Goal: Check status: Check status

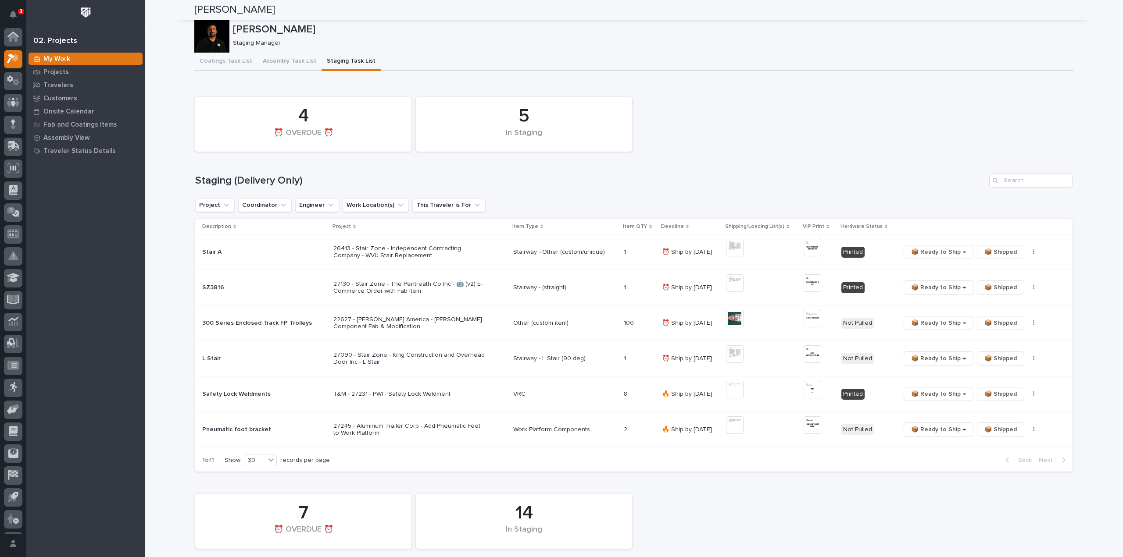
scroll to position [19, 0]
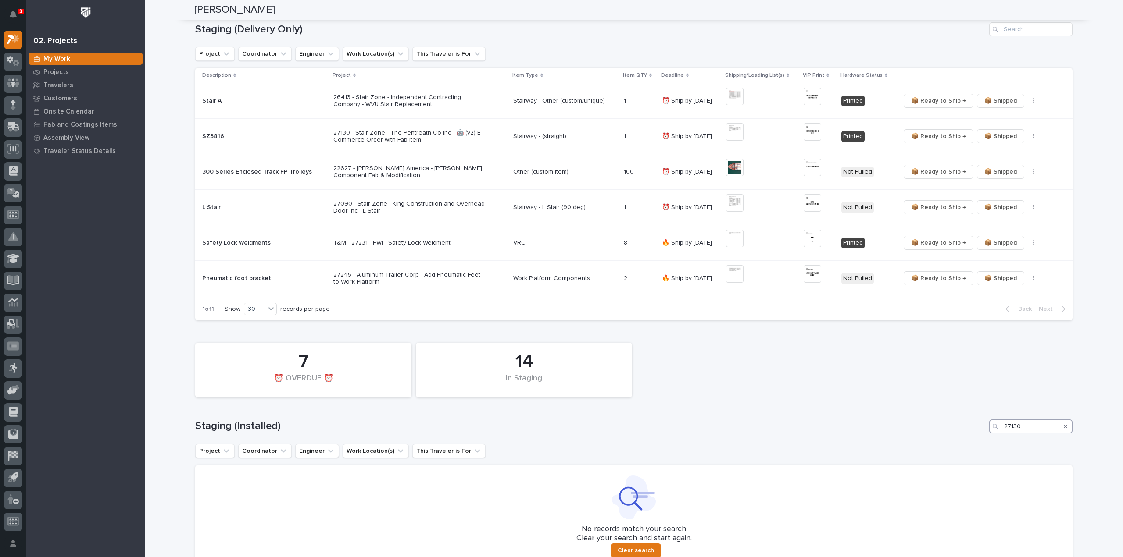
click at [952, 439] on div "14 In Staging 7 ⏰ OVERDUE ⏰ Staging (Installed) 27130 Project Coordinator Engin…" at bounding box center [633, 454] width 877 height 230
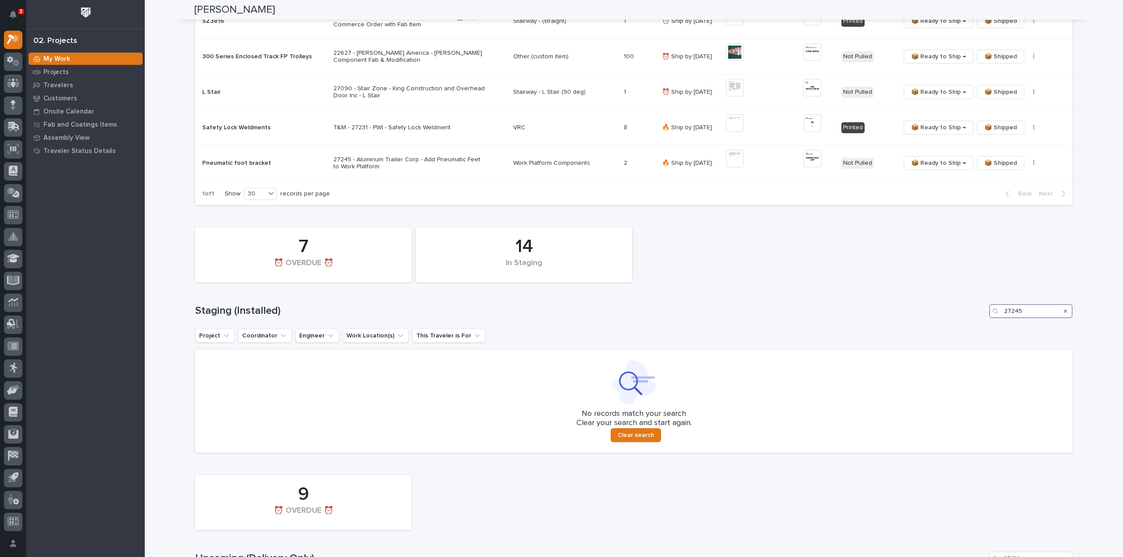
scroll to position [414, 0]
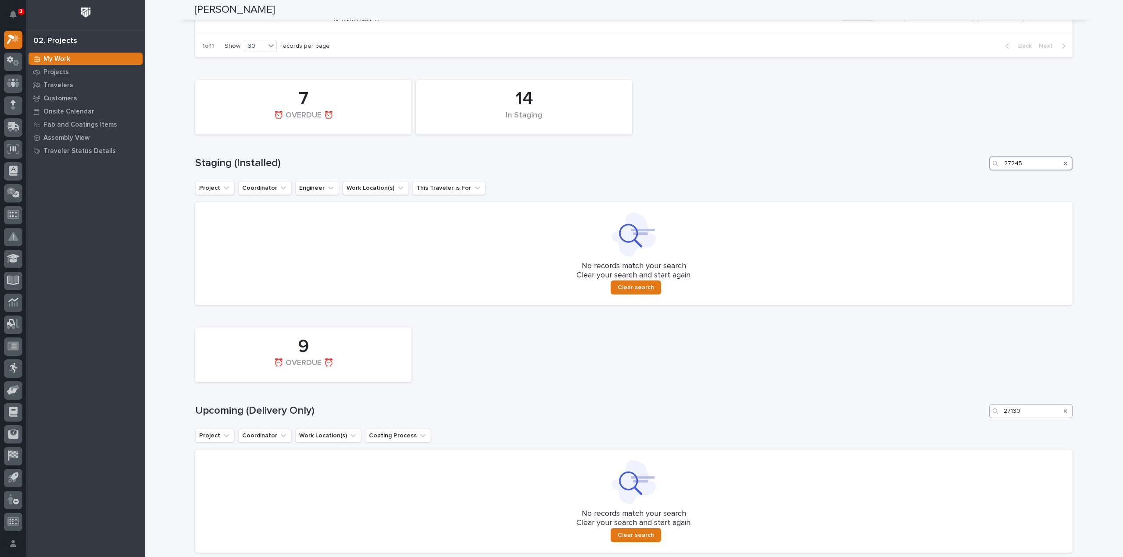
type input "27245"
drag, startPoint x: 1033, startPoint y: 414, endPoint x: 974, endPoint y: 422, distance: 60.3
click at [974, 422] on div "9 ⏰ OVERDUE ⏰ Upcoming (Delivery Only) 27130 Project Coordinator Work Location(…" at bounding box center [633, 438] width 877 height 230
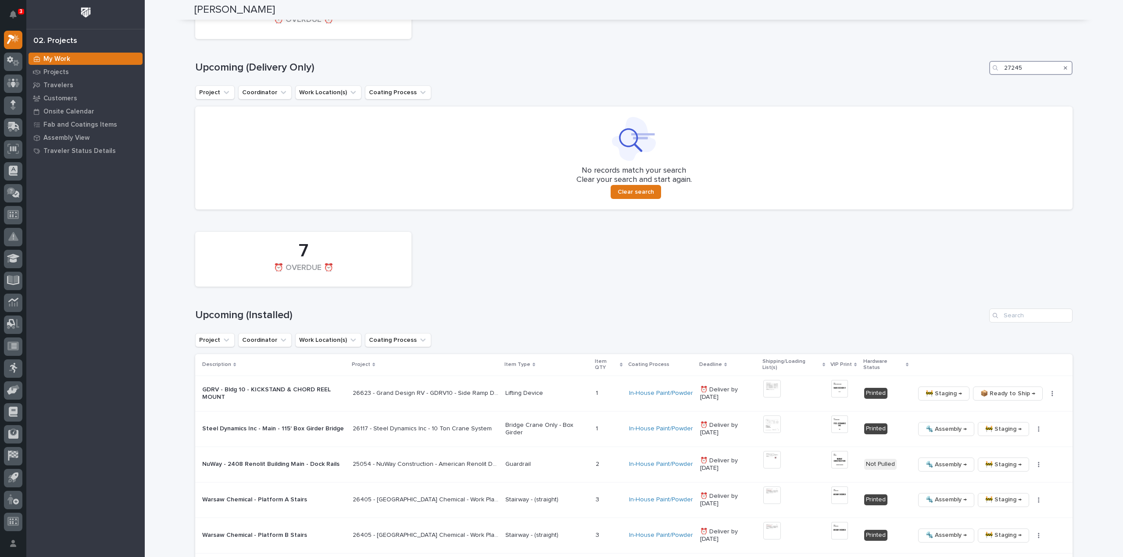
scroll to position [765, 0]
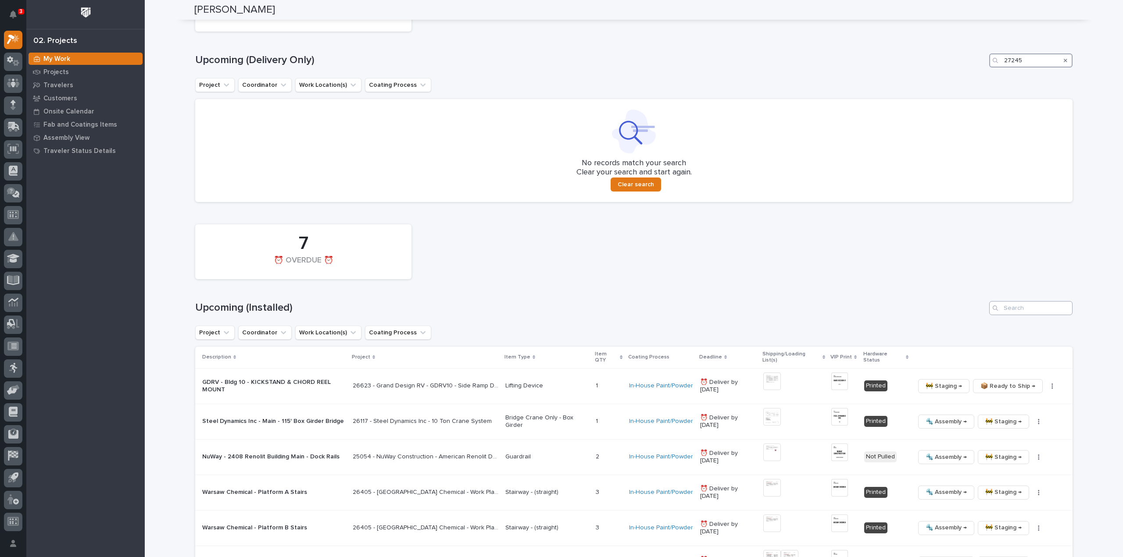
type input "27245"
click at [1034, 311] on input "Search" at bounding box center [1030, 308] width 83 height 14
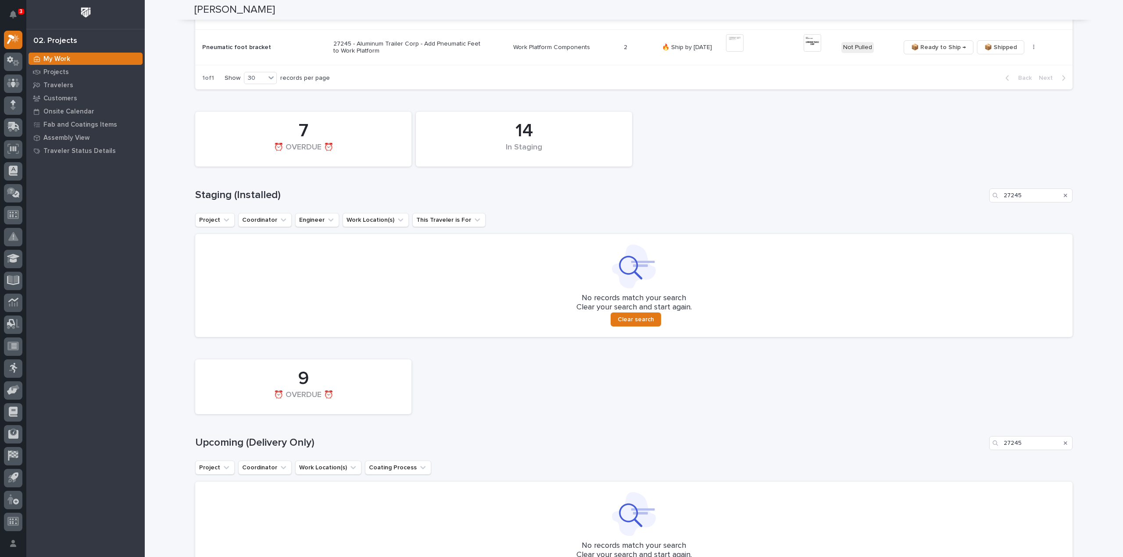
scroll to position [207, 0]
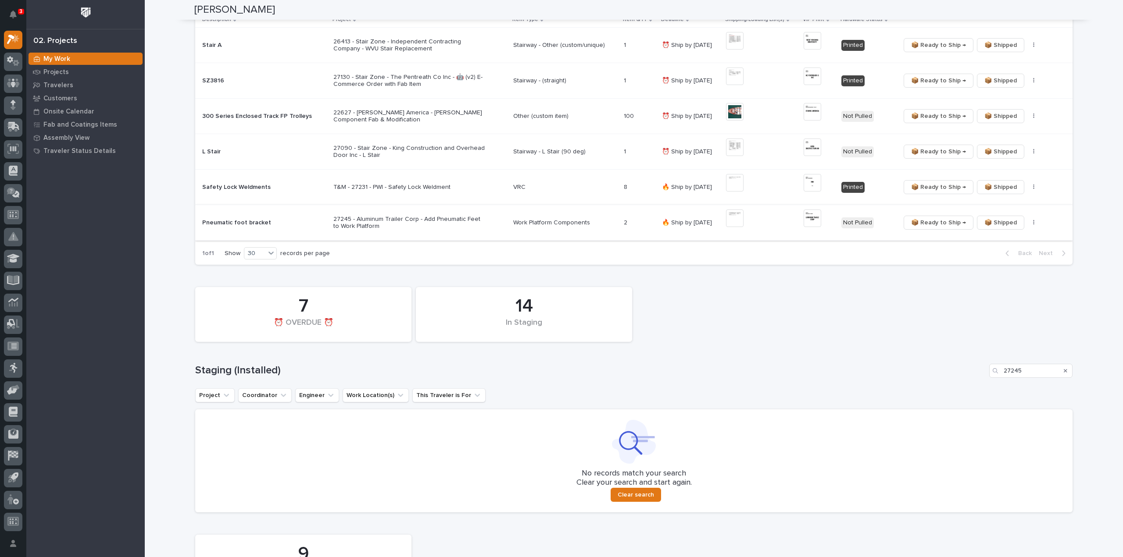
type input "27245"
click at [728, 218] on img at bounding box center [735, 219] width 18 height 18
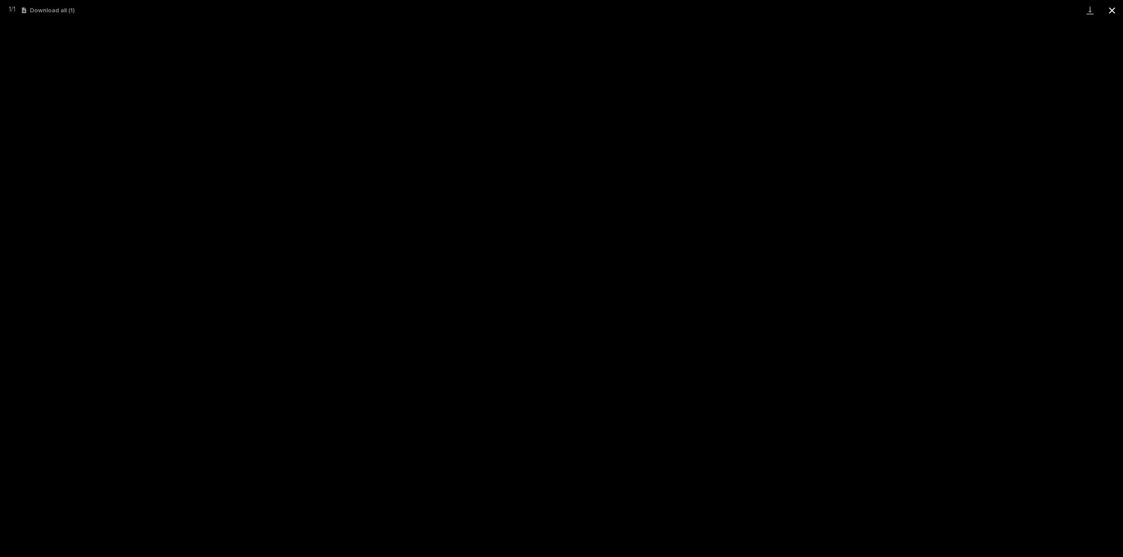
click at [1111, 11] on button "Close gallery" at bounding box center [1112, 10] width 22 height 21
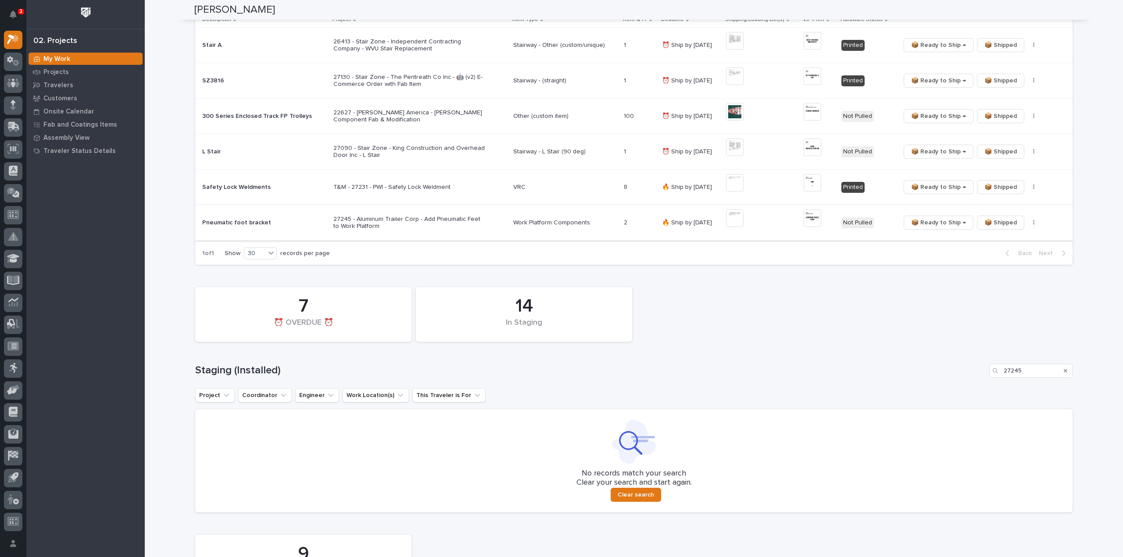
click at [813, 221] on img at bounding box center [813, 219] width 18 height 18
click at [808, 215] on img at bounding box center [813, 219] width 18 height 18
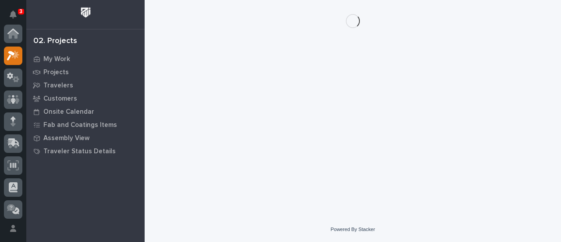
scroll to position [22, 0]
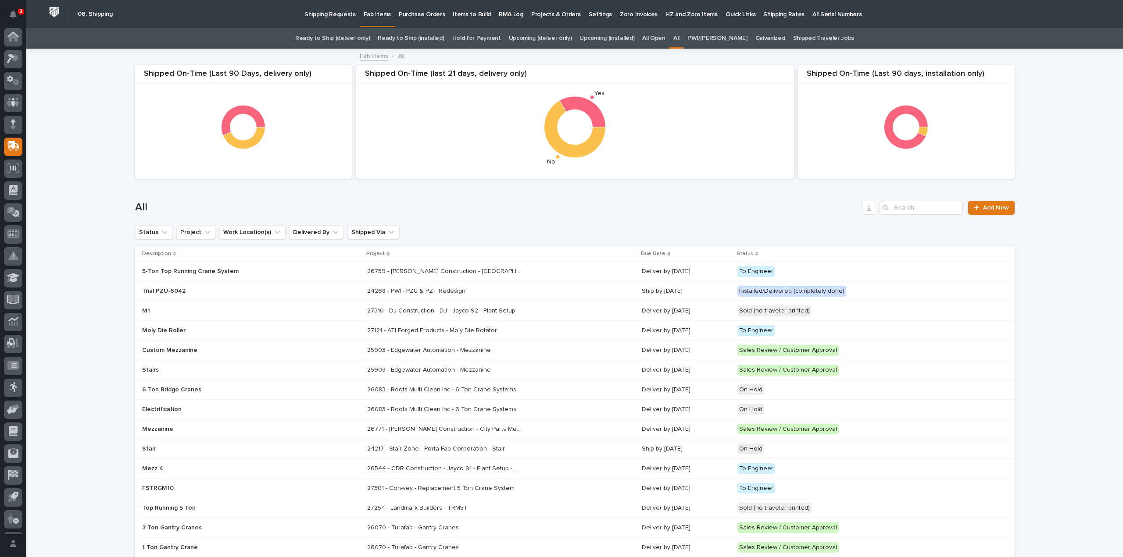
scroll to position [19, 0]
click at [911, 211] on input "Search" at bounding box center [920, 208] width 83 height 14
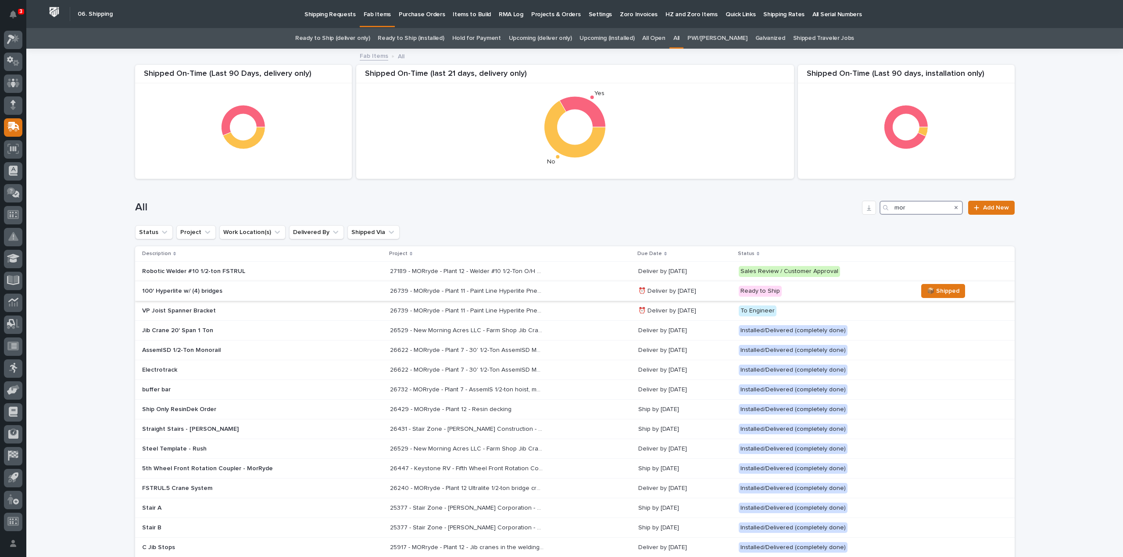
type input "mor"
click at [267, 295] on div "100' Hyperlite w/ (4) bridges" at bounding box center [262, 291] width 241 height 14
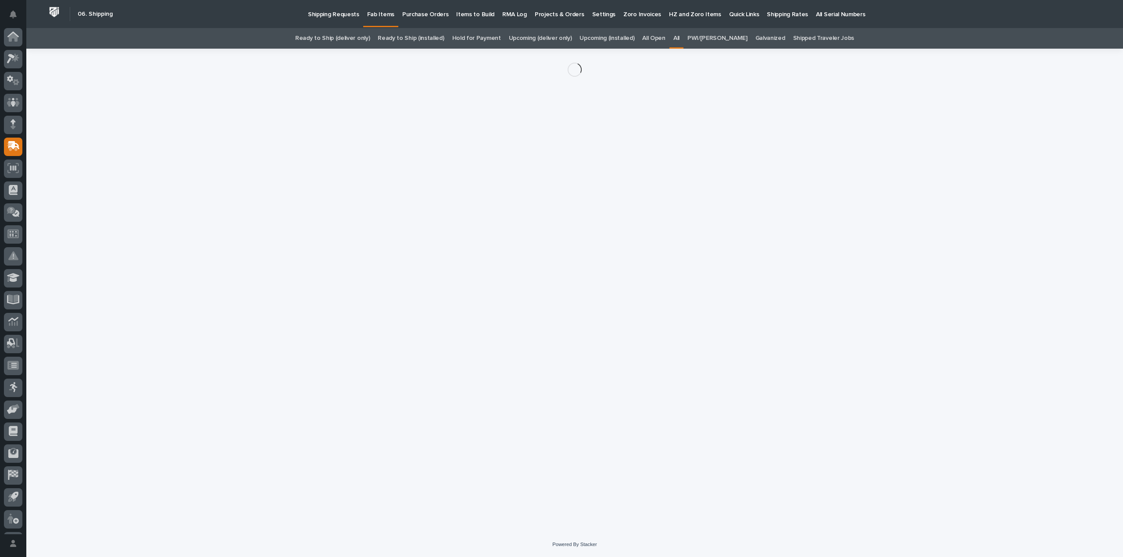
click at [267, 295] on div "Loading... Saving… Loading... Saving…" at bounding box center [575, 280] width 888 height 462
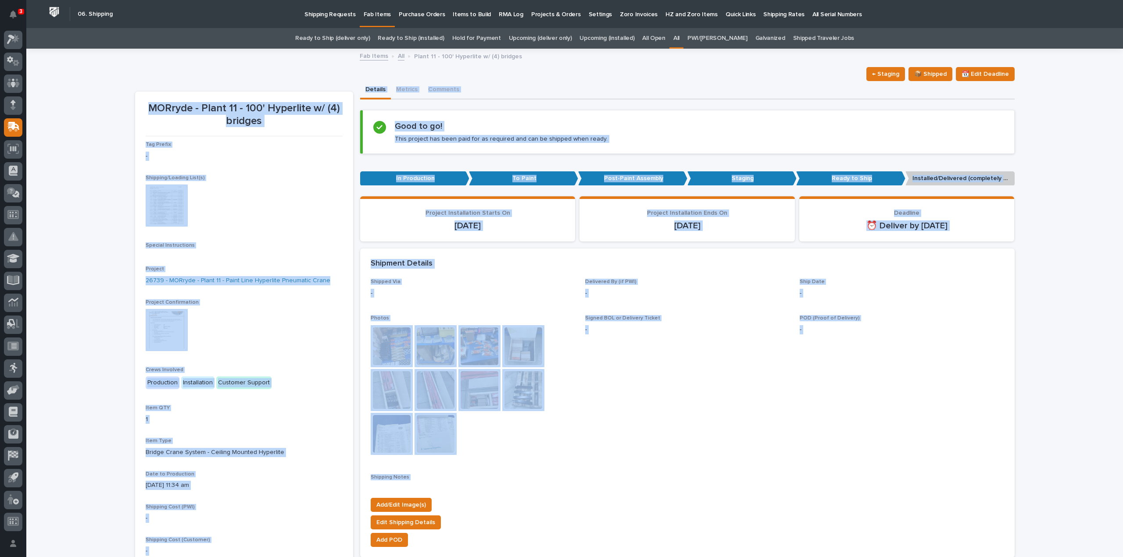
click at [180, 202] on img at bounding box center [167, 206] width 42 height 42
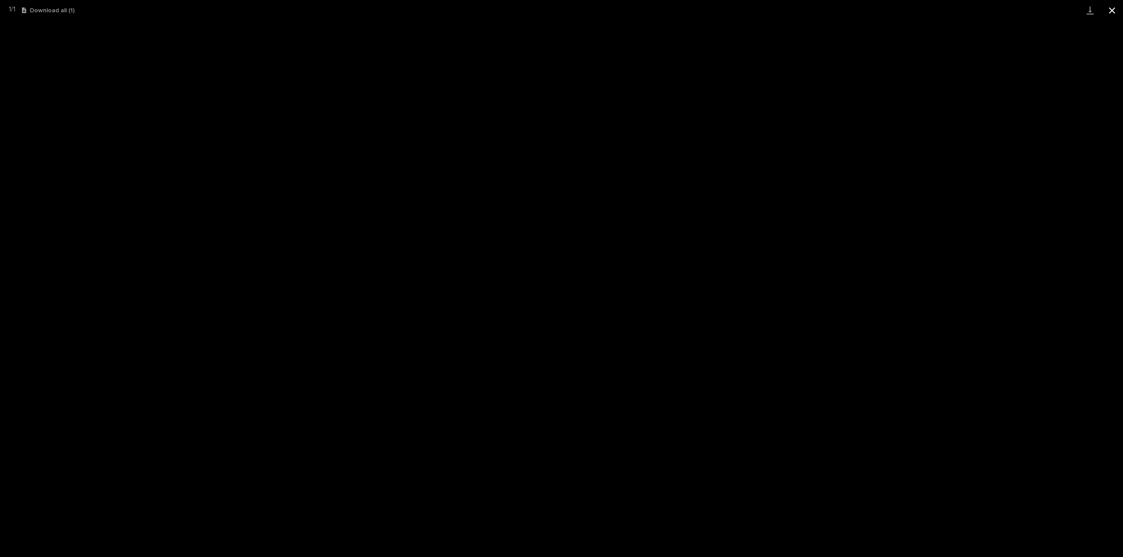
click at [1113, 9] on button "Close gallery" at bounding box center [1112, 10] width 22 height 21
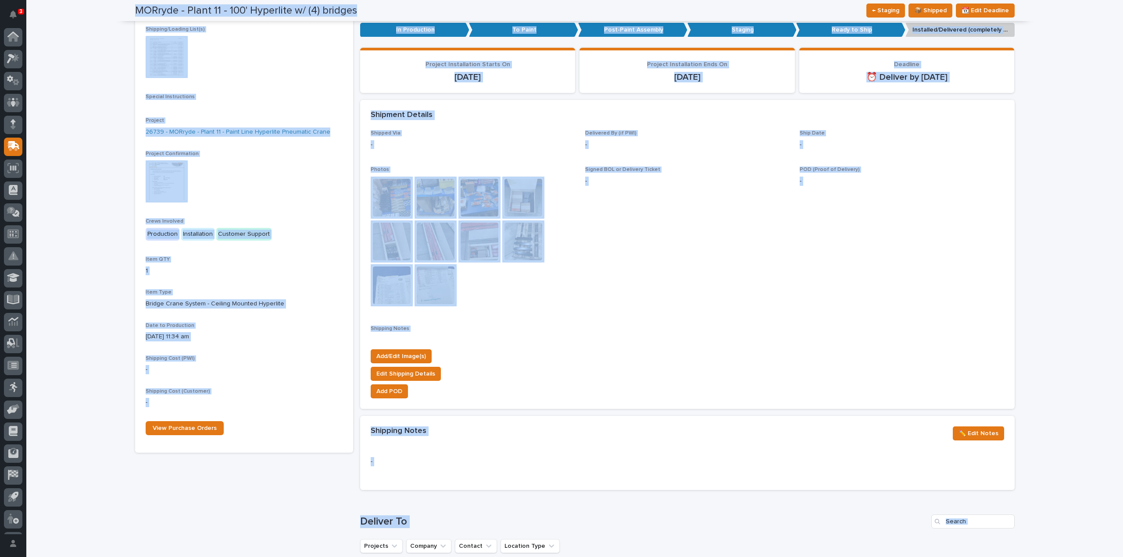
scroll to position [122, 0]
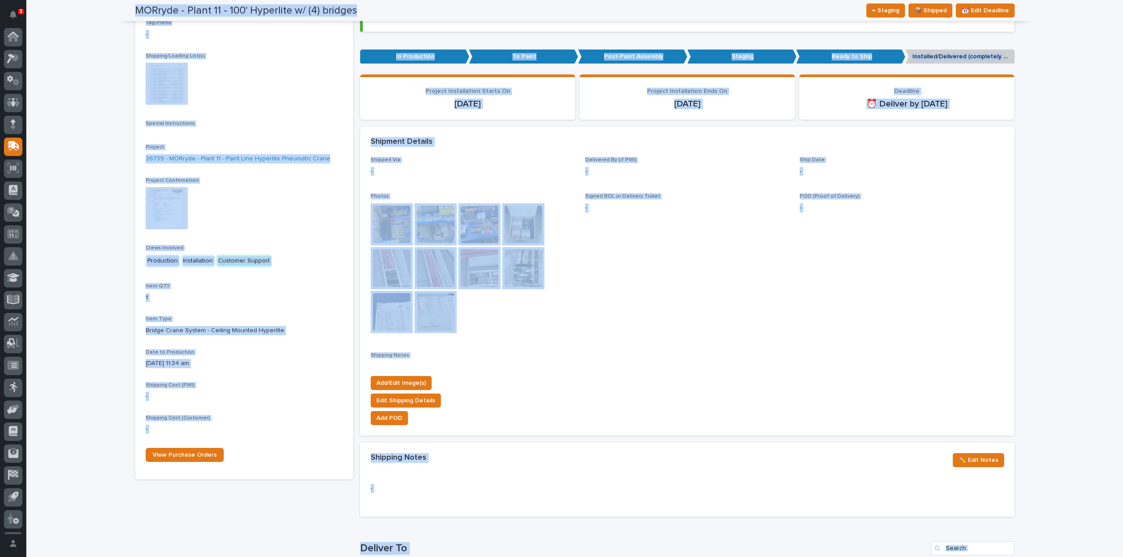
click at [399, 227] on img at bounding box center [392, 225] width 42 height 42
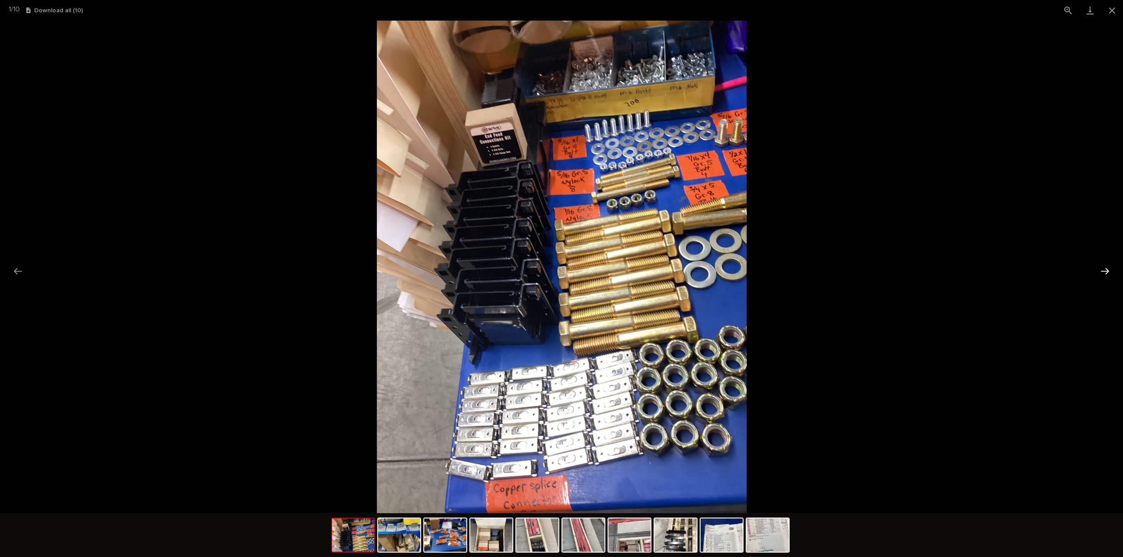
click at [1102, 270] on button "Next slide" at bounding box center [1105, 271] width 18 height 17
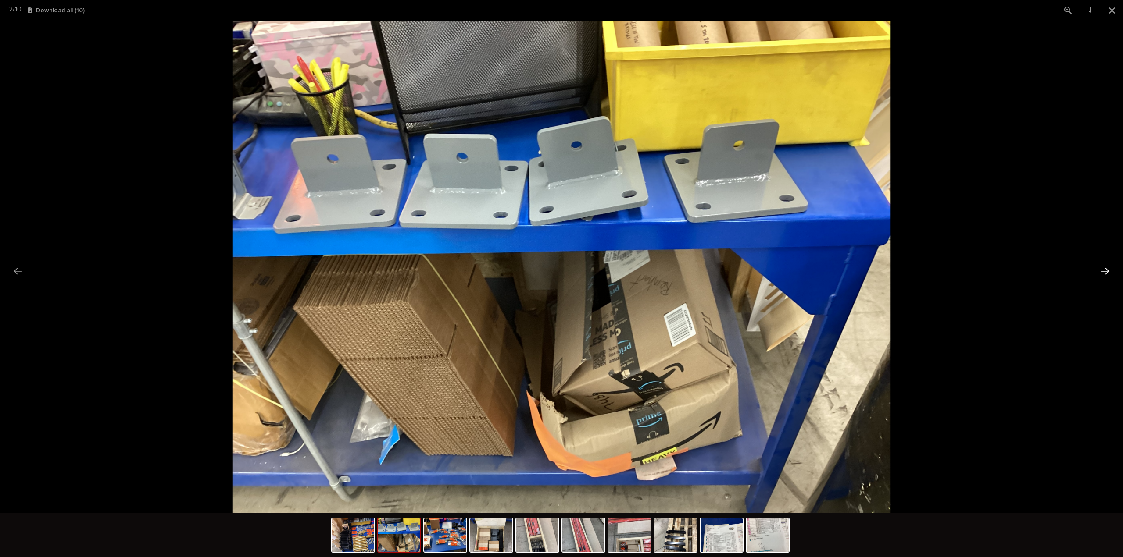
click at [1102, 270] on button "Next slide" at bounding box center [1105, 271] width 18 height 17
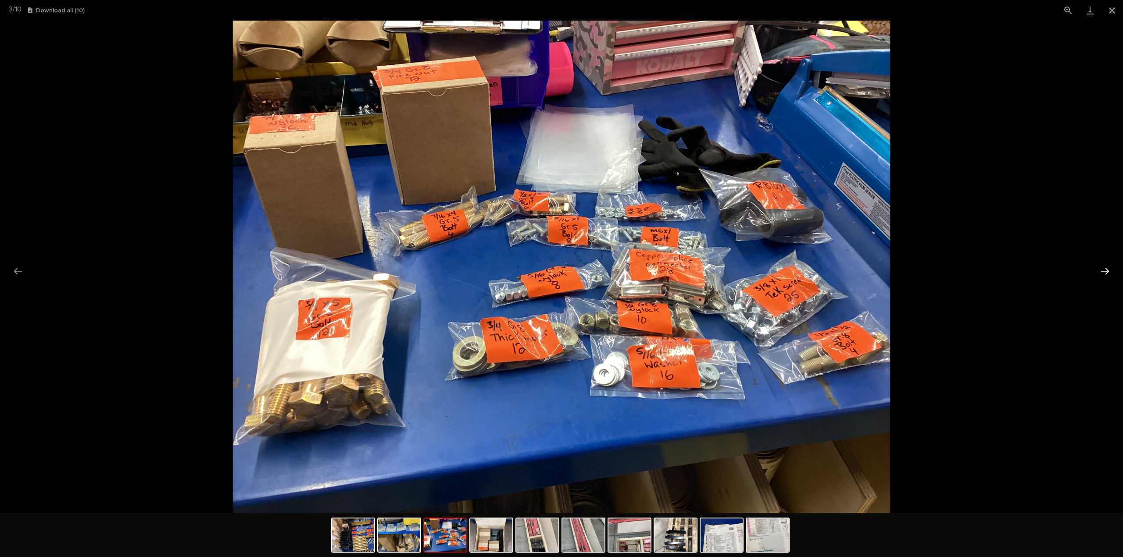
click at [1102, 270] on button "Next slide" at bounding box center [1105, 271] width 18 height 17
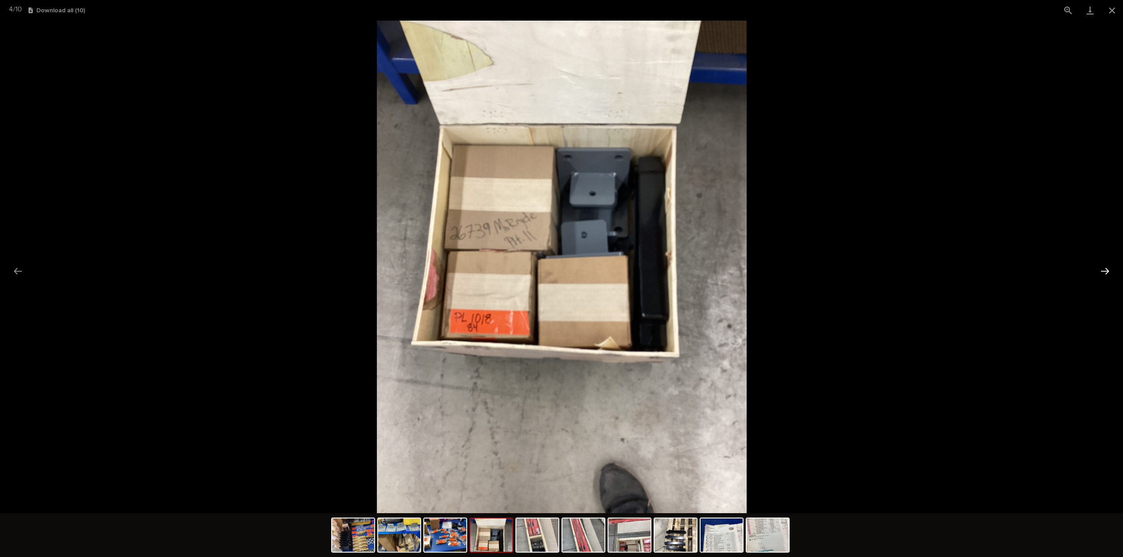
click at [1102, 270] on button "Next slide" at bounding box center [1105, 271] width 18 height 17
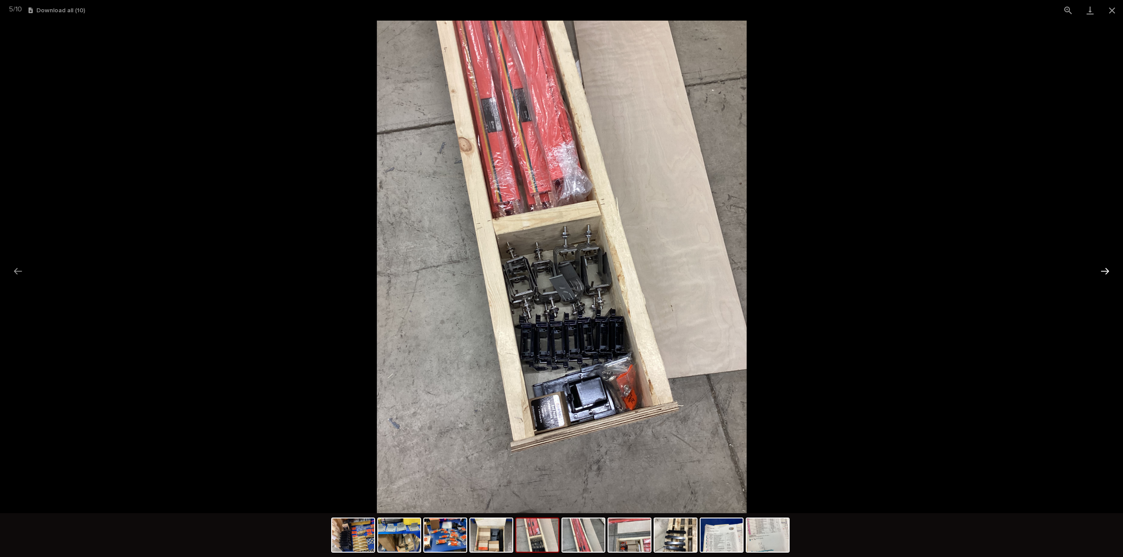
click at [1102, 270] on button "Next slide" at bounding box center [1105, 271] width 18 height 17
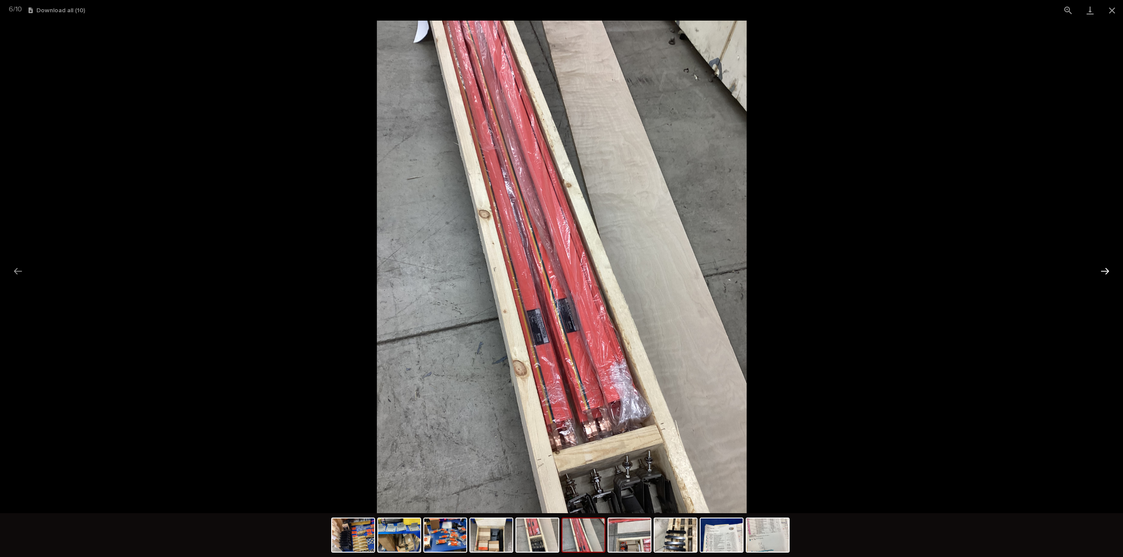
click at [1102, 270] on button "Next slide" at bounding box center [1105, 271] width 18 height 17
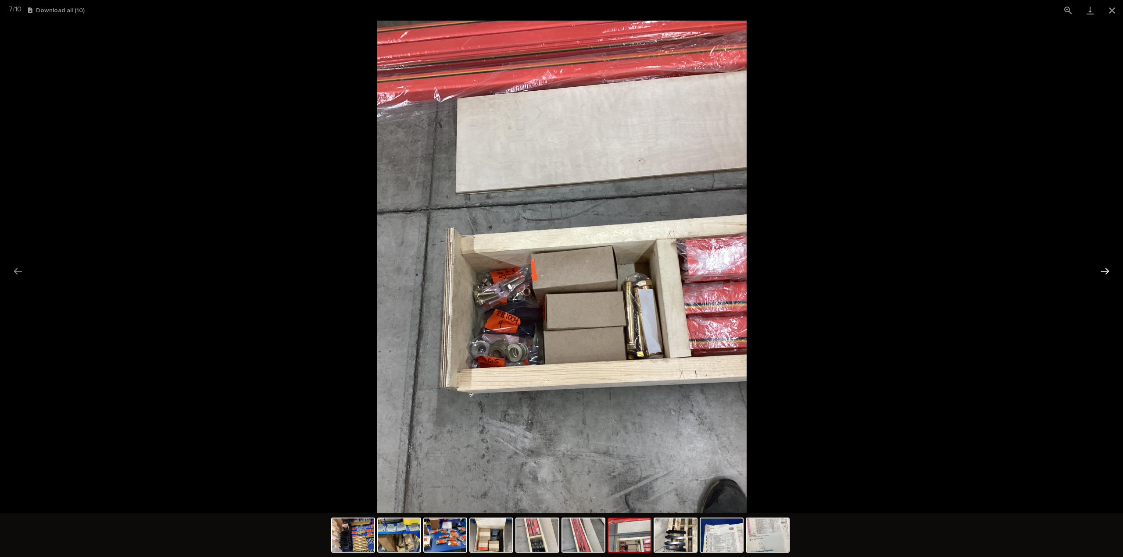
click at [1102, 270] on button "Next slide" at bounding box center [1105, 271] width 18 height 17
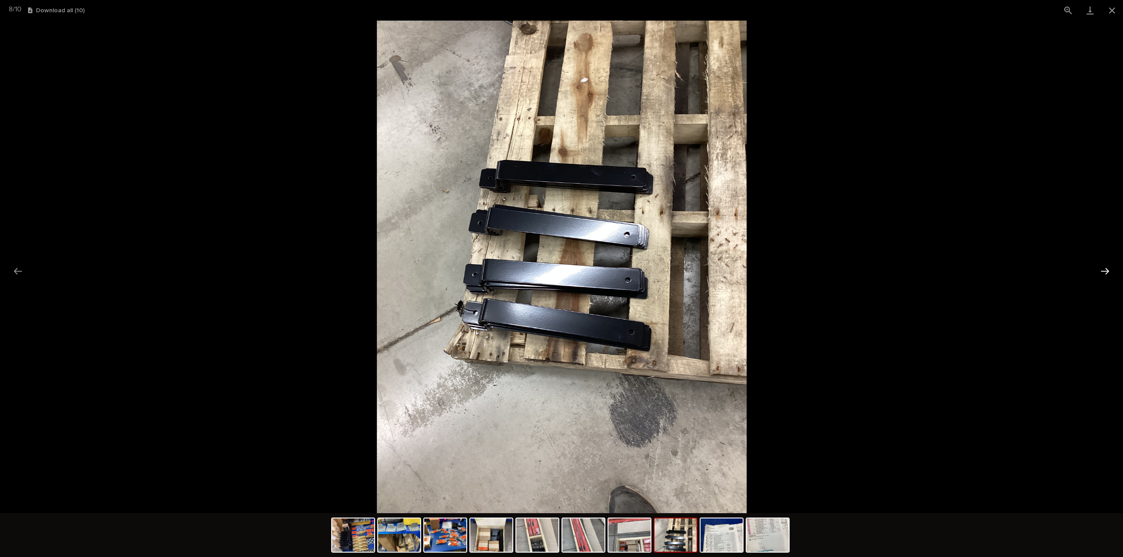
click at [1102, 270] on button "Next slide" at bounding box center [1105, 271] width 18 height 17
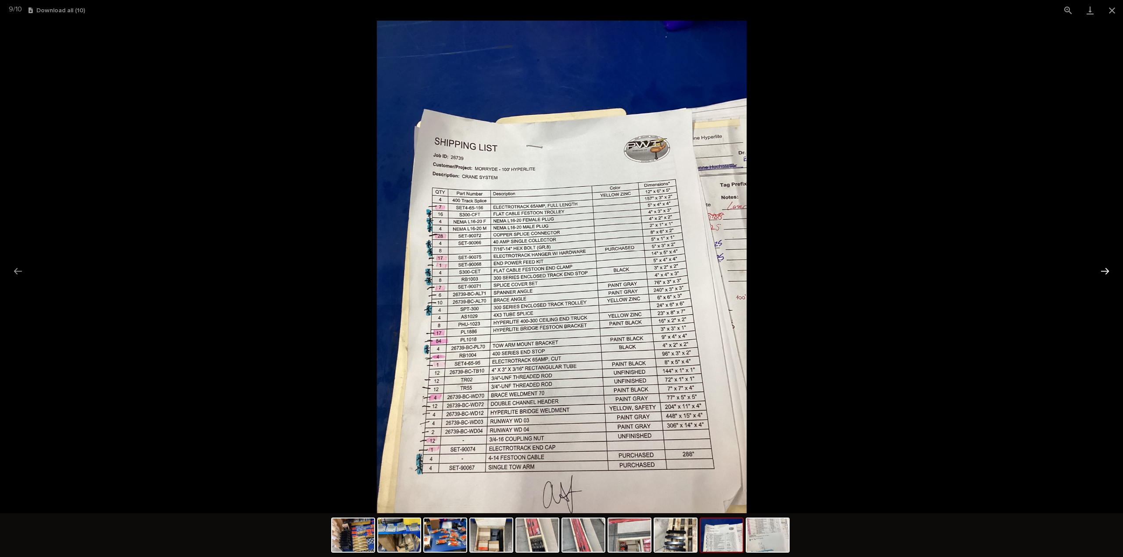
click at [1102, 272] on button "Next slide" at bounding box center [1105, 271] width 18 height 17
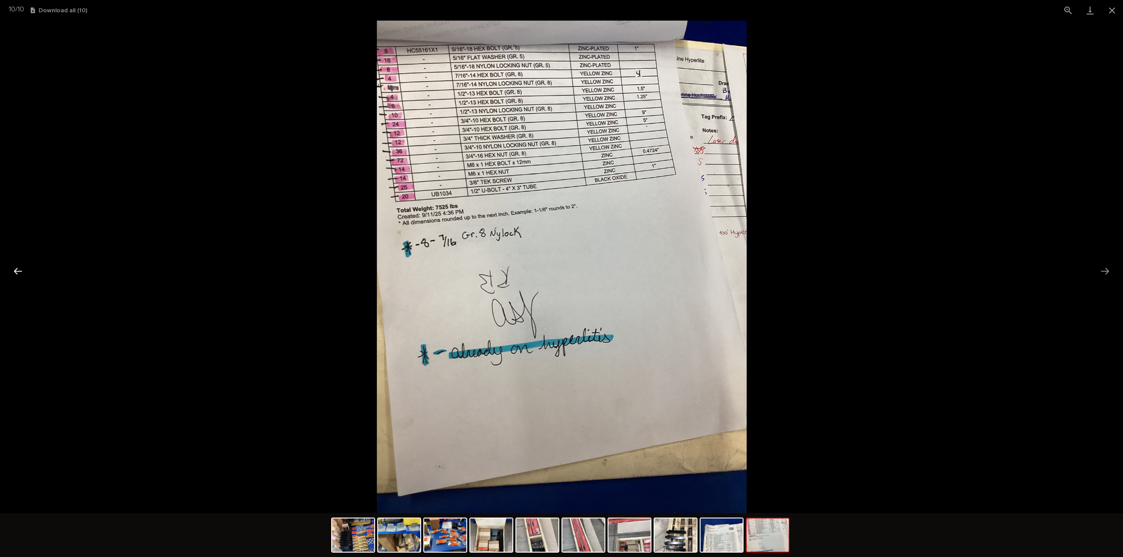
click at [19, 272] on button "Previous slide" at bounding box center [18, 271] width 18 height 17
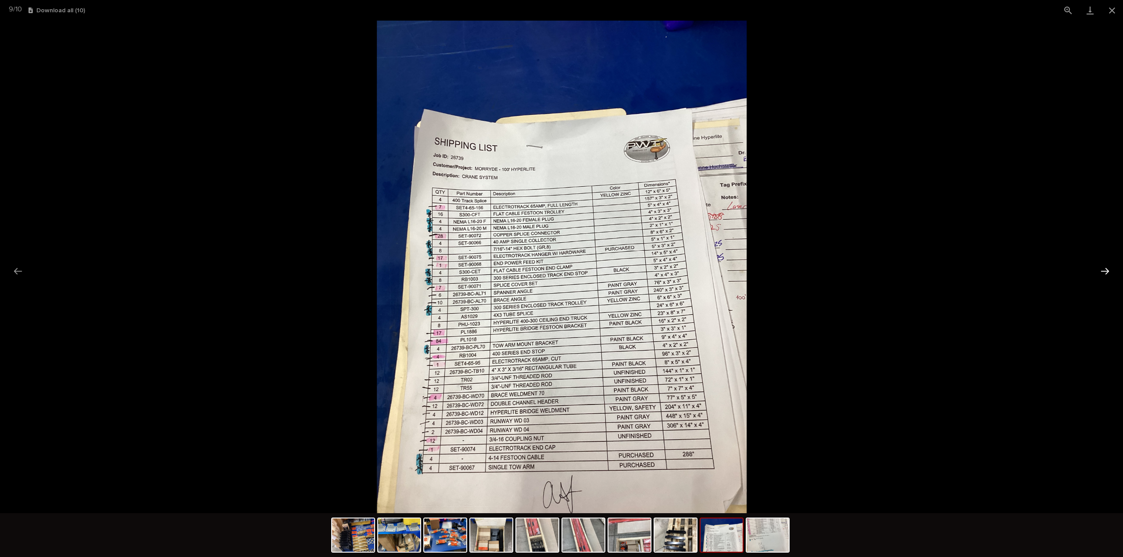
click at [1104, 275] on button "Next slide" at bounding box center [1105, 271] width 18 height 17
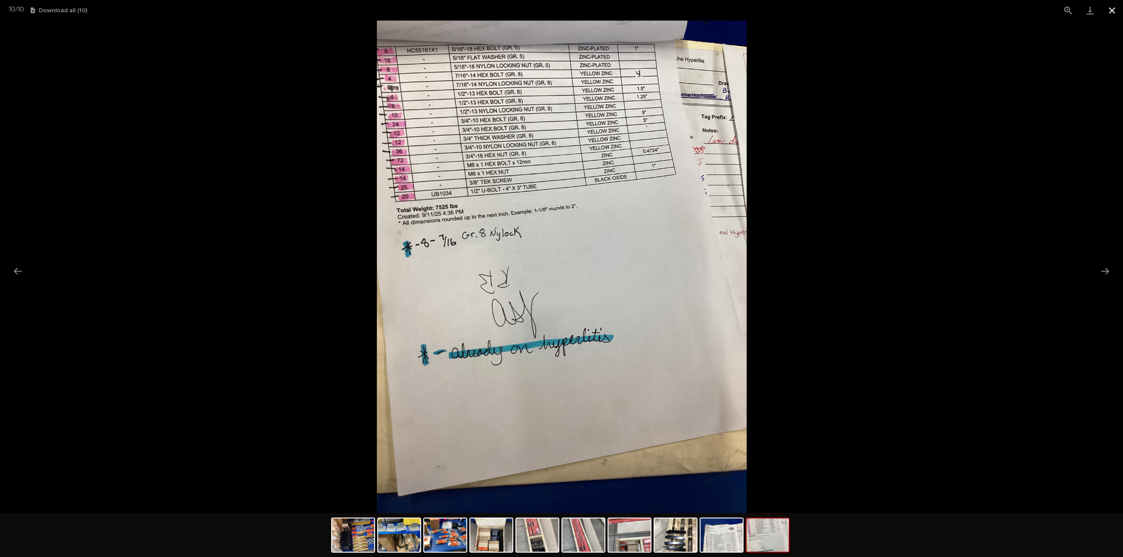
click at [1114, 13] on button "Close gallery" at bounding box center [1112, 10] width 22 height 21
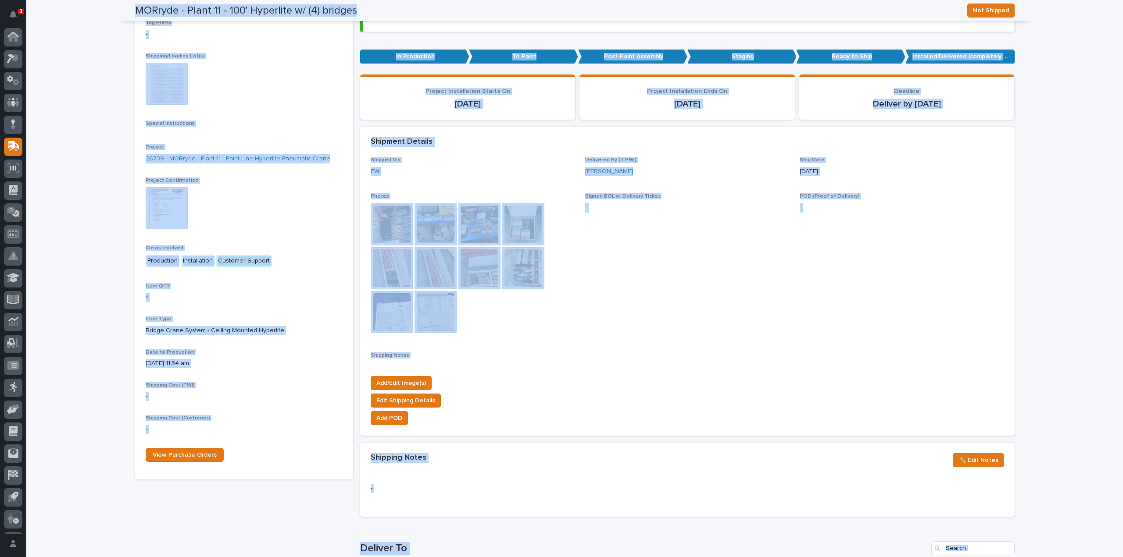
scroll to position [0, 0]
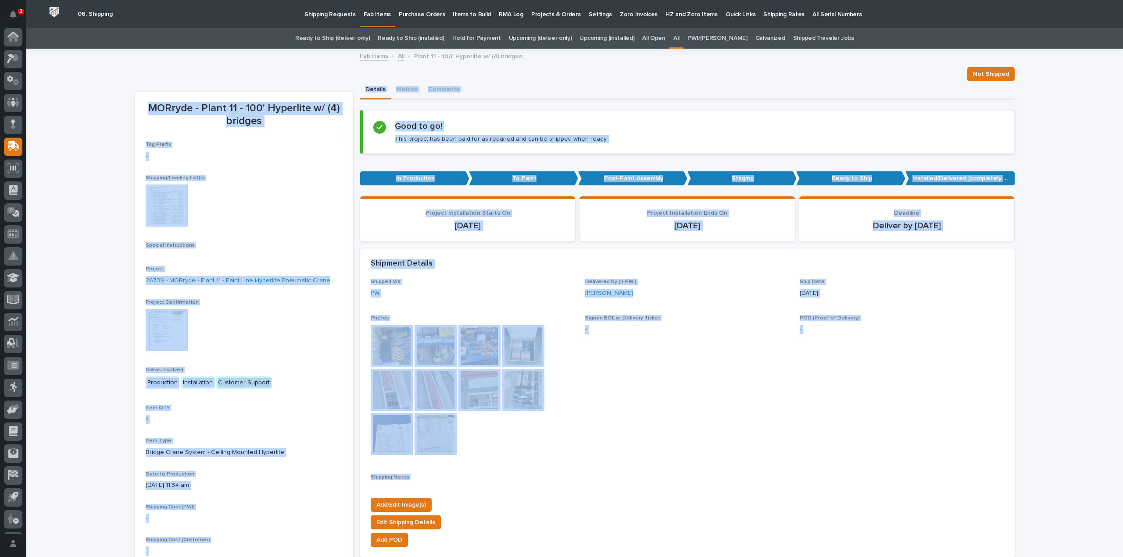
click at [679, 36] on link "All" at bounding box center [676, 38] width 6 height 21
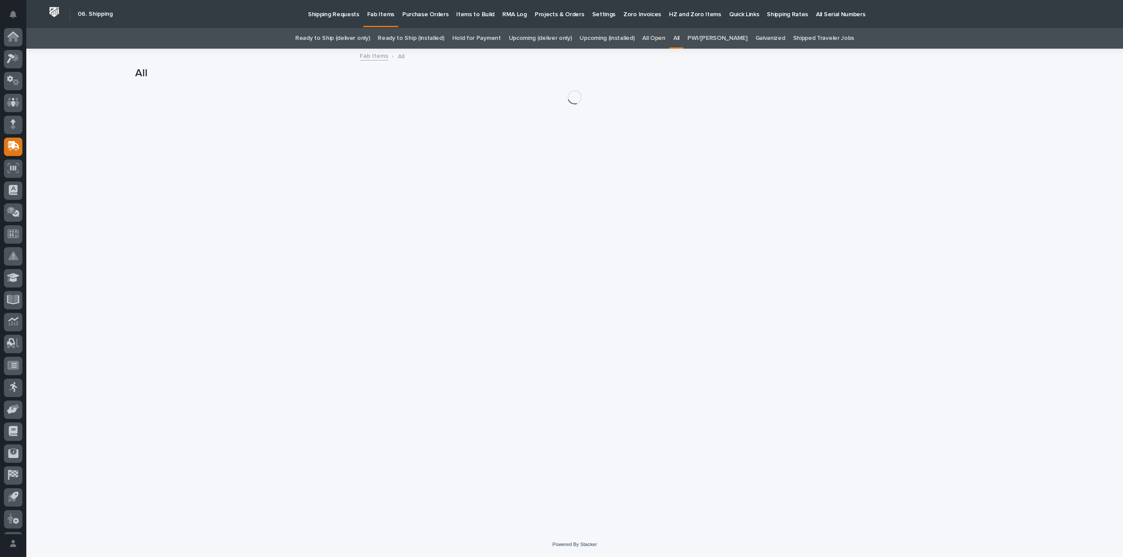
scroll to position [19, 0]
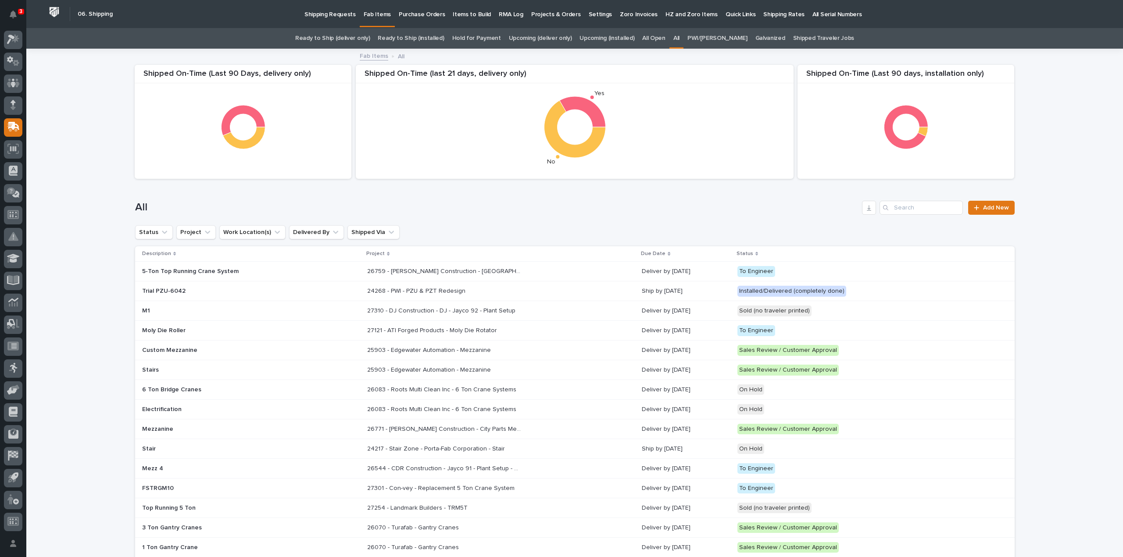
click at [1071, 341] on div "Loading... Saving… Loading... Saving… Shipped On-Time (Last 90 days, installati…" at bounding box center [574, 489] width 1097 height 879
click at [930, 214] on input "Search" at bounding box center [920, 208] width 83 height 14
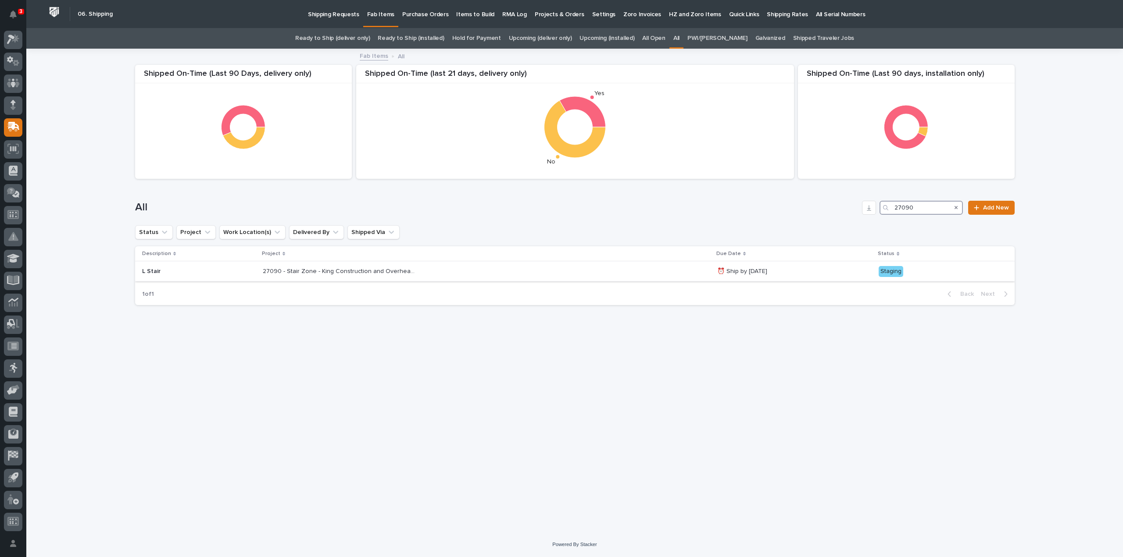
type input "27090"
click at [417, 275] on div "27090 - Stair Zone - King Construction and Overhead Door Inc - L Stair 27090 - …" at bounding box center [486, 271] width 447 height 14
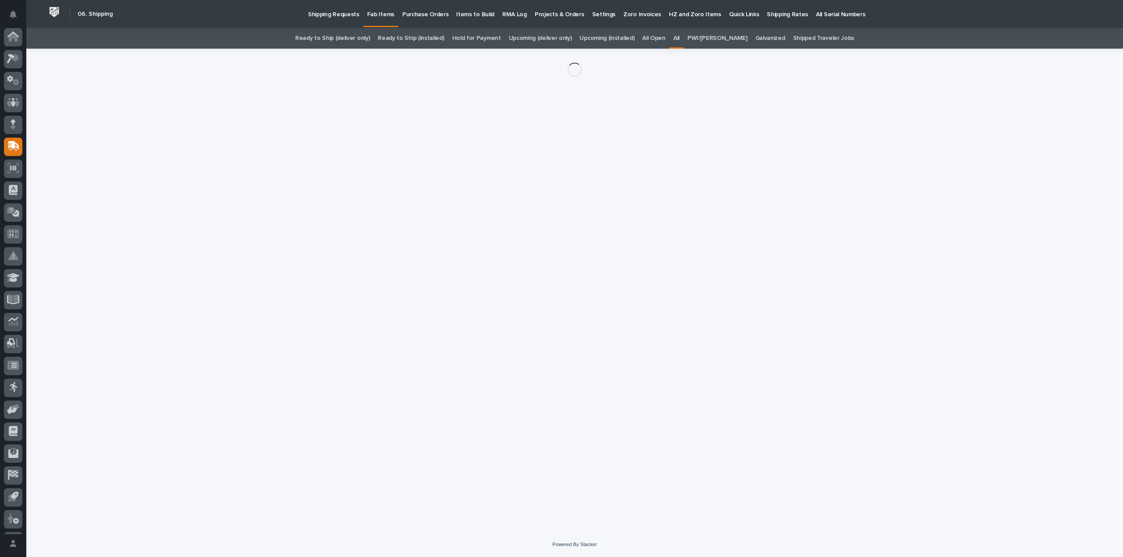
scroll to position [19, 0]
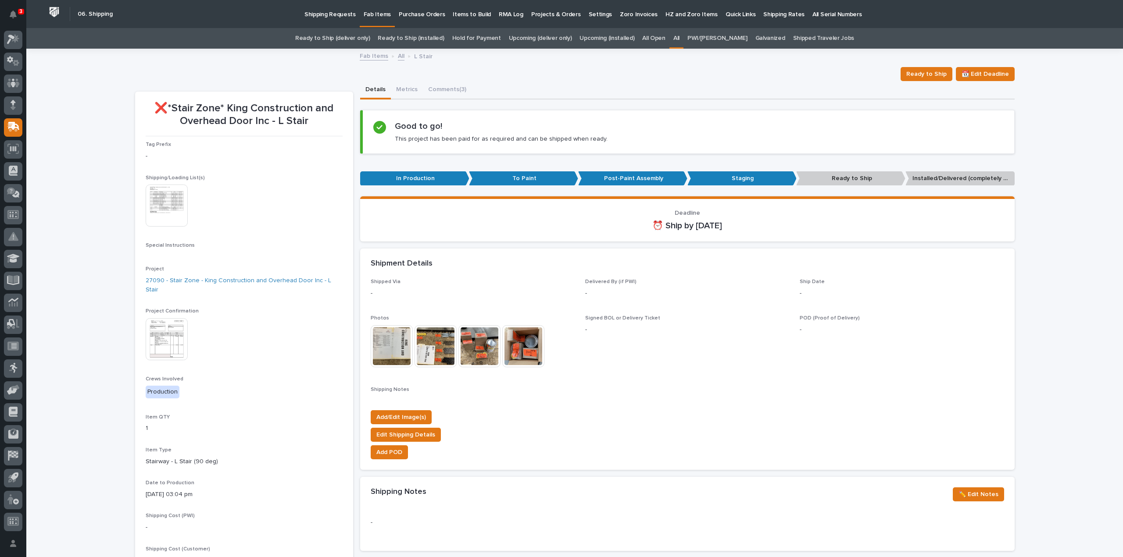
click at [392, 345] on img at bounding box center [392, 346] width 42 height 42
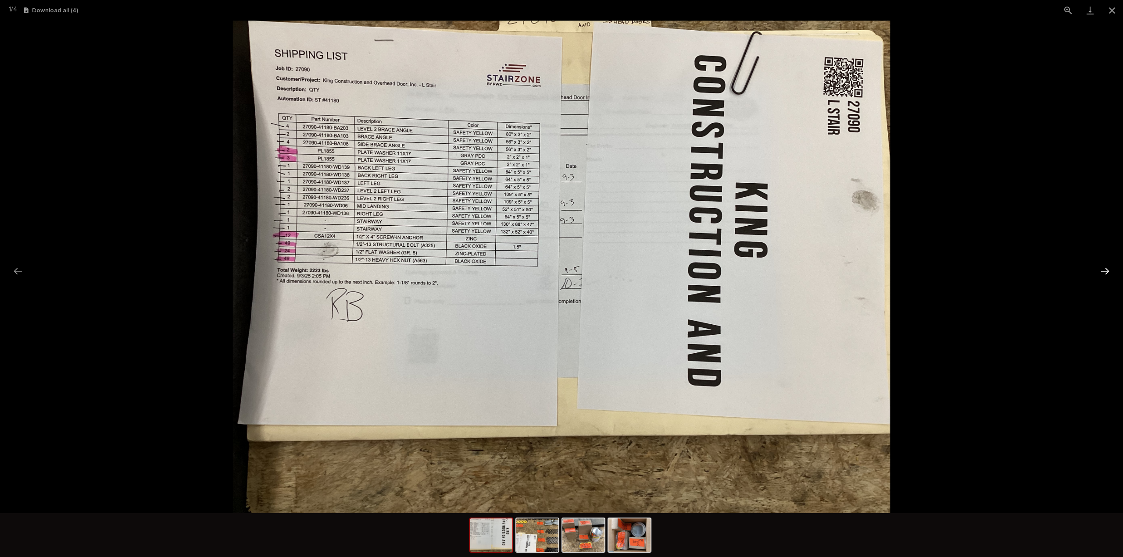
click at [1104, 271] on button "Next slide" at bounding box center [1105, 271] width 18 height 17
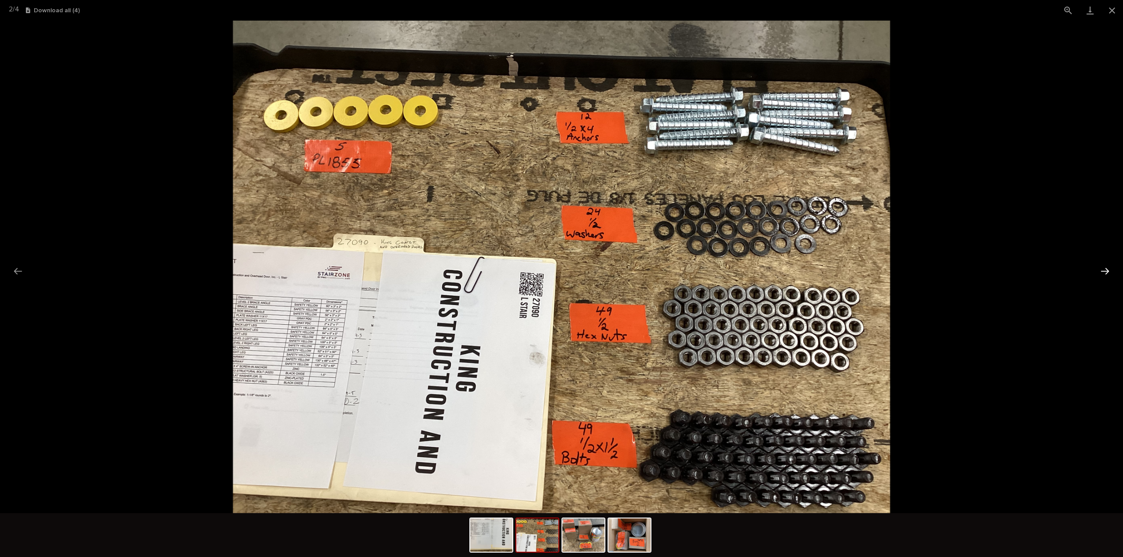
click at [1104, 271] on button "Next slide" at bounding box center [1105, 271] width 18 height 17
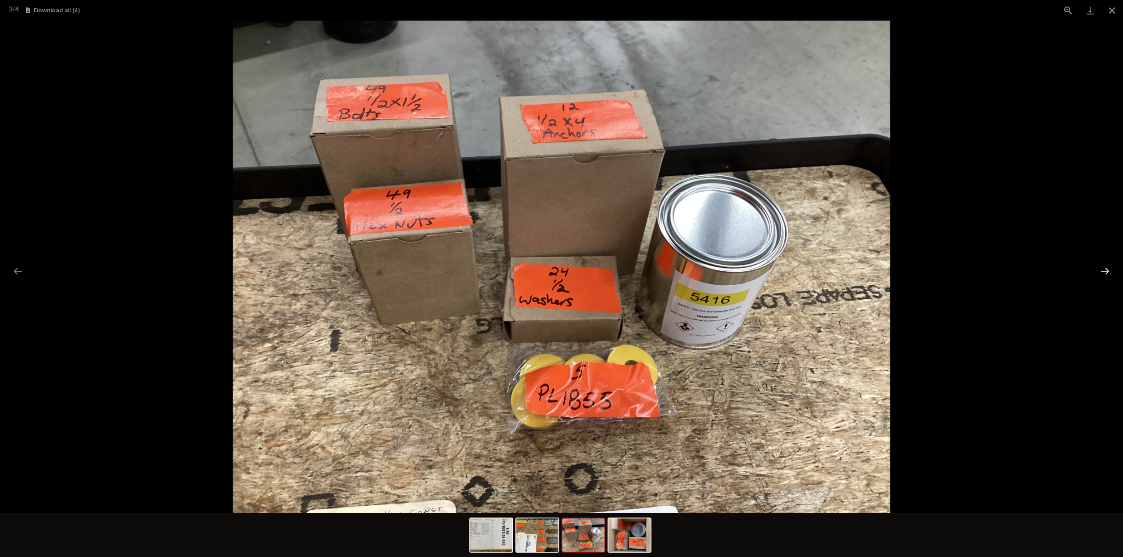
click at [1104, 271] on button "Next slide" at bounding box center [1105, 271] width 18 height 17
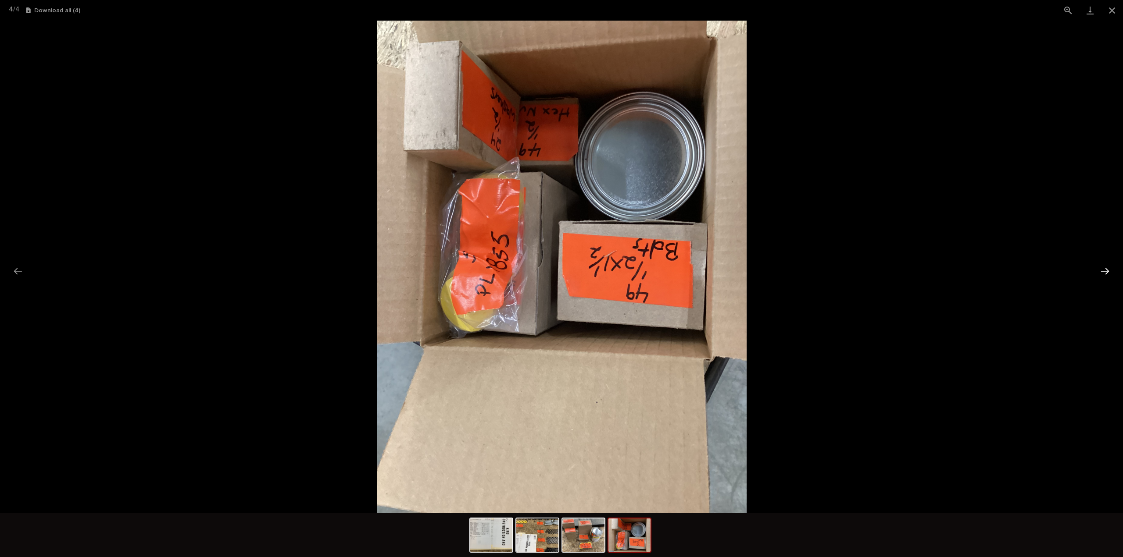
click at [1103, 272] on button "Next slide" at bounding box center [1105, 271] width 18 height 17
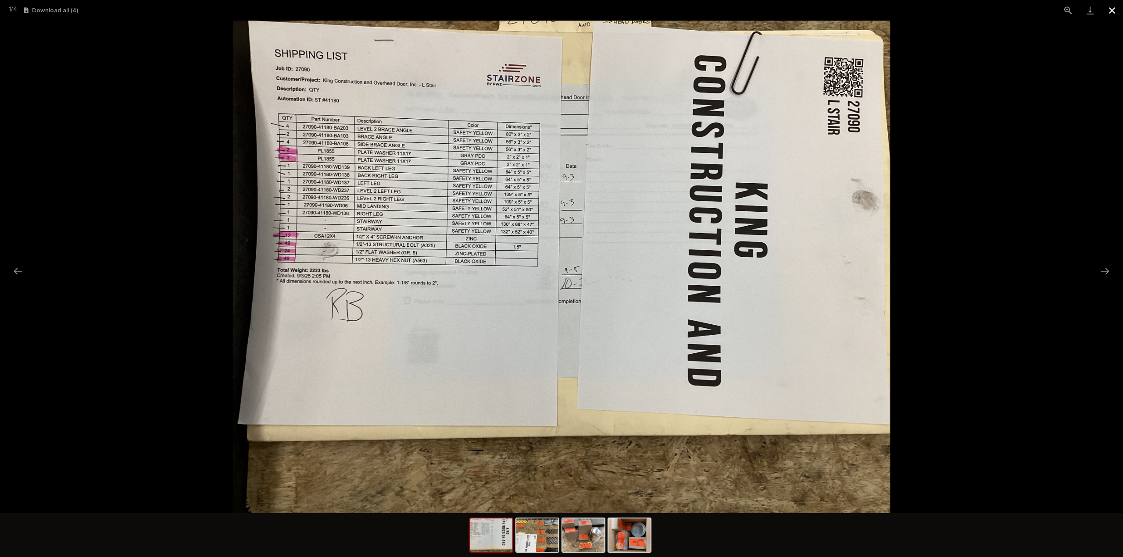
click at [1112, 12] on button "Close gallery" at bounding box center [1112, 10] width 22 height 21
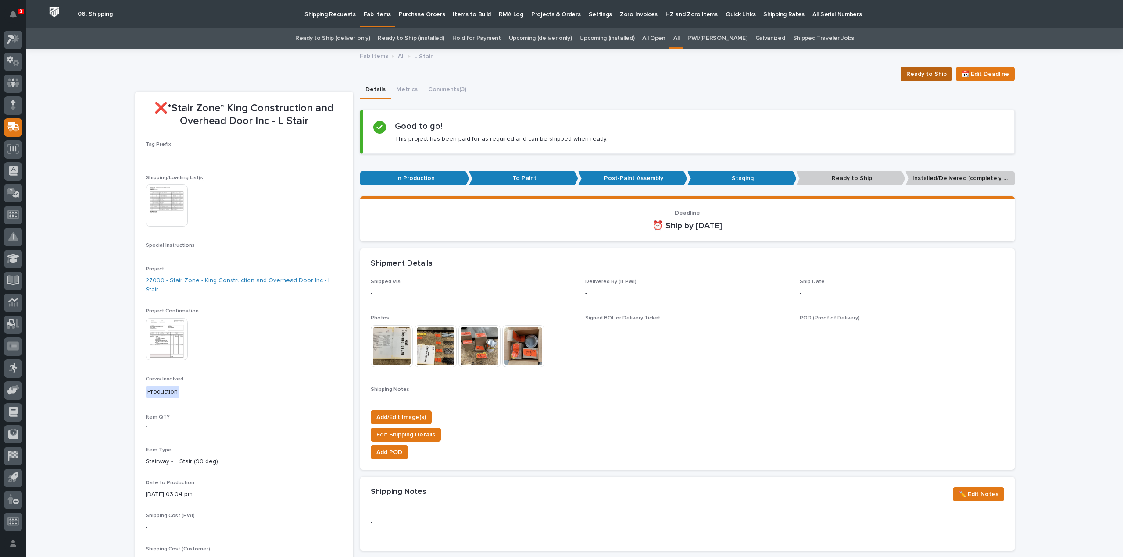
click at [923, 78] on span "Ready to Ship" at bounding box center [926, 74] width 40 height 11
click at [1087, 175] on div "Loading... Saving… Loading... Saving… ❌*Stair Zone* King Construction and Overh…" at bounding box center [574, 411] width 1097 height 723
click at [679, 38] on link "All" at bounding box center [676, 38] width 6 height 21
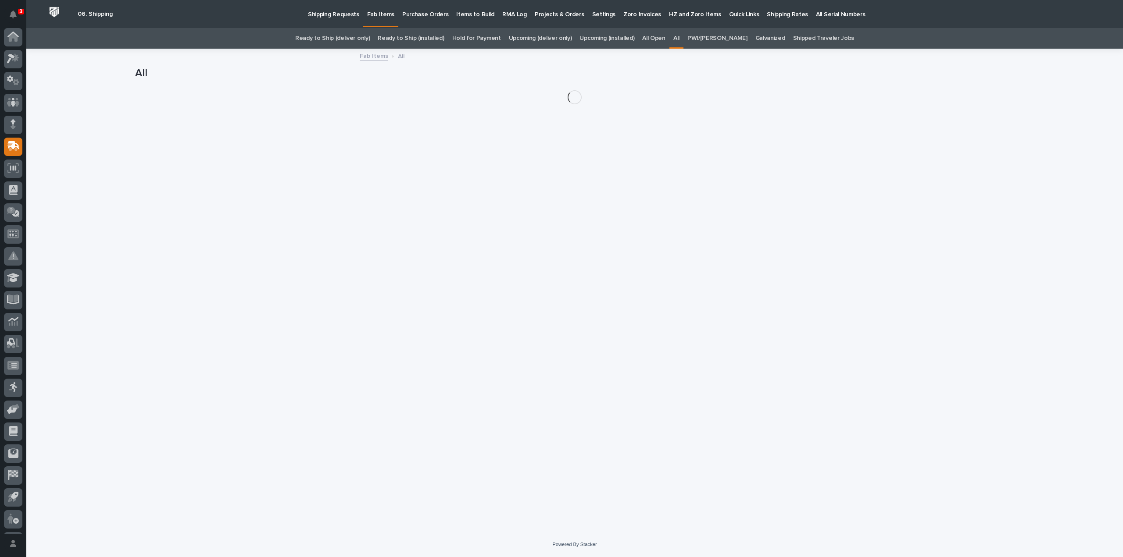
scroll to position [19, 0]
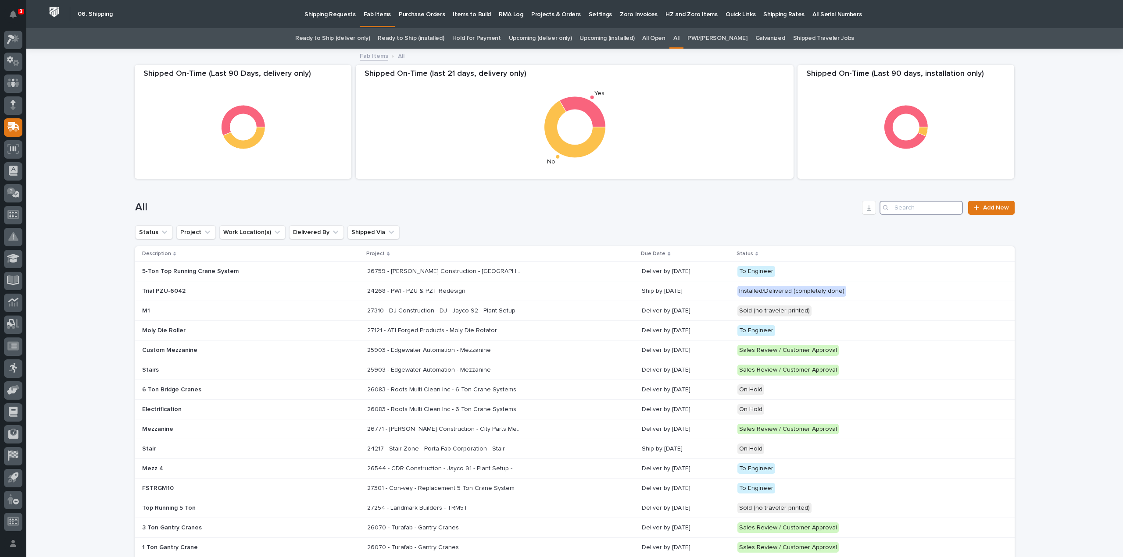
click at [904, 207] on input "Search" at bounding box center [920, 208] width 83 height 14
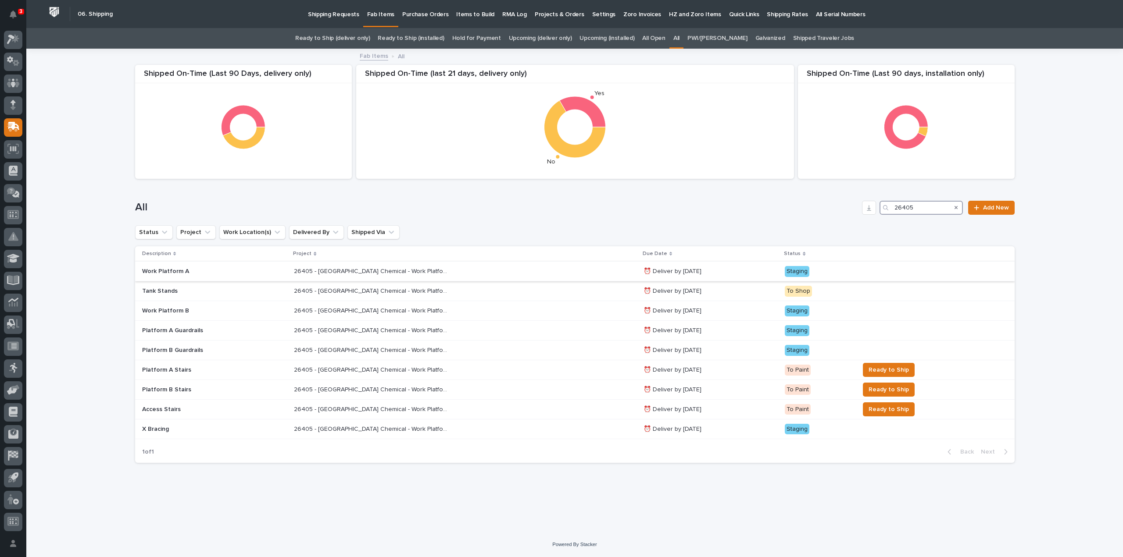
type input "26405"
click at [373, 271] on p "26405 - [GEOGRAPHIC_DATA] Chemical - Work Platform" at bounding box center [371, 270] width 155 height 9
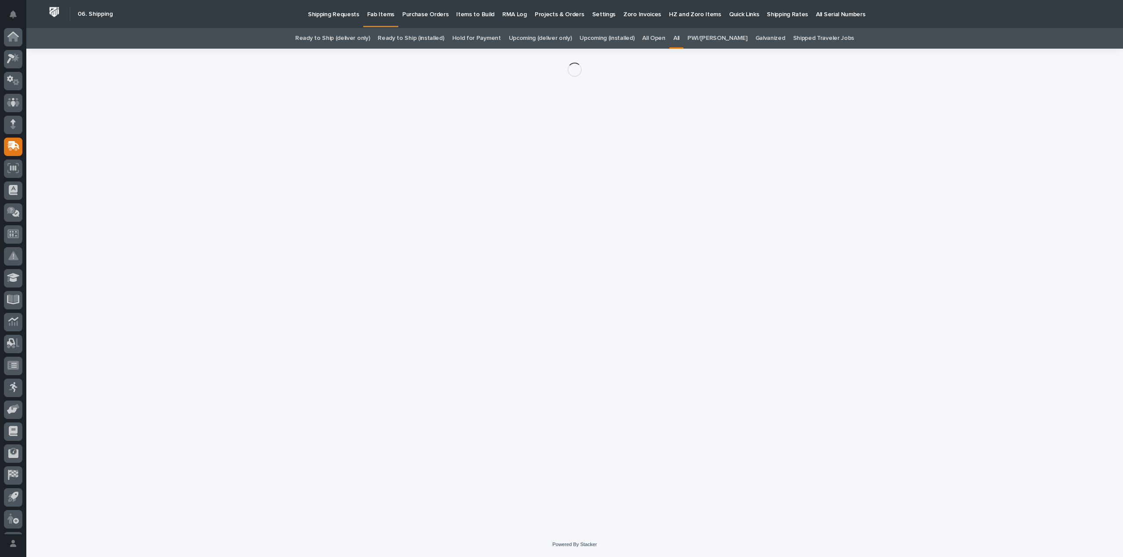
scroll to position [19, 0]
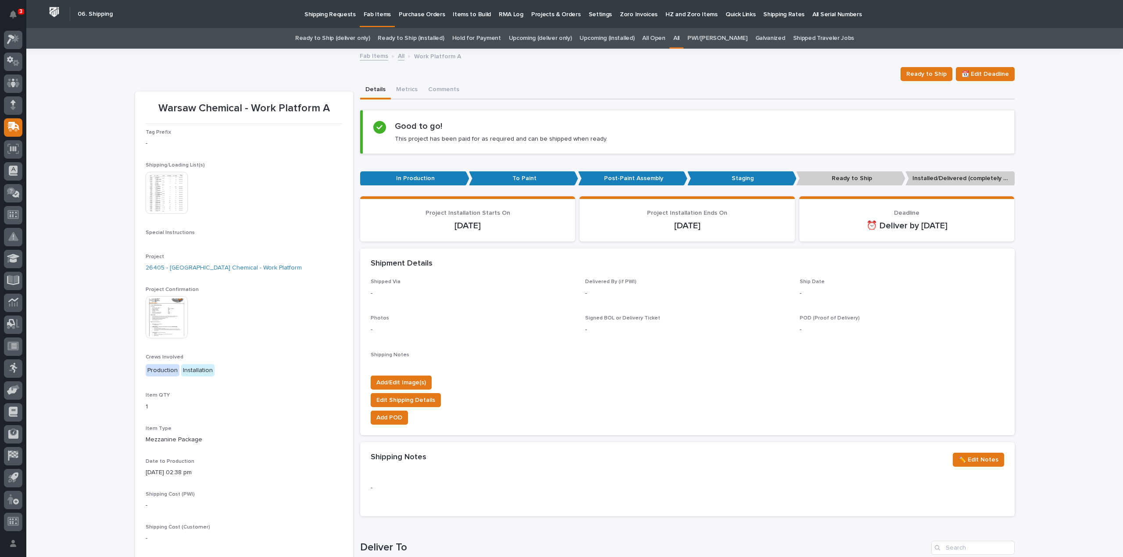
click at [164, 213] on img at bounding box center [167, 193] width 42 height 42
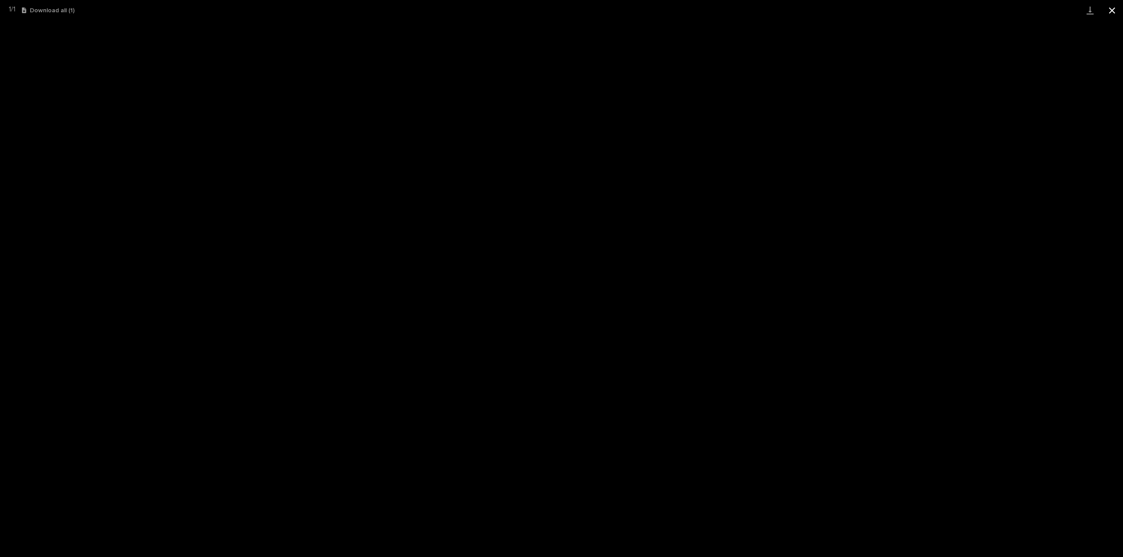
click at [1118, 11] on button "Close gallery" at bounding box center [1112, 10] width 22 height 21
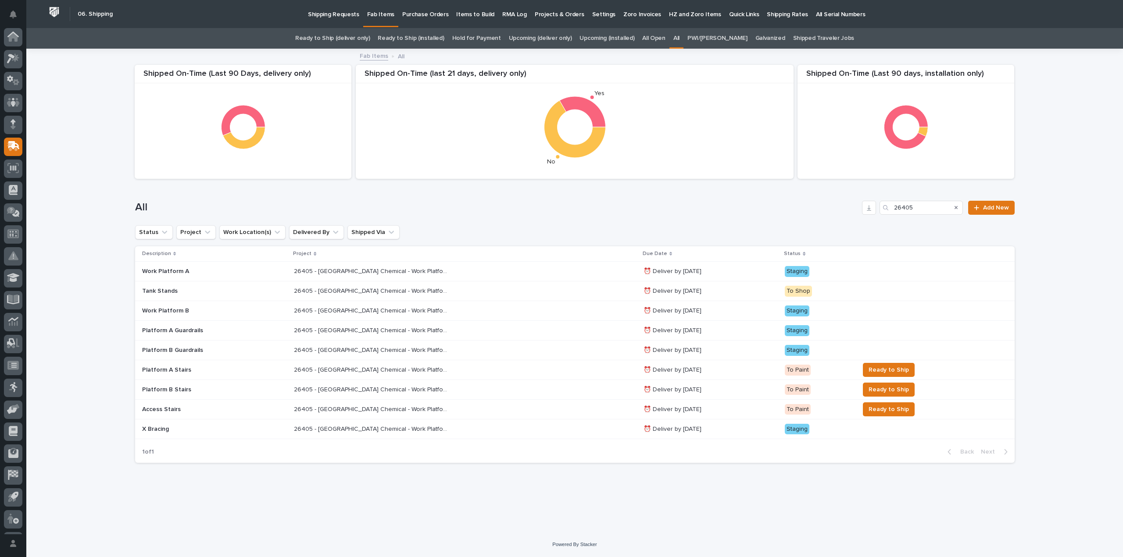
scroll to position [19, 0]
click at [361, 275] on p "26405 - [GEOGRAPHIC_DATA] Chemical - Work Platform" at bounding box center [371, 270] width 155 height 9
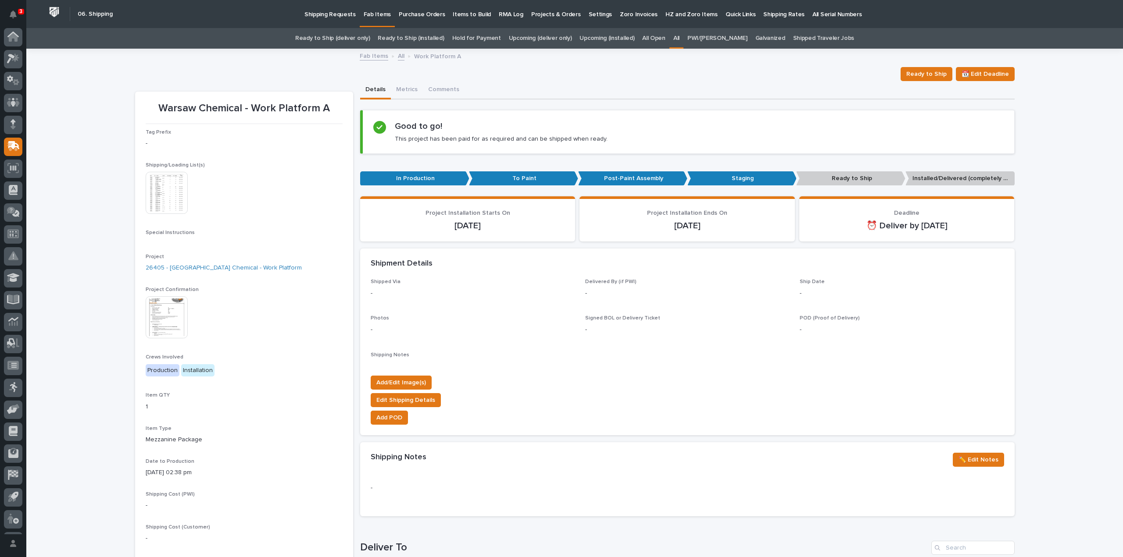
scroll to position [19, 0]
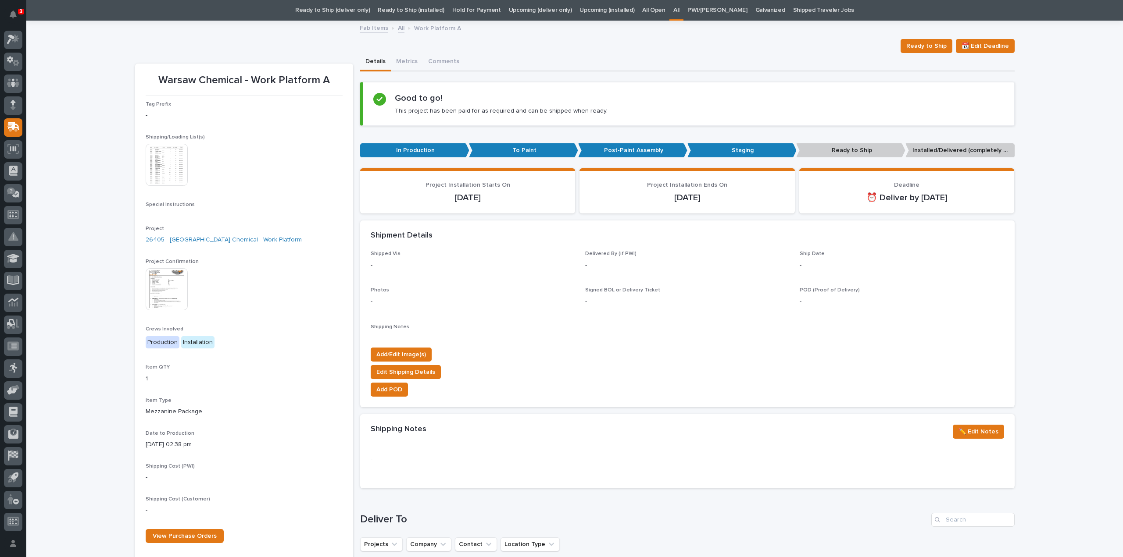
click at [173, 157] on img at bounding box center [167, 165] width 42 height 42
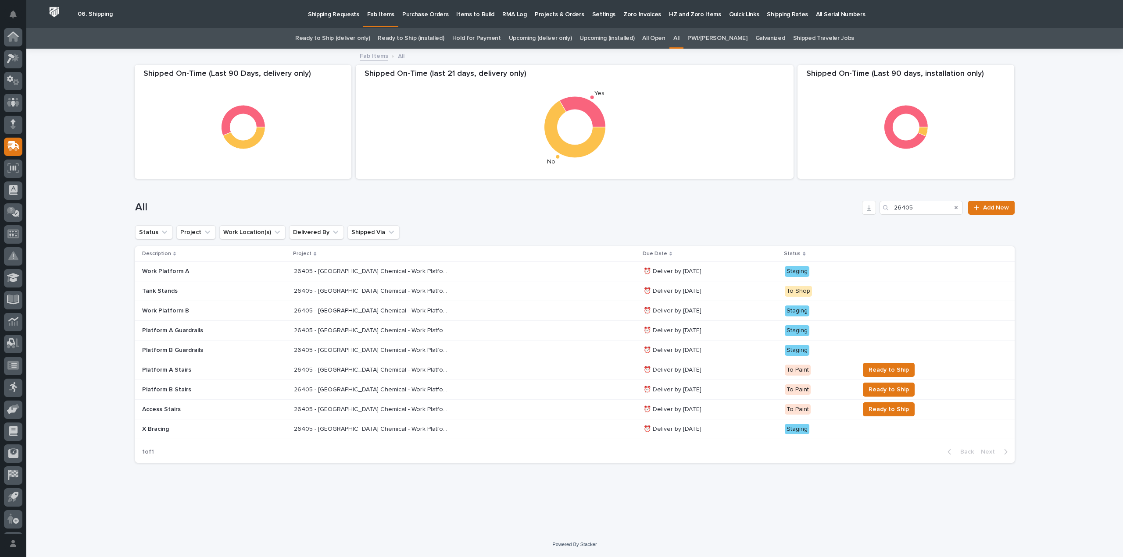
scroll to position [19, 0]
click at [383, 293] on p "26405 - [GEOGRAPHIC_DATA] Chemical - Work Platform" at bounding box center [371, 290] width 155 height 9
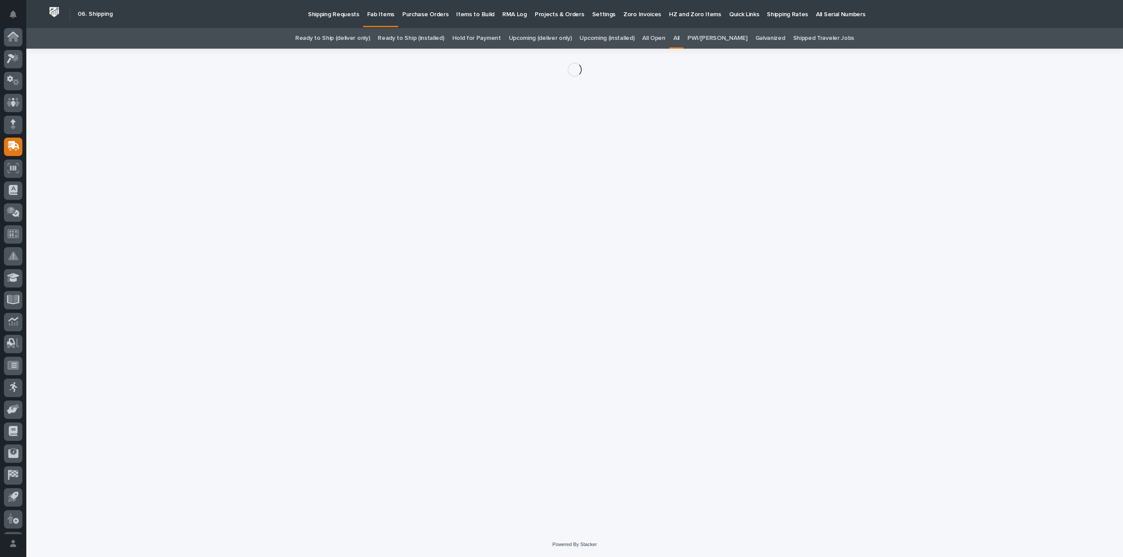
scroll to position [19, 0]
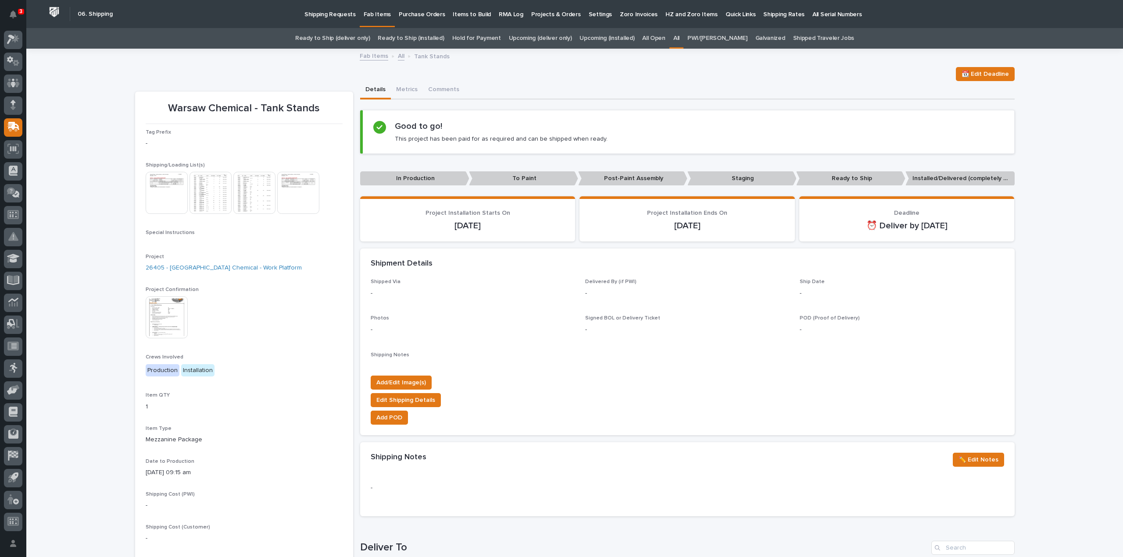
click at [218, 193] on img at bounding box center [210, 193] width 42 height 42
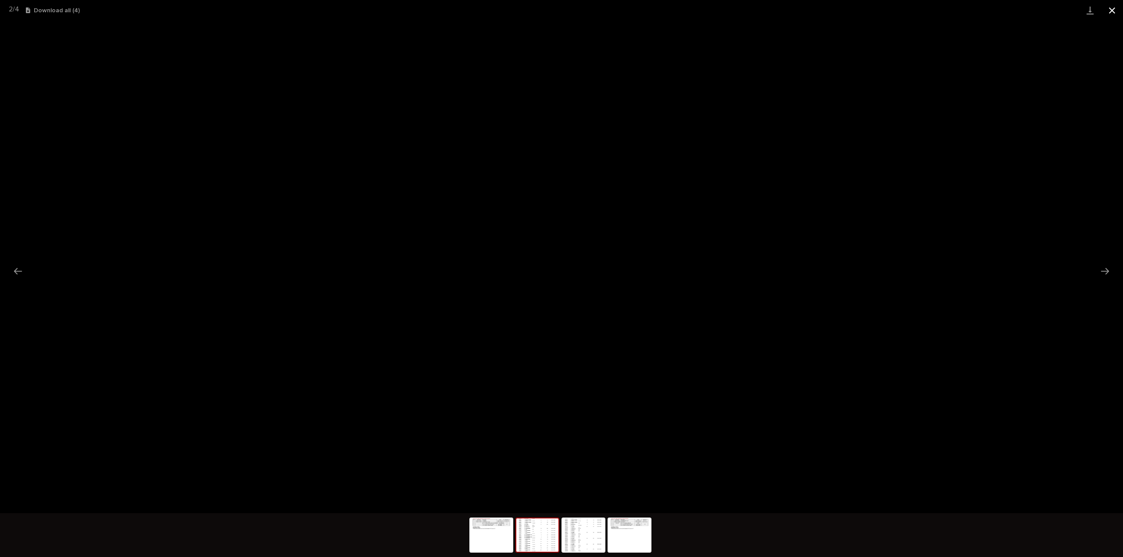
click at [1112, 10] on button "Close gallery" at bounding box center [1112, 10] width 22 height 21
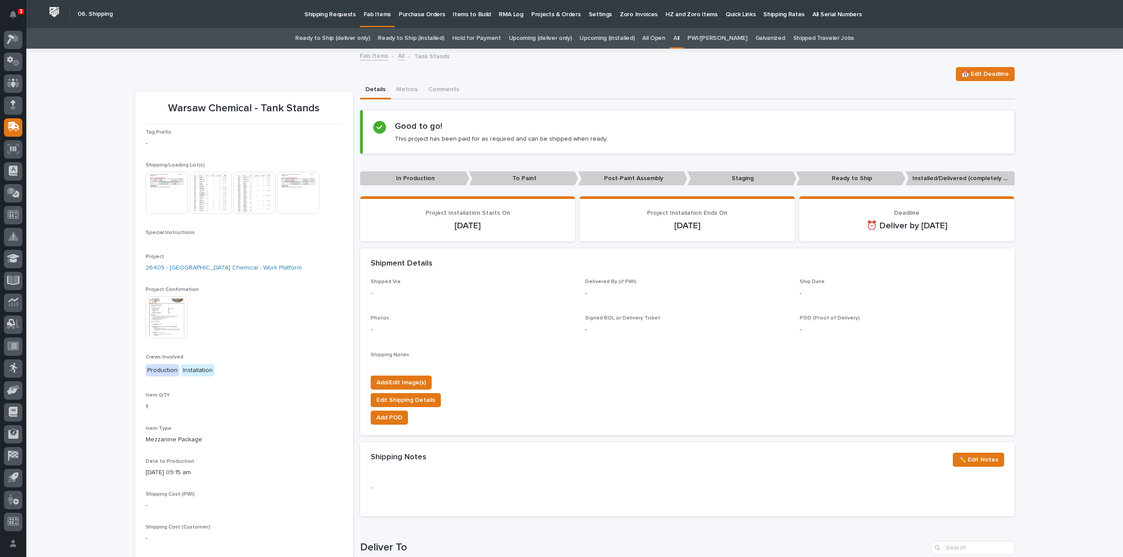
click at [250, 196] on img at bounding box center [254, 193] width 42 height 42
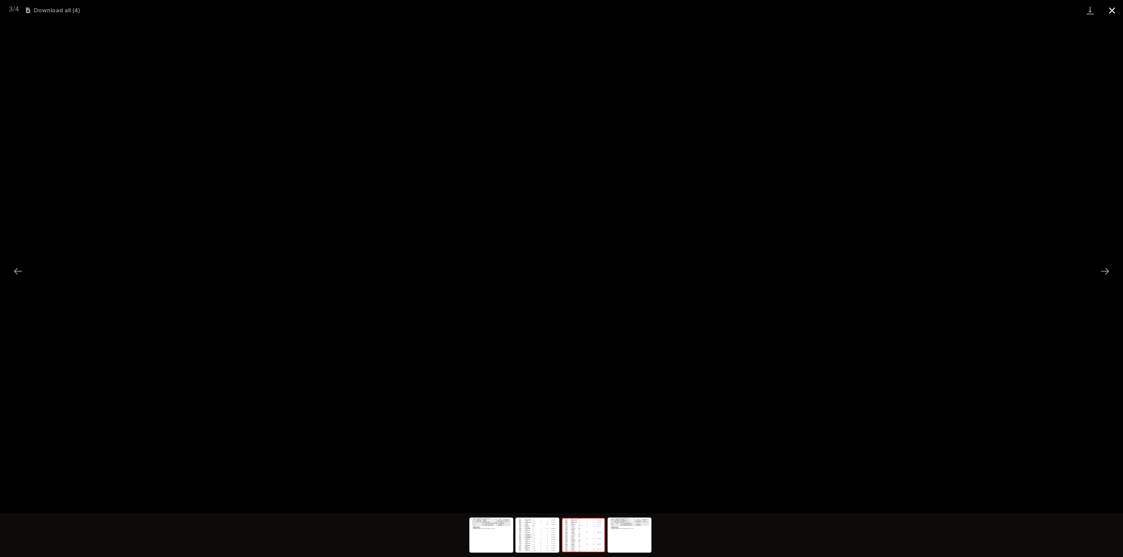
click at [1113, 10] on button "Close gallery" at bounding box center [1112, 10] width 22 height 21
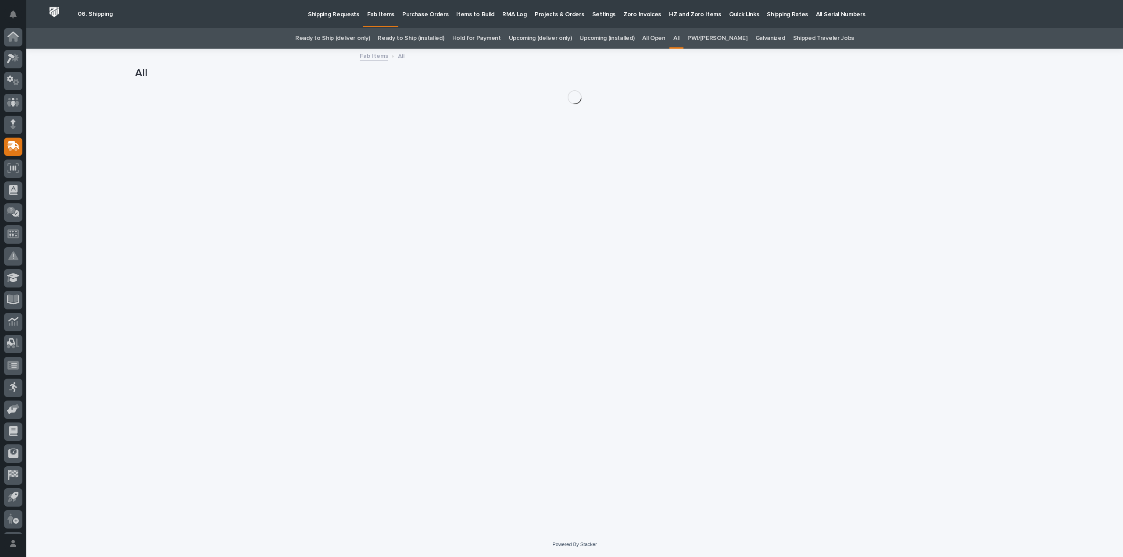
scroll to position [19, 0]
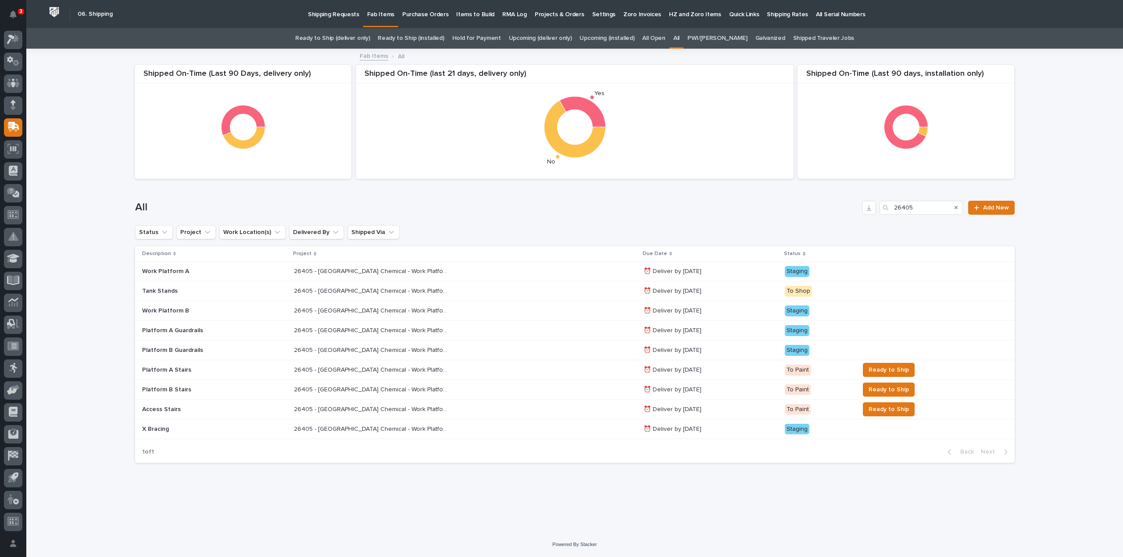
click at [344, 330] on p "26405 - [GEOGRAPHIC_DATA] Chemical - Work Platform" at bounding box center [371, 329] width 155 height 9
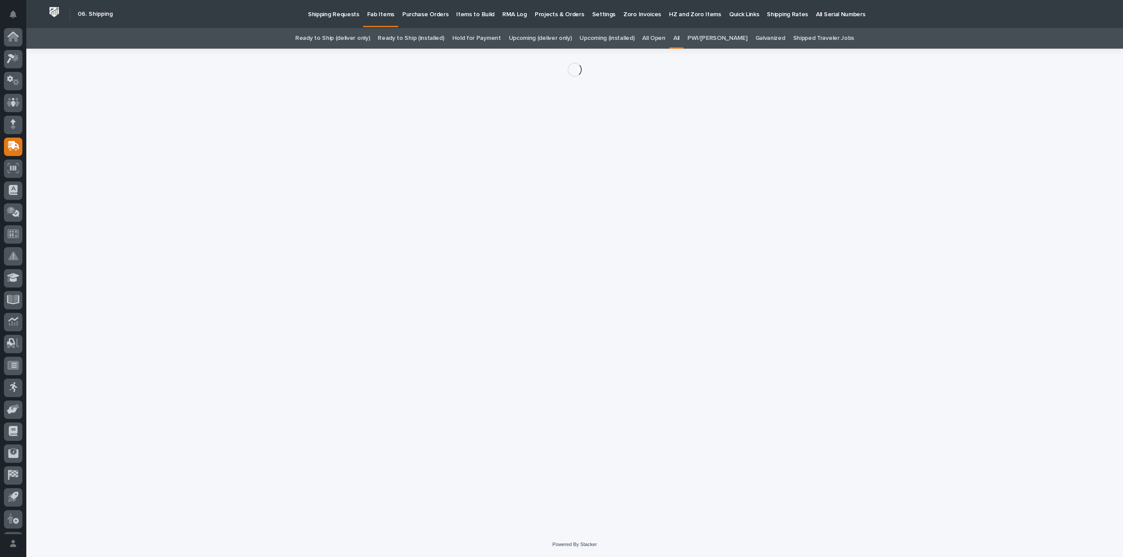
scroll to position [19, 0]
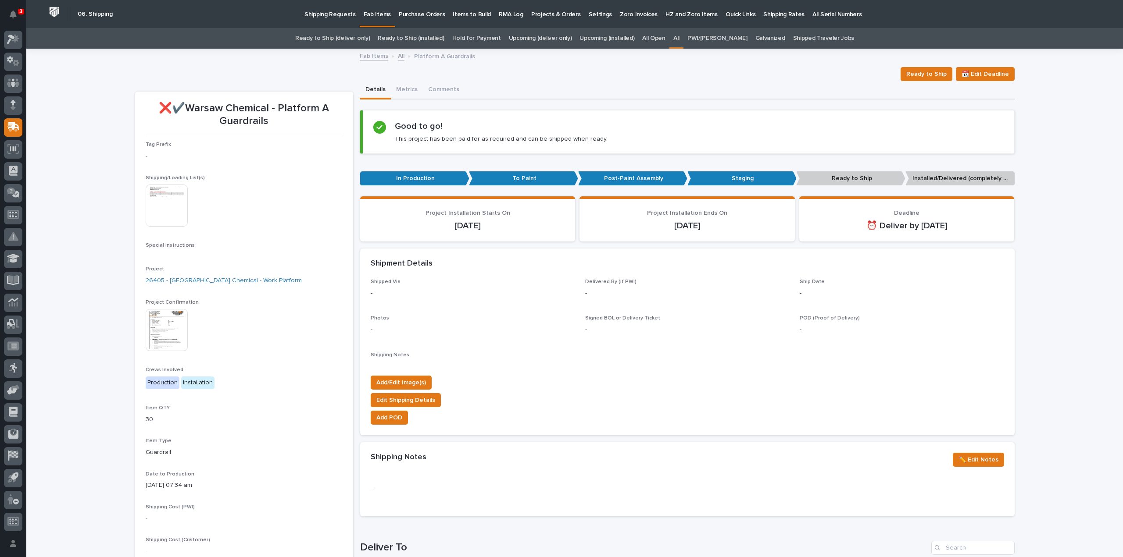
click at [175, 209] on img at bounding box center [167, 206] width 42 height 42
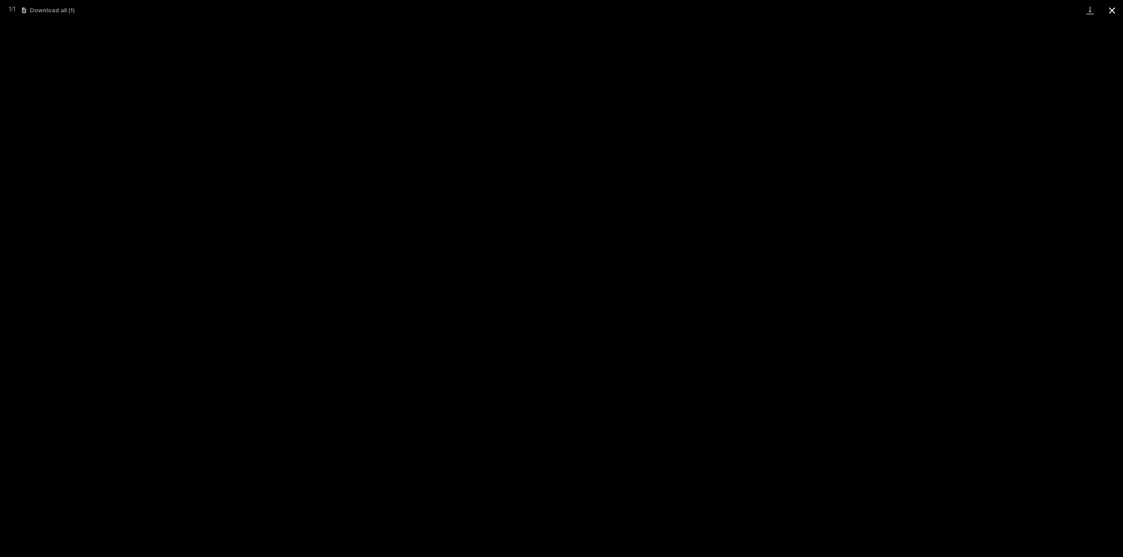
click at [1115, 10] on button "Close gallery" at bounding box center [1112, 10] width 22 height 21
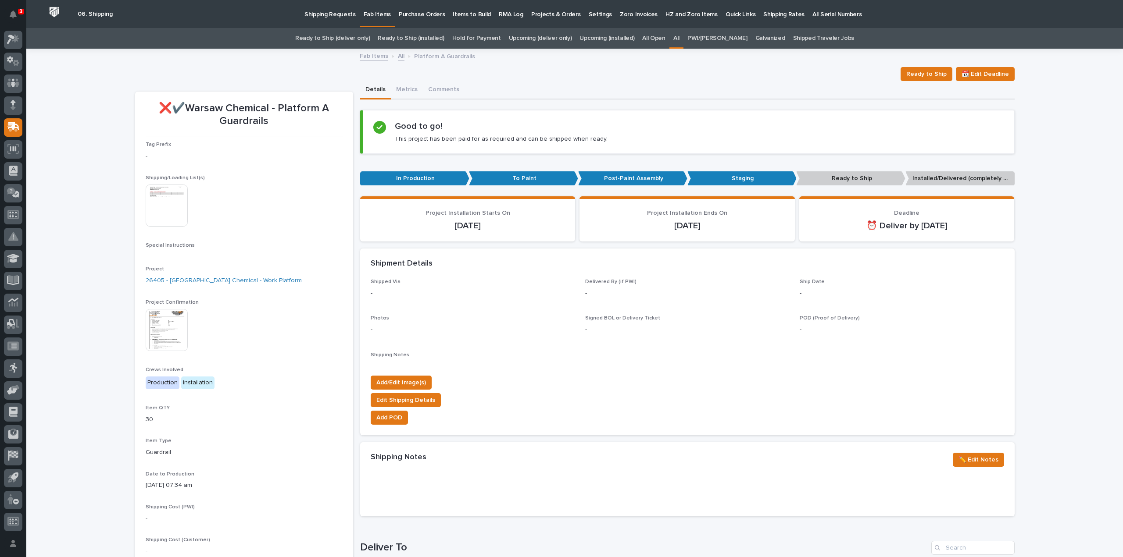
click at [1047, 192] on div "Loading... Saving… Loading... Saving… ❌✔️Warsaw Chemical - Platform A Guardrail…" at bounding box center [574, 467] width 1097 height 834
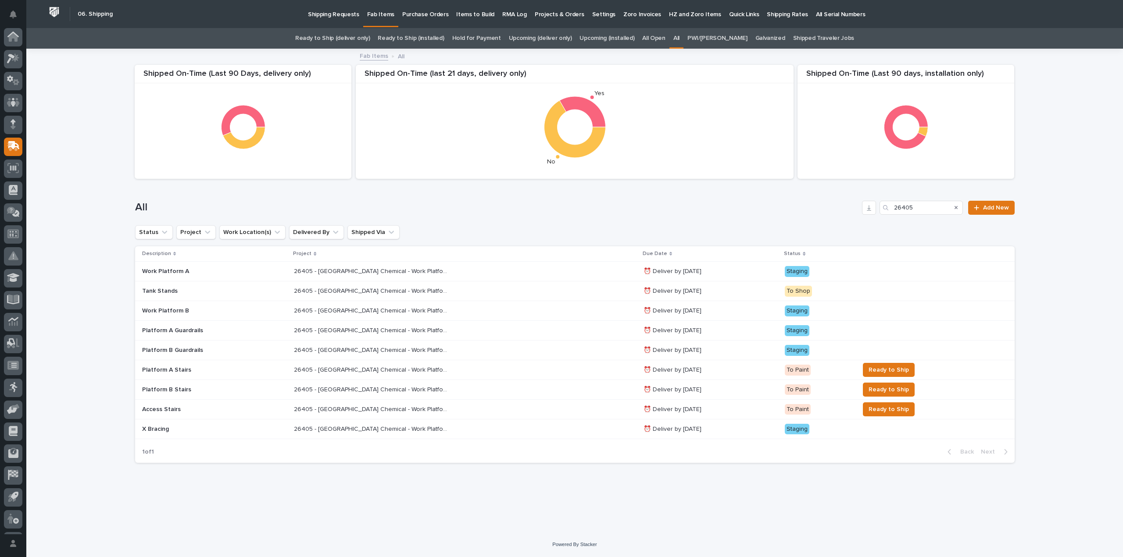
scroll to position [19, 0]
click at [330, 271] on p "26405 - [GEOGRAPHIC_DATA] Chemical - Work Platform" at bounding box center [371, 270] width 155 height 9
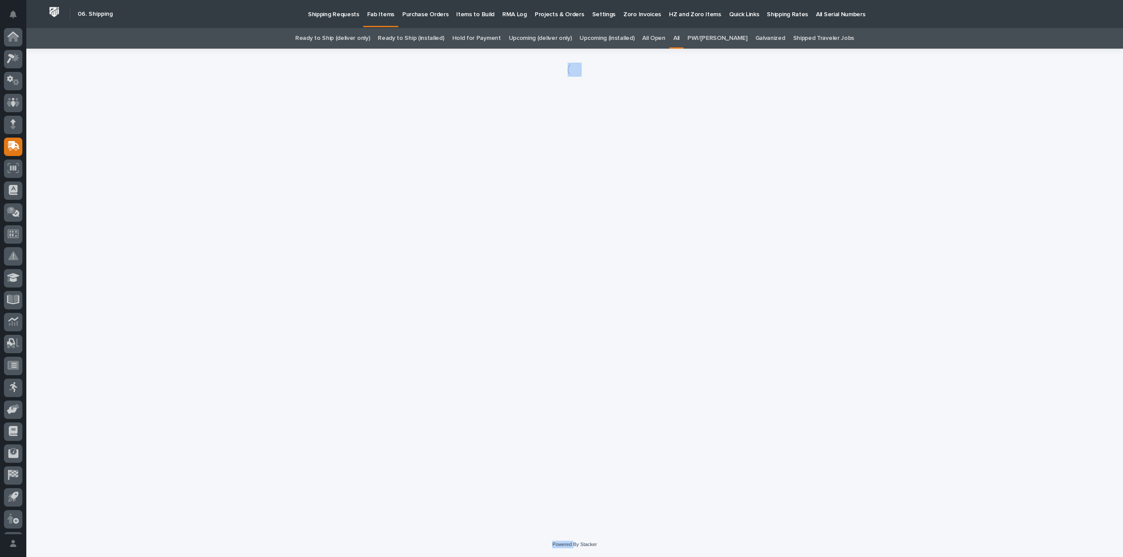
scroll to position [19, 0]
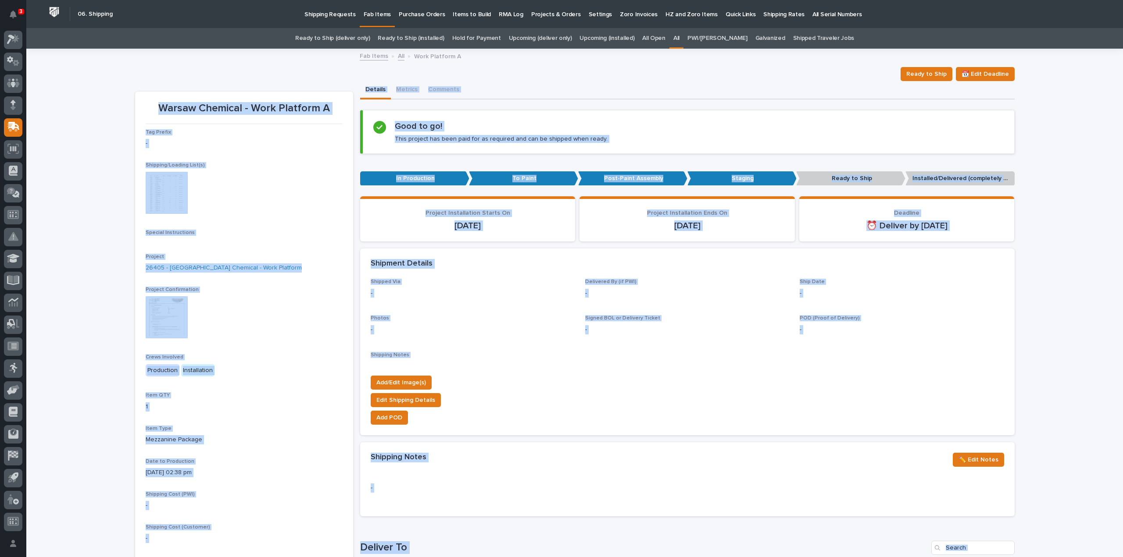
click at [181, 202] on img at bounding box center [167, 193] width 42 height 42
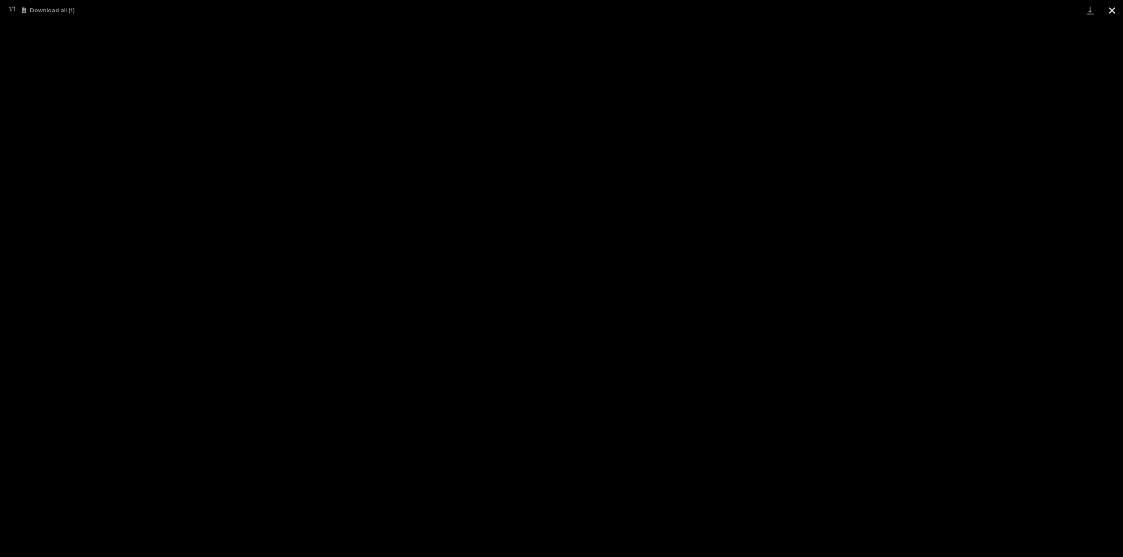
click at [1111, 9] on button "Close gallery" at bounding box center [1112, 10] width 22 height 21
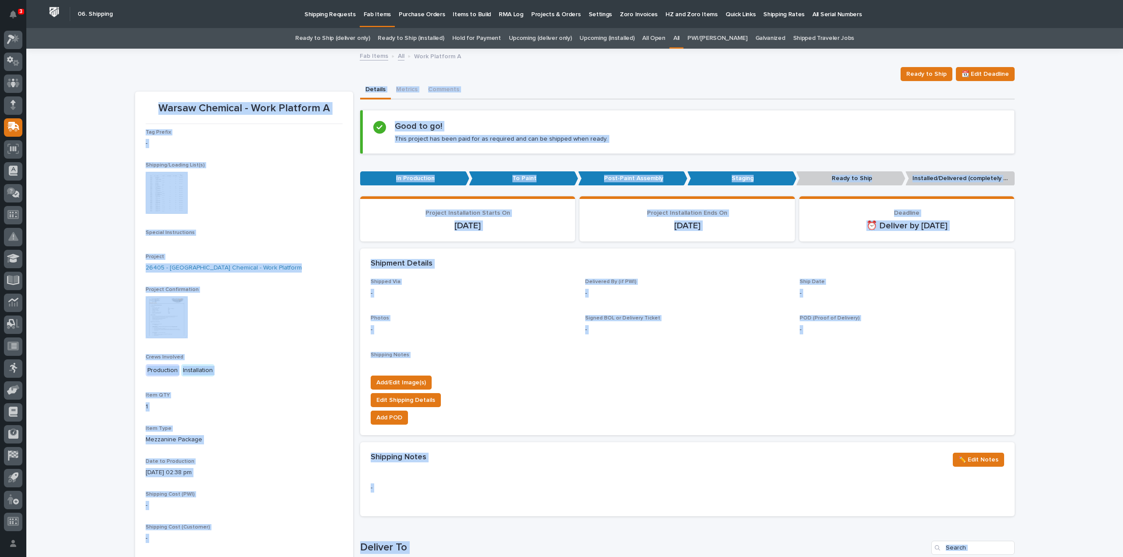
click at [1062, 184] on div "Loading... Saving… Loading... Saving… Warsaw Chemical - Work Platform A Ready t…" at bounding box center [574, 467] width 1097 height 834
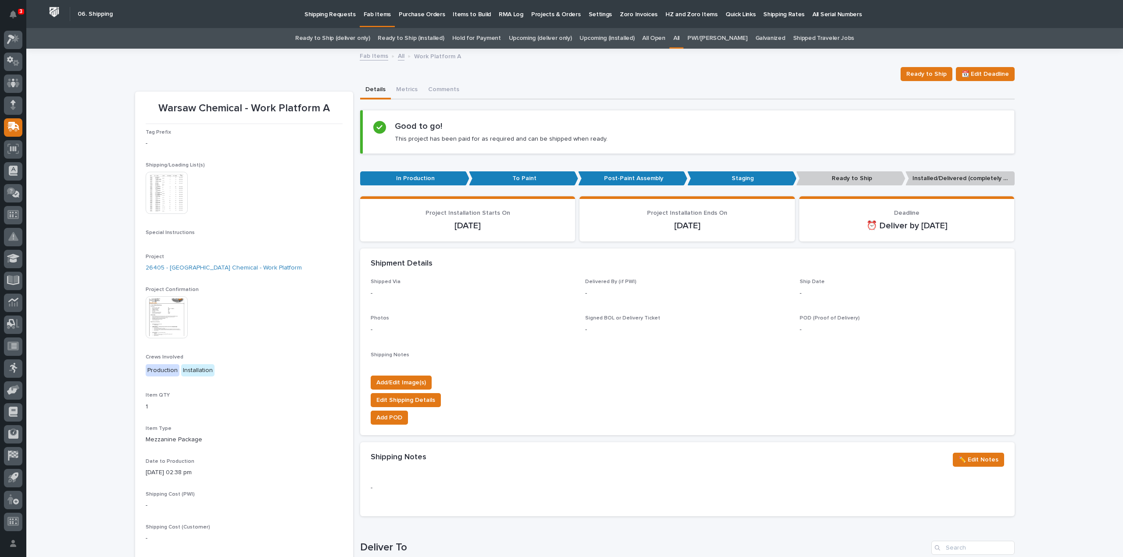
click at [58, 165] on div "Loading... Saving… Loading... Saving… Warsaw Chemical - Work Platform A Ready t…" at bounding box center [574, 467] width 1097 height 834
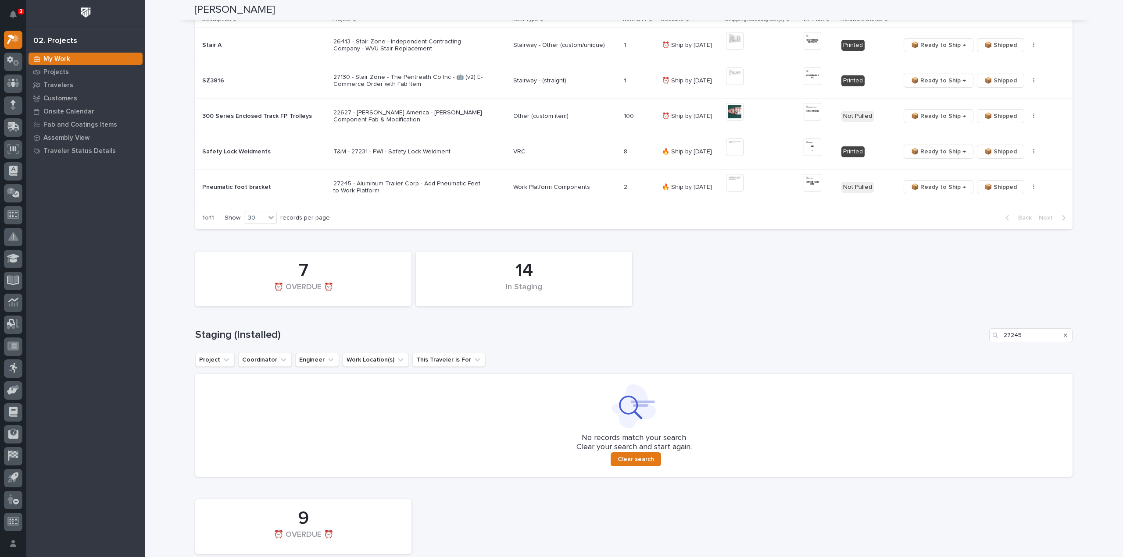
scroll to position [263, 0]
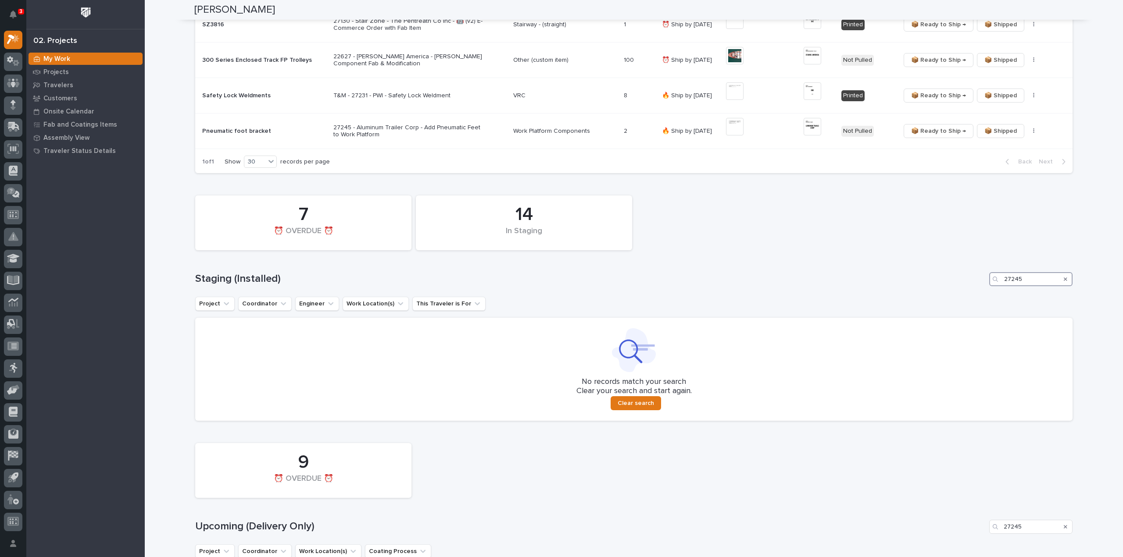
drag, startPoint x: 1033, startPoint y: 280, endPoint x: 990, endPoint y: 288, distance: 43.7
click at [994, 289] on div "14 In Staging 7 ⏰ OVERDUE ⏰ Staging (Installed) 27245 Project Coordinator Engin…" at bounding box center [633, 306] width 877 height 230
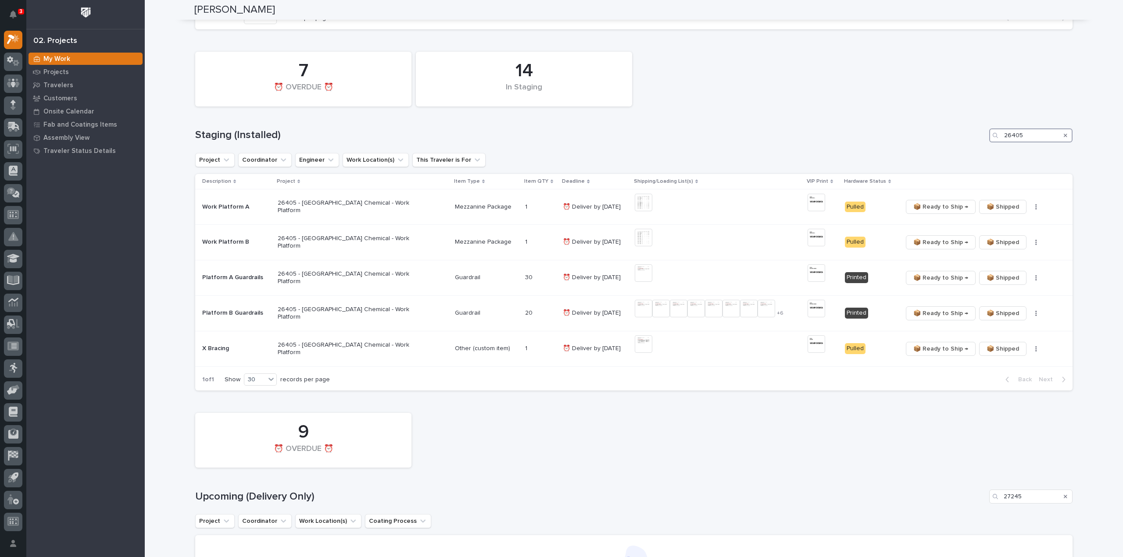
scroll to position [495, 0]
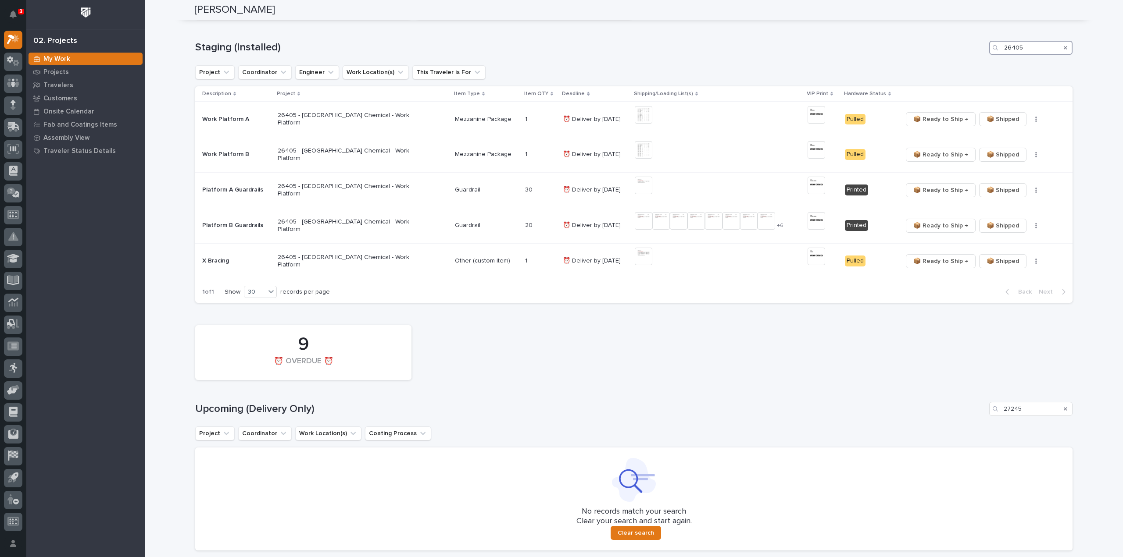
type input "26405"
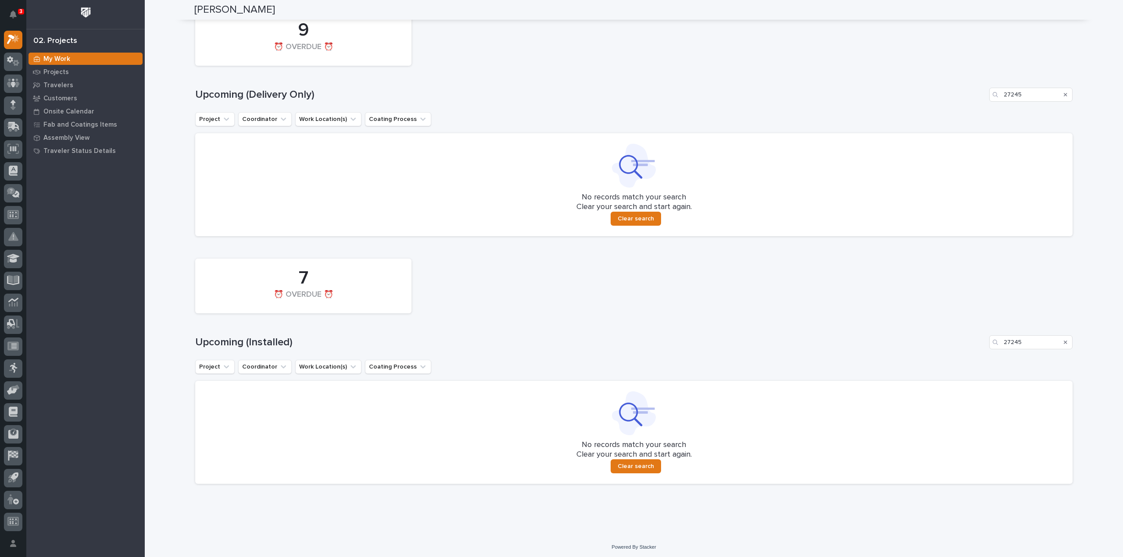
scroll to position [811, 0]
click at [1064, 93] on icon "Search" at bounding box center [1066, 93] width 4 height 4
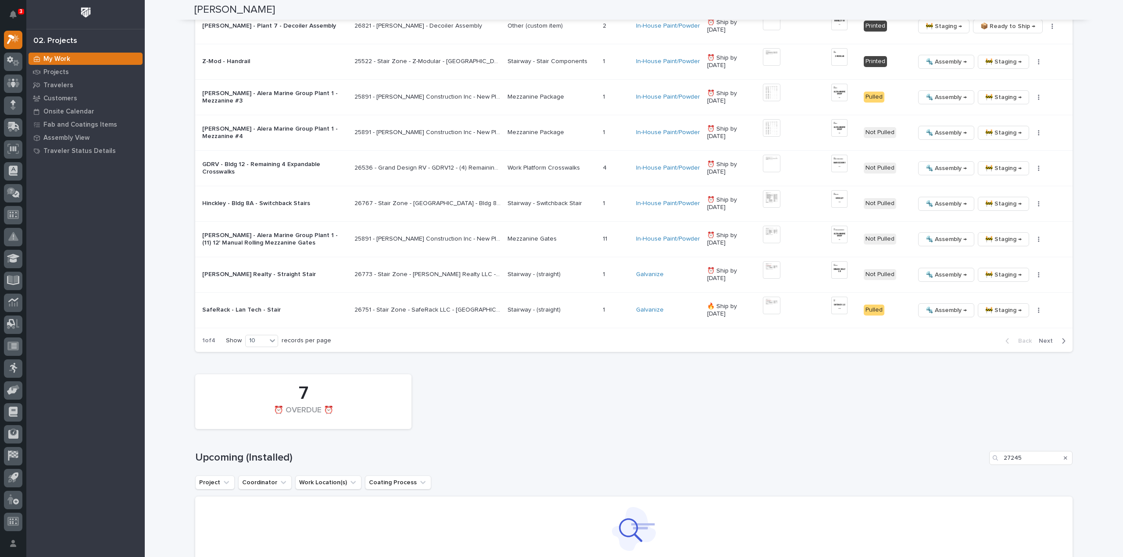
scroll to position [1074, 0]
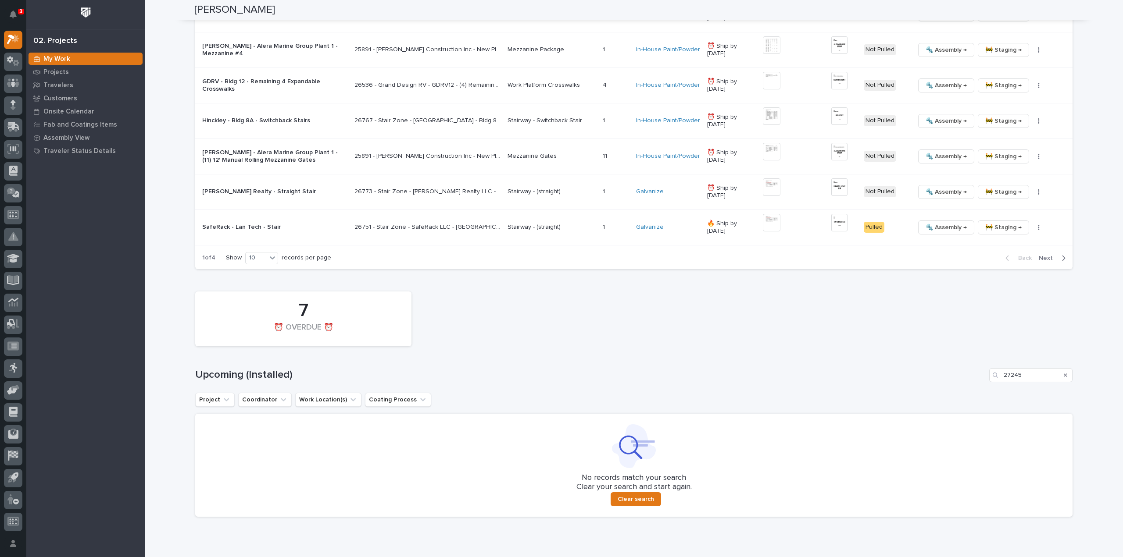
click at [1064, 373] on icon "Search" at bounding box center [1066, 375] width 4 height 5
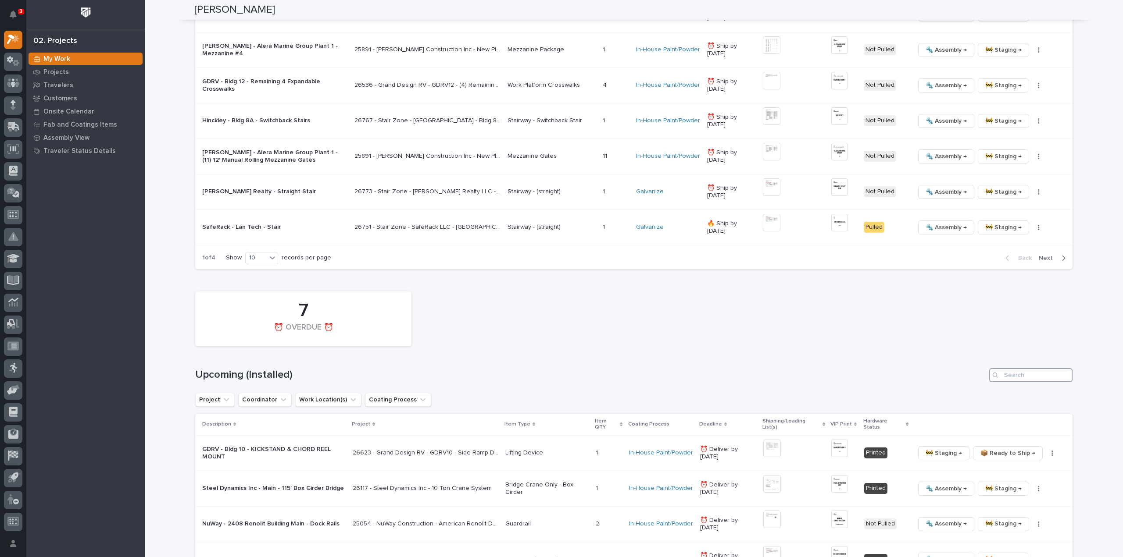
click at [1032, 376] on input "Search" at bounding box center [1030, 375] width 83 height 14
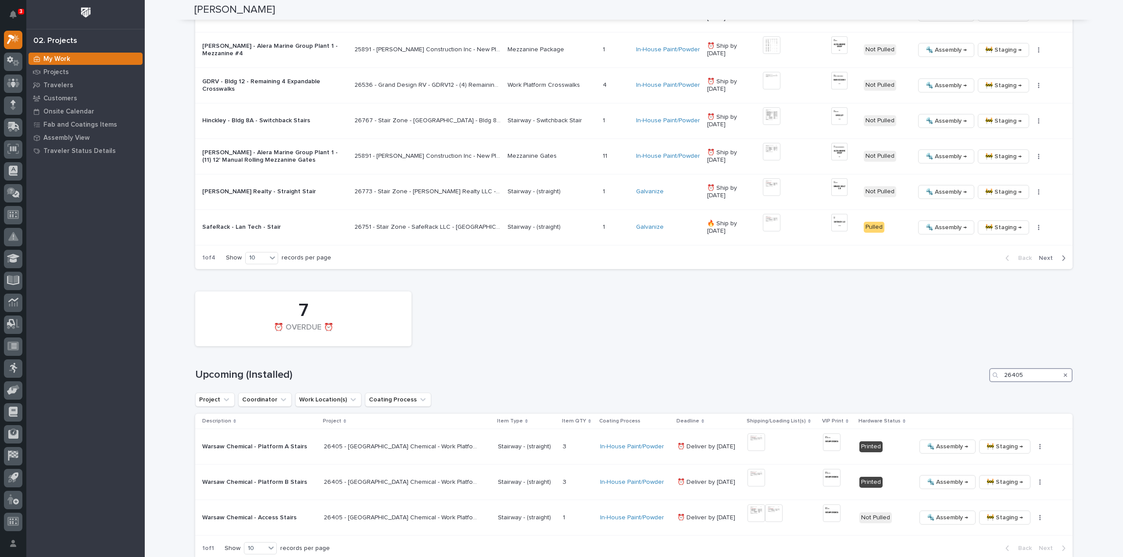
scroll to position [1149, 0]
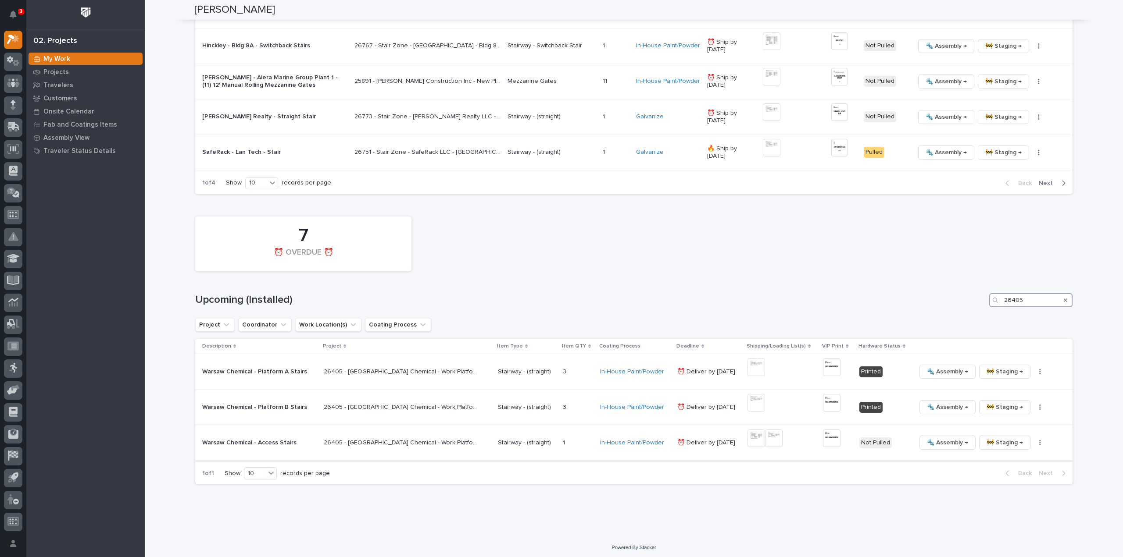
type input "26405"
click at [747, 440] on img at bounding box center [756, 439] width 18 height 18
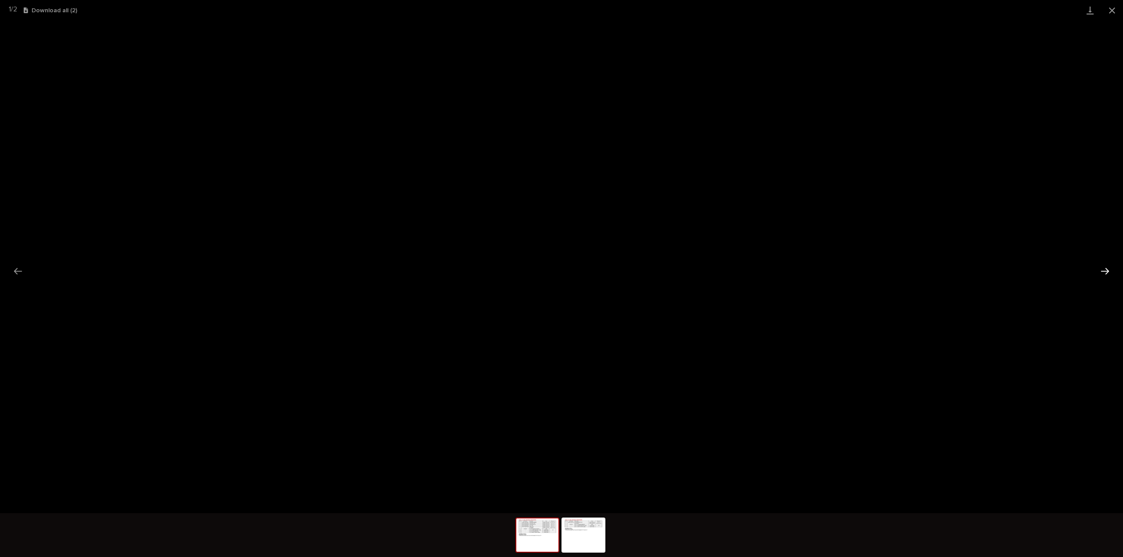
click at [1105, 276] on button "Next slide" at bounding box center [1105, 271] width 18 height 17
click at [1110, 14] on button "Close gallery" at bounding box center [1112, 10] width 22 height 21
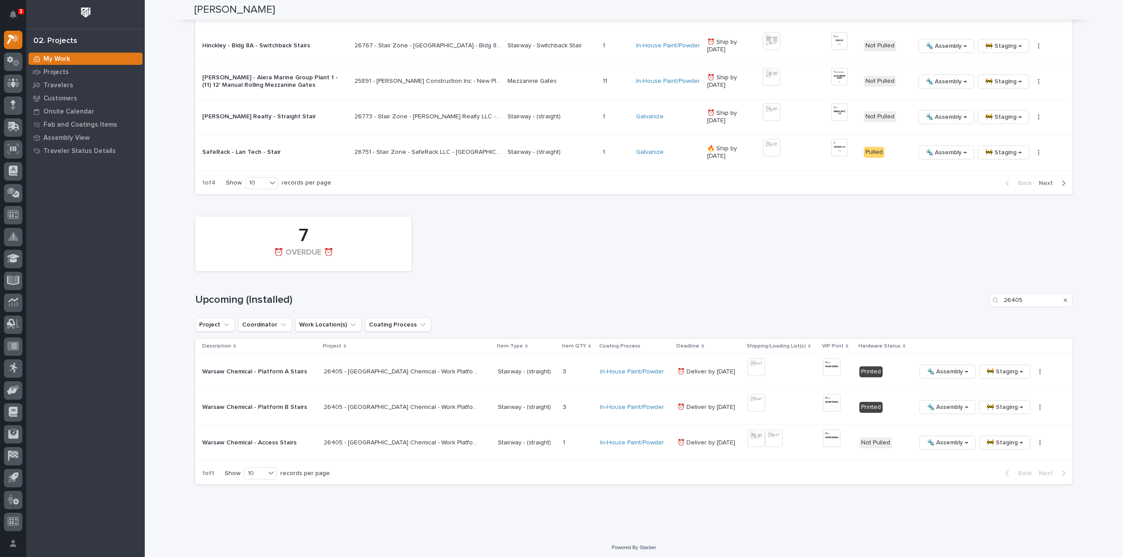
click at [1025, 444] on div "🔩 Assembly → 🚧 Staging → 📦 Ready to Ship → ✏️ Schedule Generate VIP 🔩 Hardware" at bounding box center [987, 443] width 143 height 14
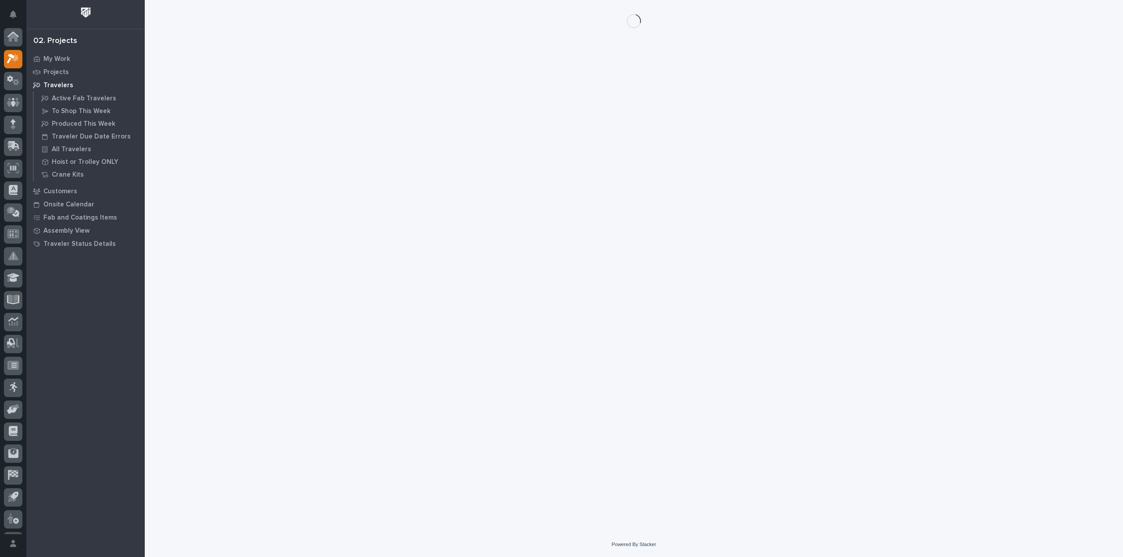
scroll to position [19, 0]
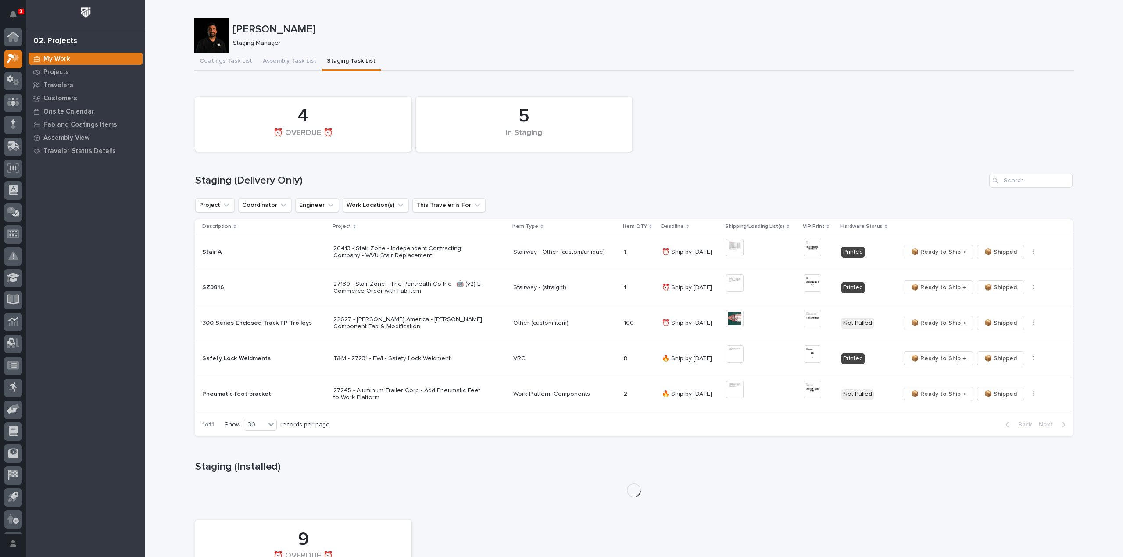
scroll to position [19, 0]
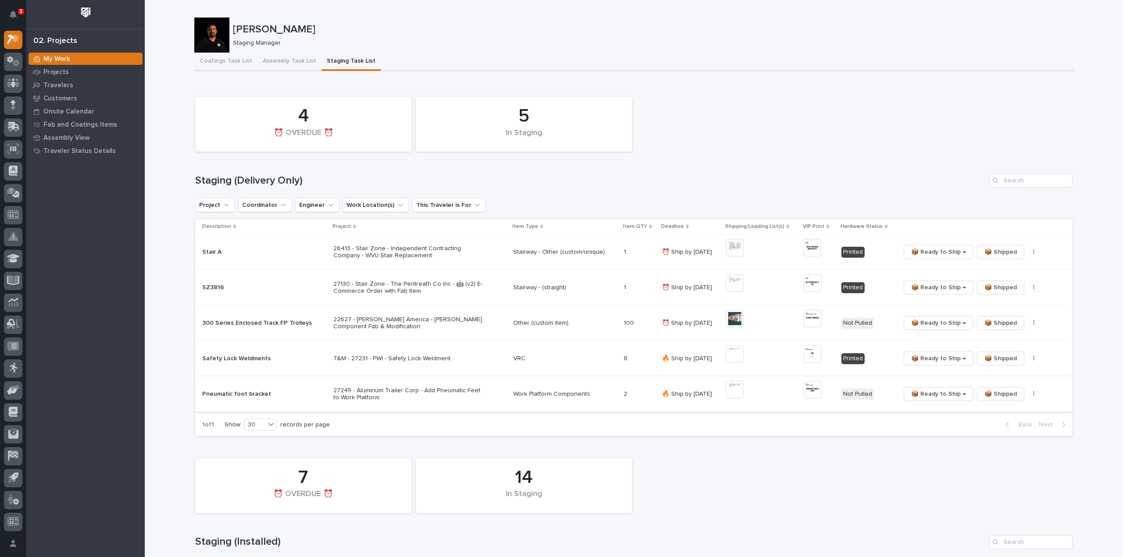
click at [1033, 395] on icon "button" at bounding box center [1033, 394] width 1 height 5
click at [1001, 425] on span "🔩 Hardware" at bounding box center [997, 425] width 37 height 11
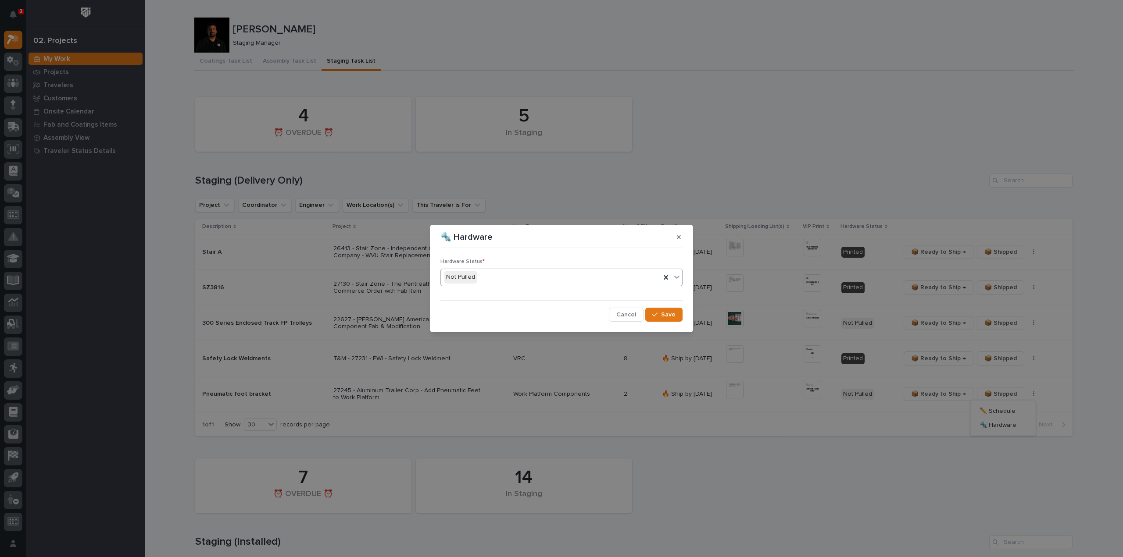
click at [506, 277] on div "Not Pulled" at bounding box center [551, 277] width 220 height 14
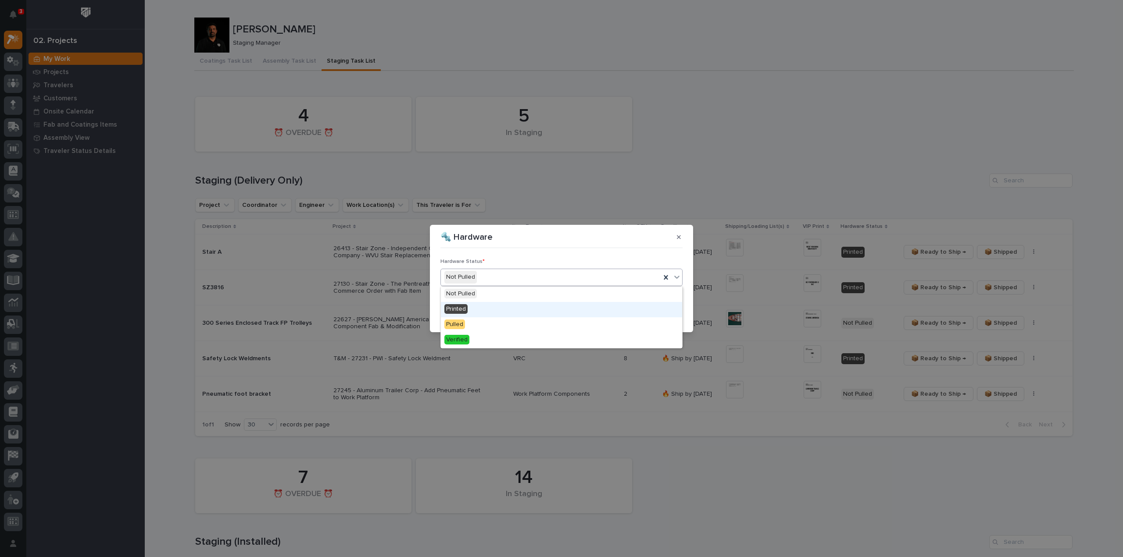
click at [493, 310] on div "Printed" at bounding box center [561, 309] width 241 height 15
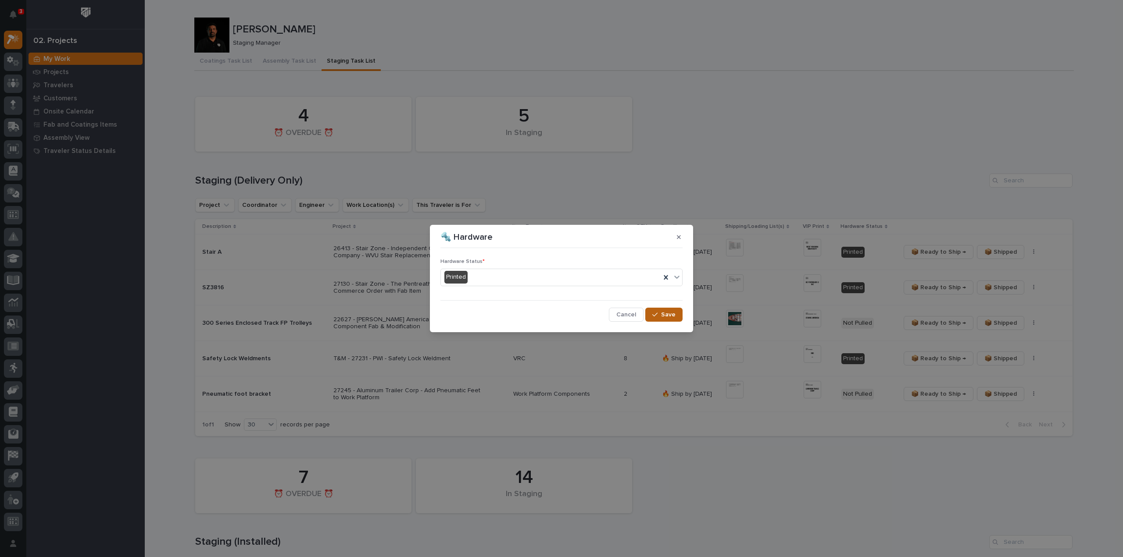
click at [652, 314] on button "Save" at bounding box center [663, 315] width 37 height 14
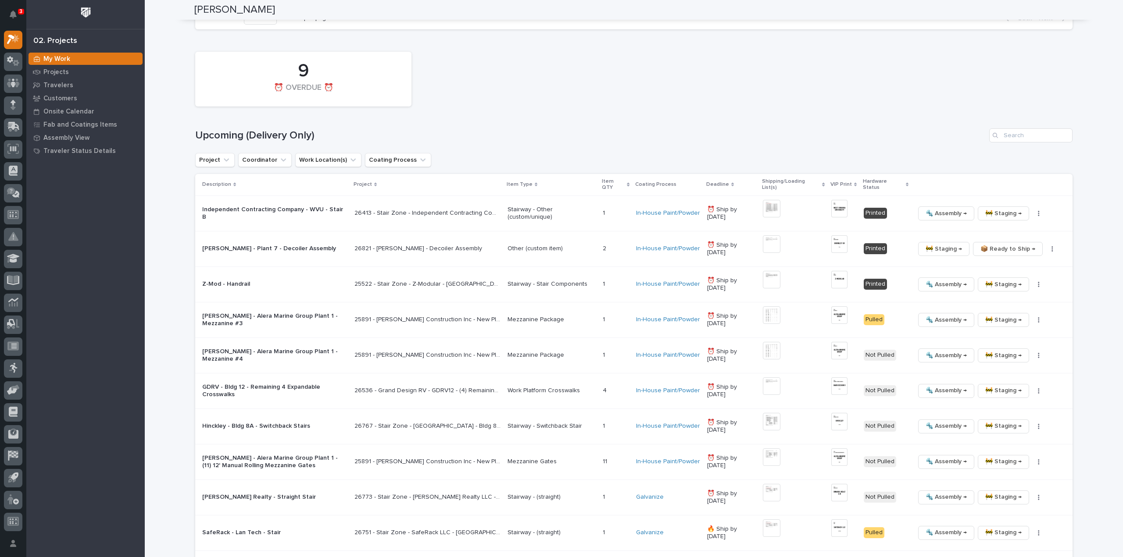
scroll to position [1404, 0]
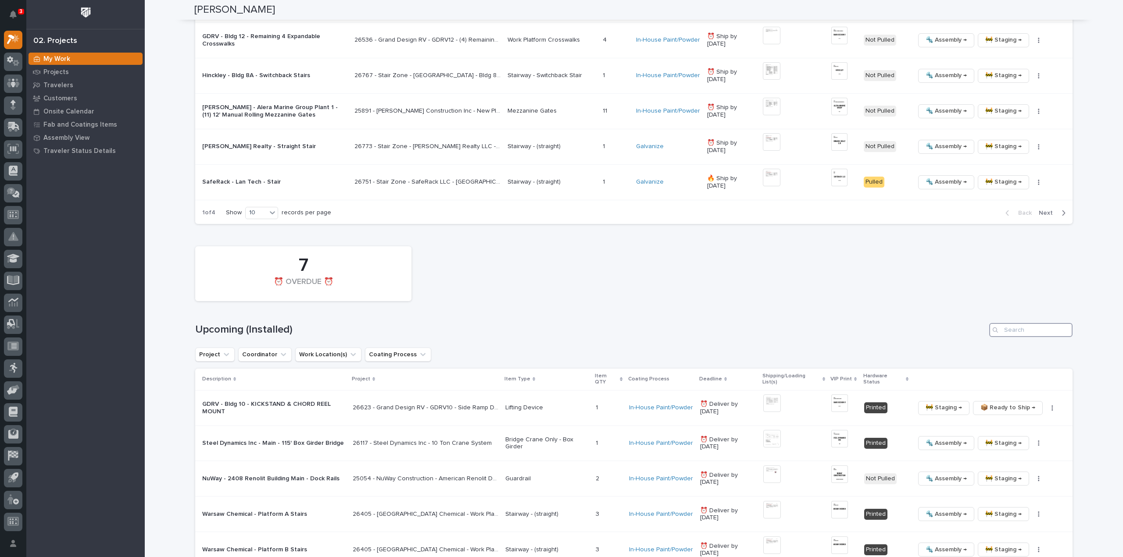
click at [1022, 325] on input "Search" at bounding box center [1030, 330] width 83 height 14
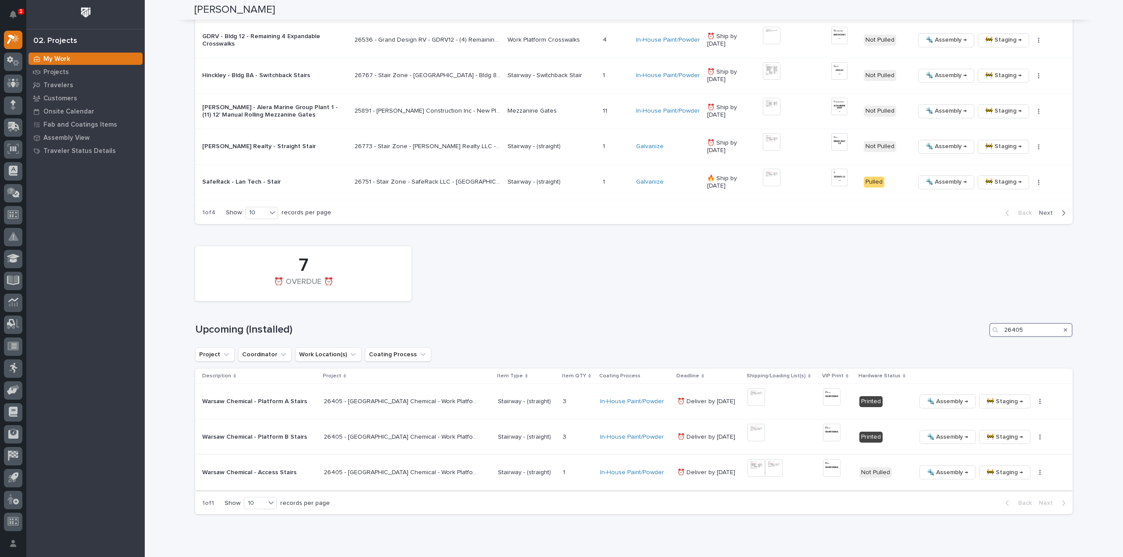
type input "26405"
click at [1039, 470] on icon "button" at bounding box center [1039, 472] width 1 height 5
click at [986, 531] on span "🔩 Hardware" at bounding box center [989, 532] width 37 height 11
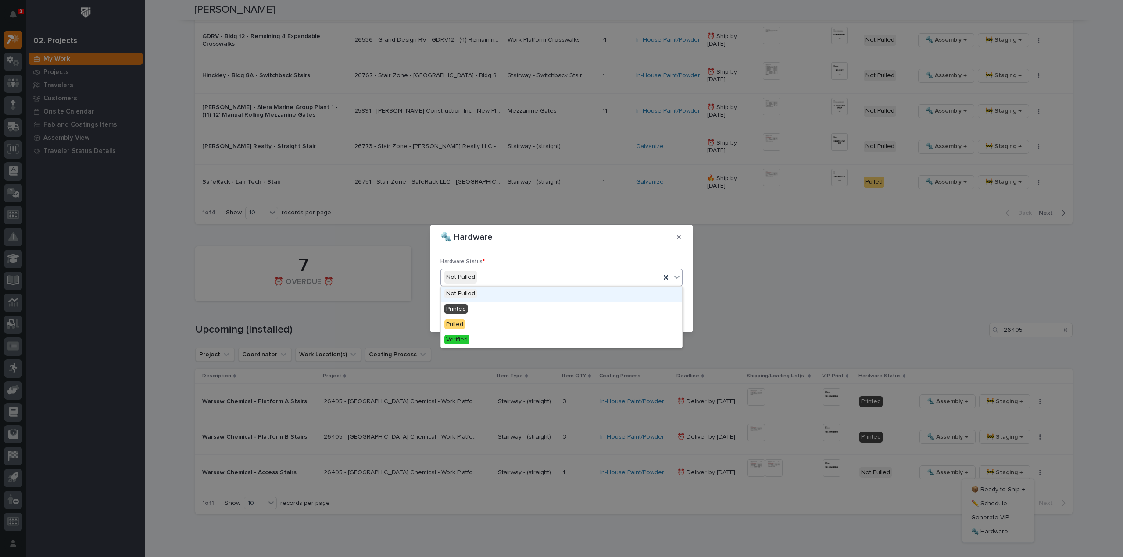
click at [590, 282] on div "Not Pulled" at bounding box center [551, 277] width 220 height 14
click at [572, 306] on div "Printed" at bounding box center [561, 309] width 241 height 15
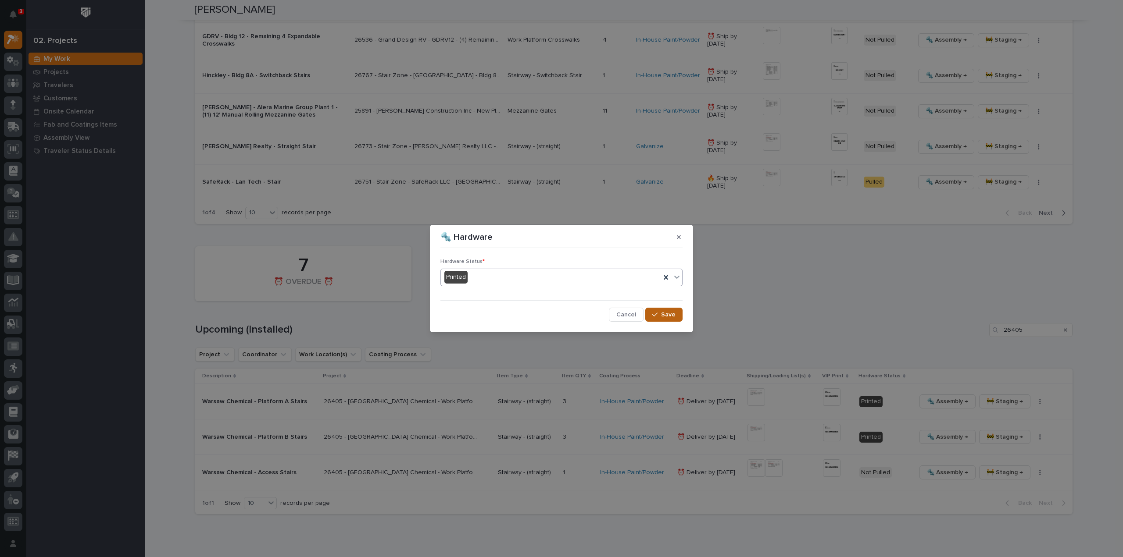
click at [675, 311] on button "Save" at bounding box center [663, 315] width 37 height 14
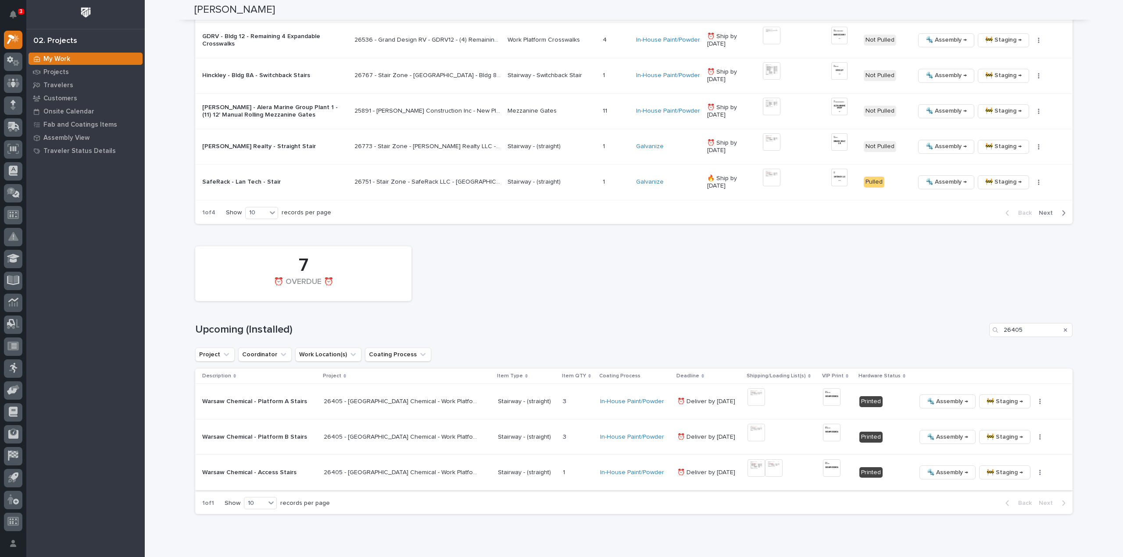
click at [823, 465] on img at bounding box center [832, 469] width 18 height 18
click at [823, 467] on img at bounding box center [832, 469] width 18 height 18
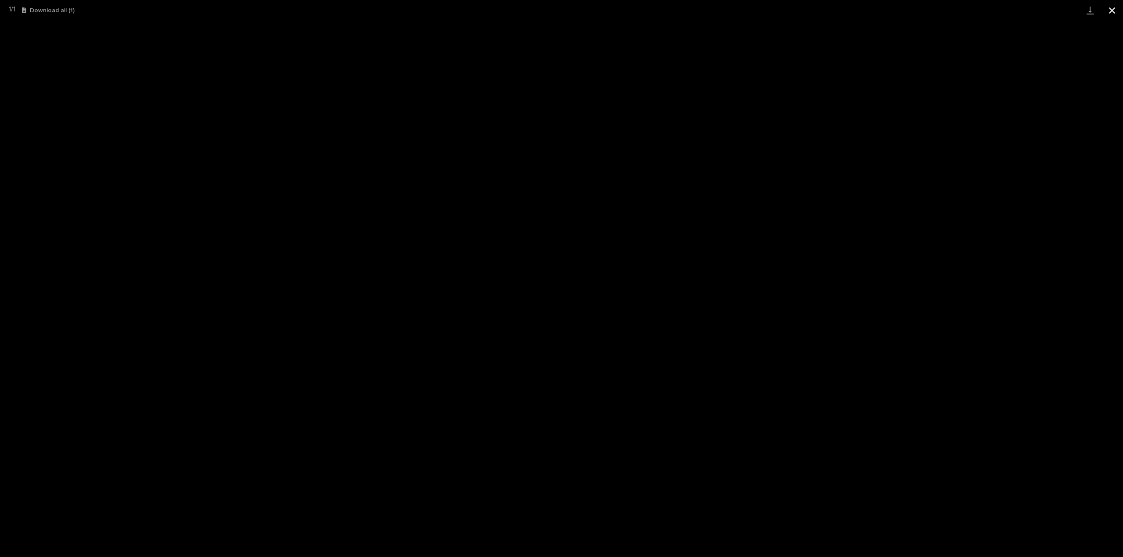
click at [1113, 11] on button "Close gallery" at bounding box center [1112, 10] width 22 height 21
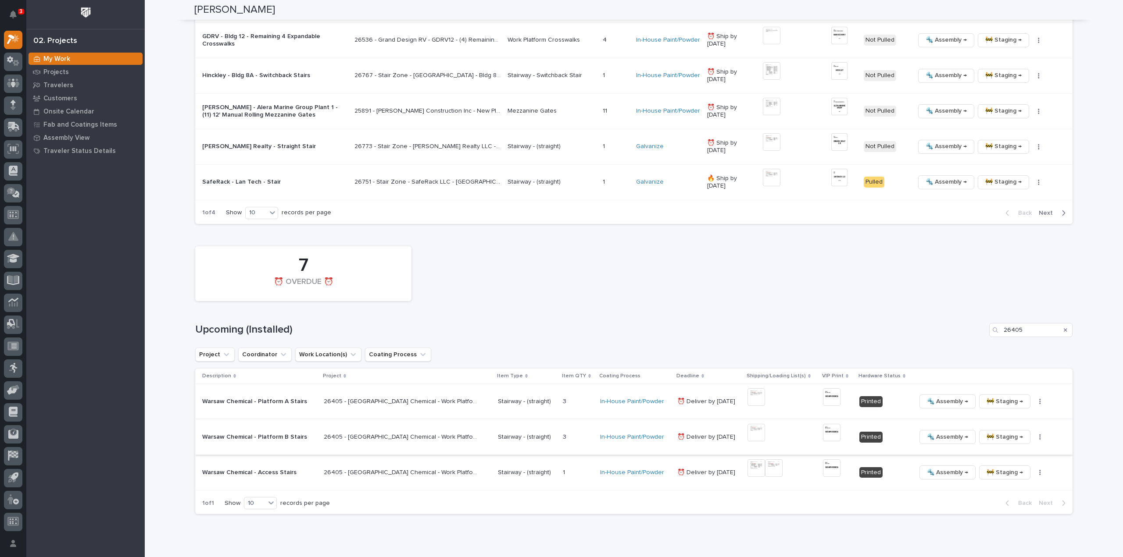
click at [747, 429] on img at bounding box center [756, 433] width 18 height 18
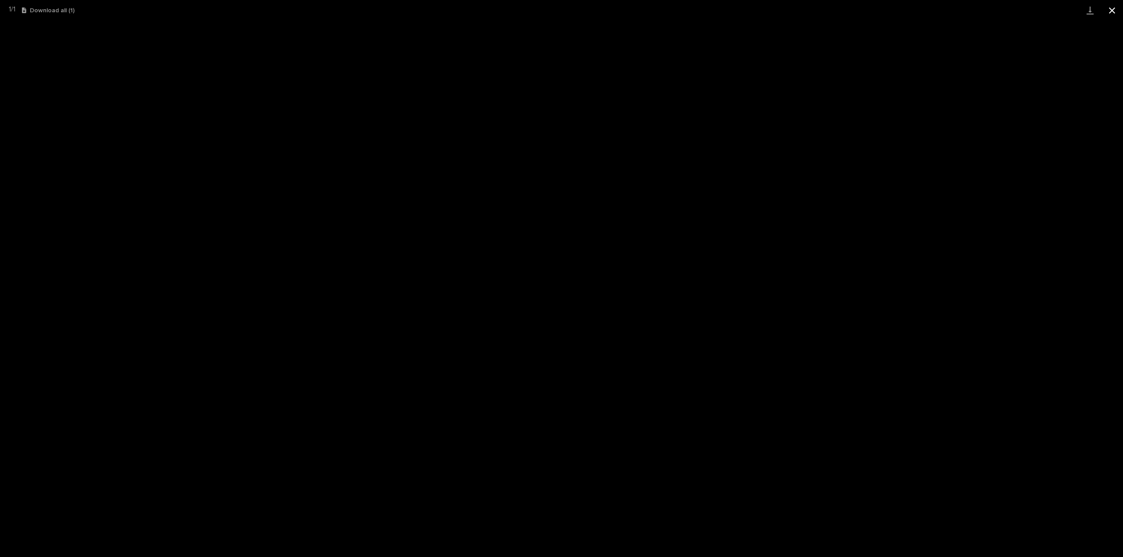
click at [1112, 11] on button "Close gallery" at bounding box center [1112, 10] width 22 height 21
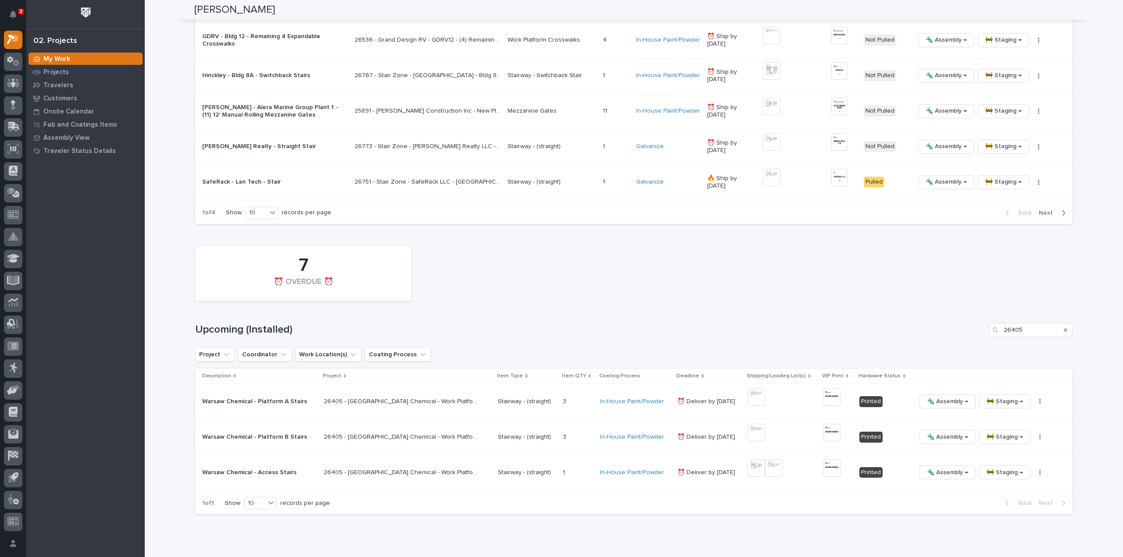
click at [857, 293] on div "7 ⏰ OVERDUE ⏰" at bounding box center [634, 274] width 886 height 64
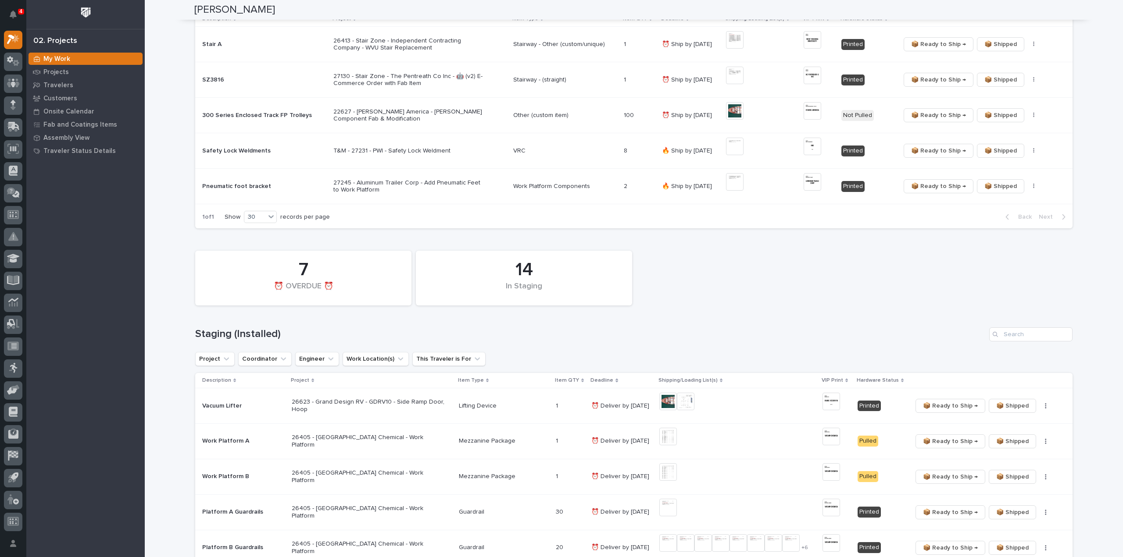
scroll to position [0, 0]
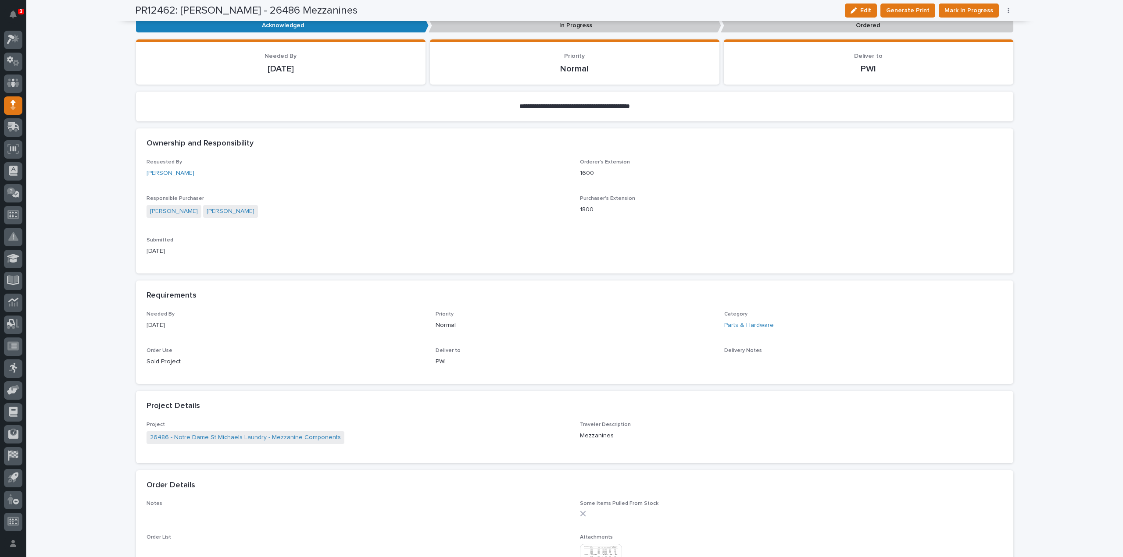
scroll to position [263, 0]
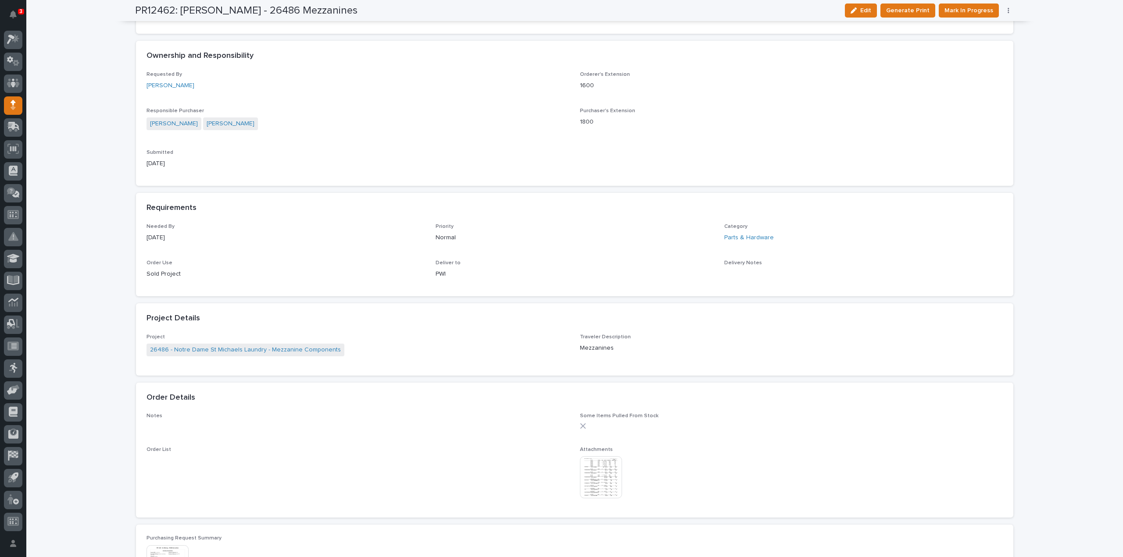
click at [605, 475] on img at bounding box center [601, 478] width 42 height 42
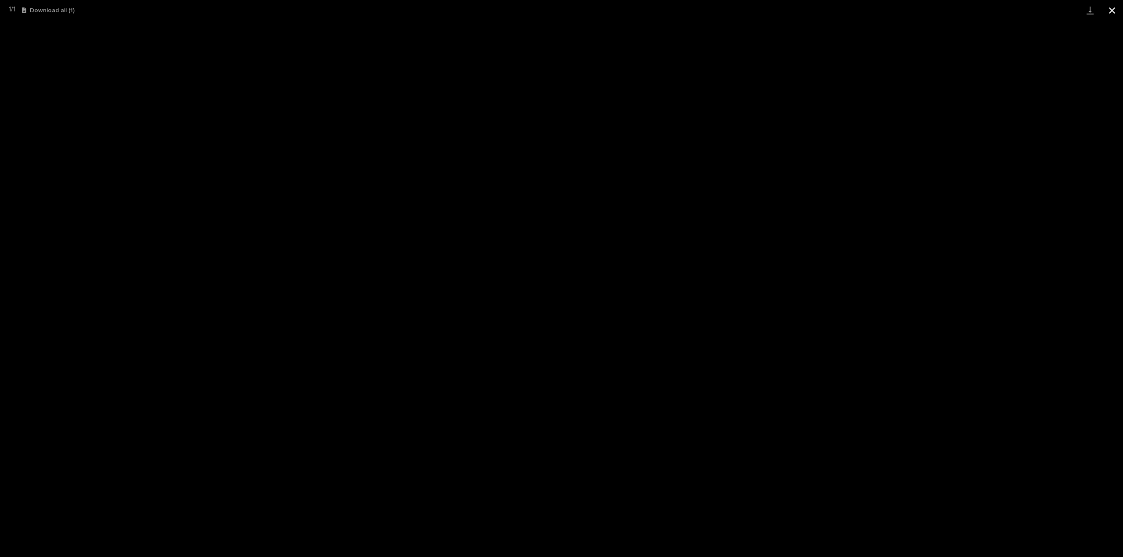
click at [1112, 9] on button "Close gallery" at bounding box center [1112, 10] width 22 height 21
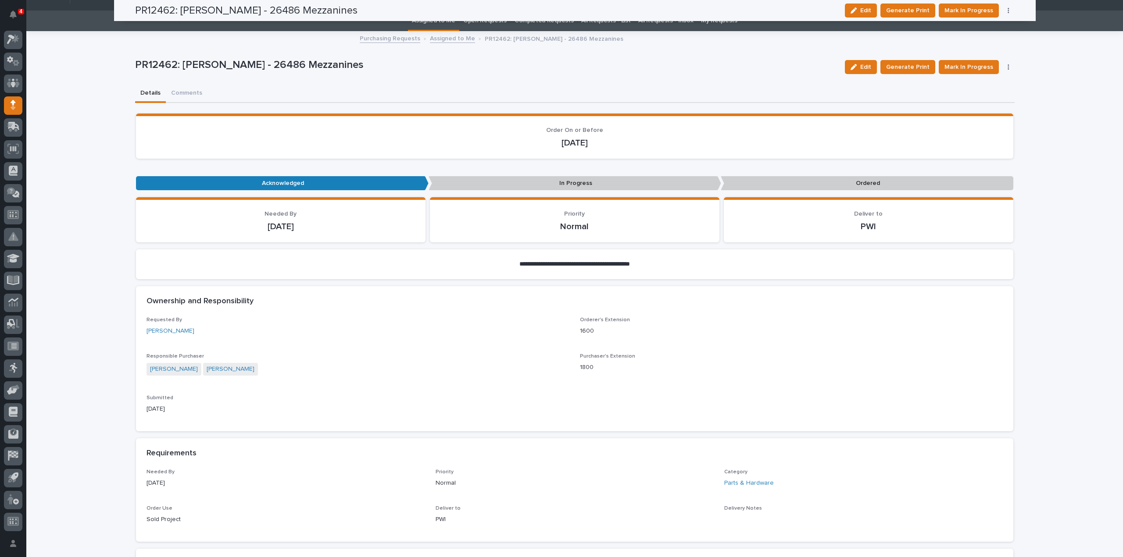
scroll to position [0, 0]
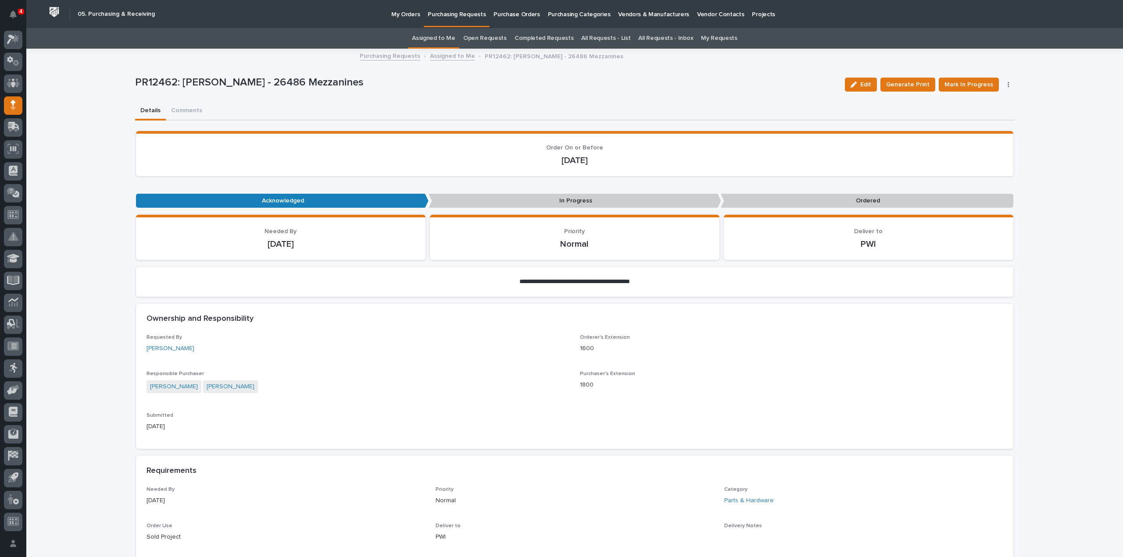
click at [586, 37] on link "All Requests - List" at bounding box center [605, 38] width 49 height 21
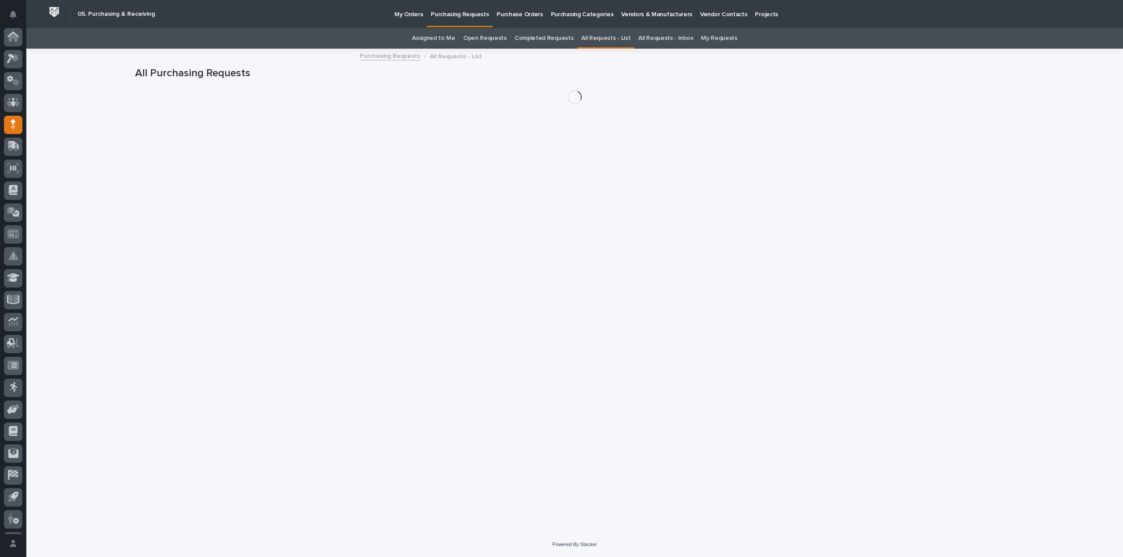
scroll to position [19, 0]
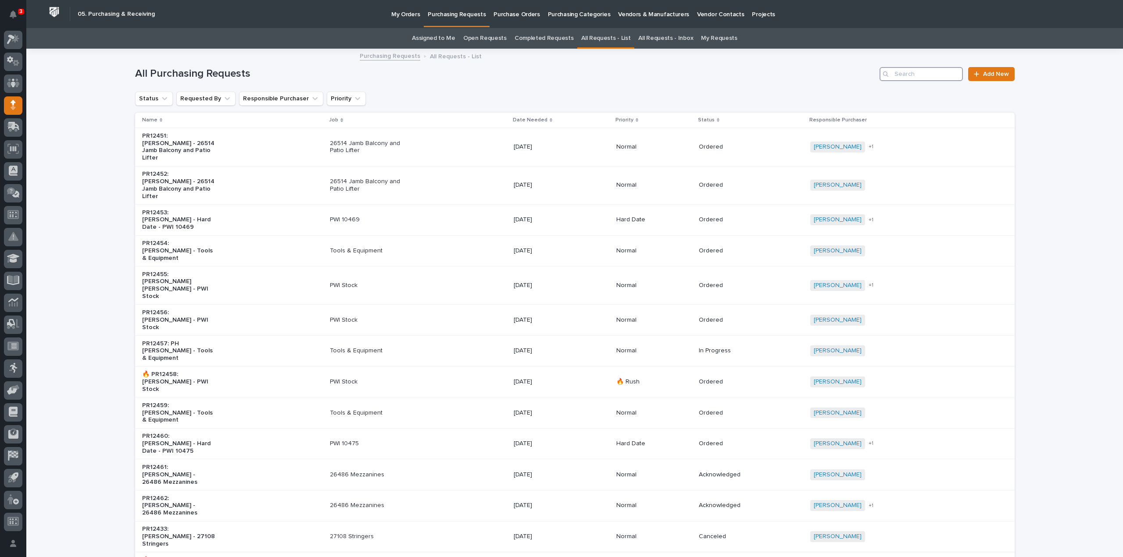
click at [905, 77] on input "Search" at bounding box center [920, 74] width 83 height 14
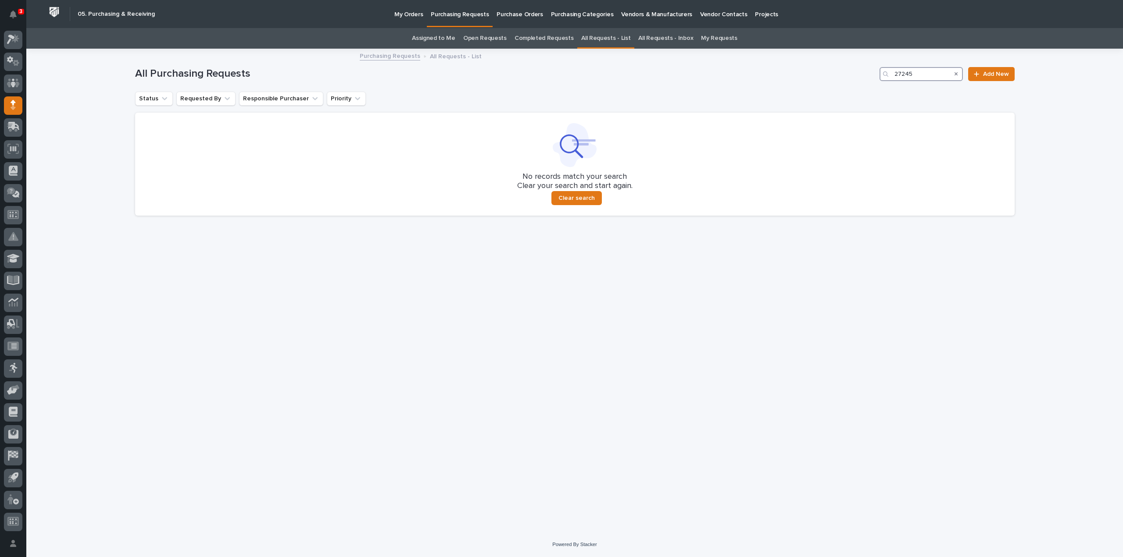
type input "27245"
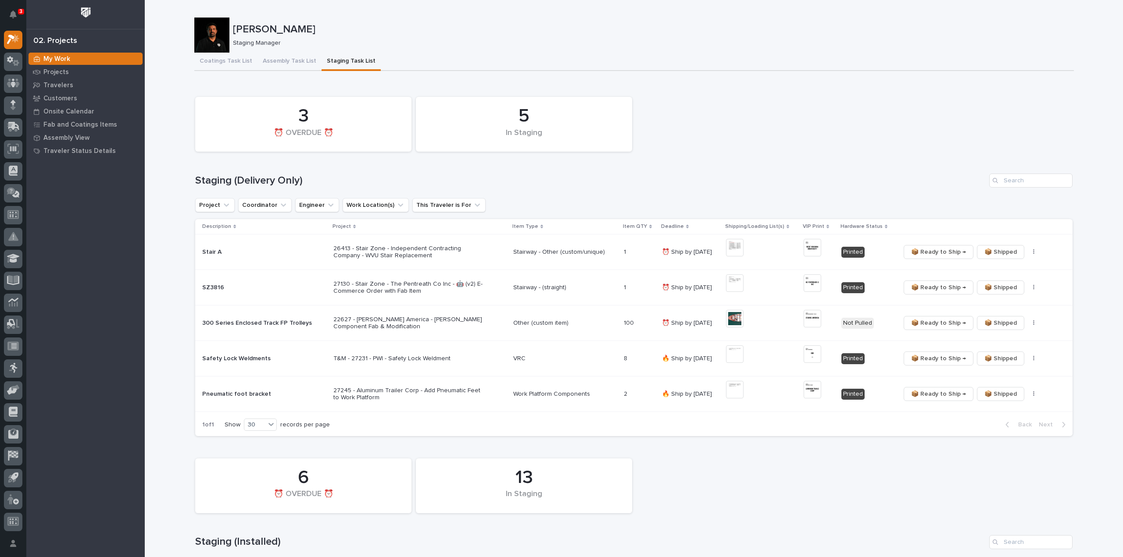
click at [1024, 111] on div "5 In Staging 3 ⏰ OVERDUE ⏰" at bounding box center [634, 125] width 886 height 64
click at [69, 269] on div "My Work Projects Travelers Customers Onsite Calendar Fab and Coatings Items Ass…" at bounding box center [85, 304] width 118 height 505
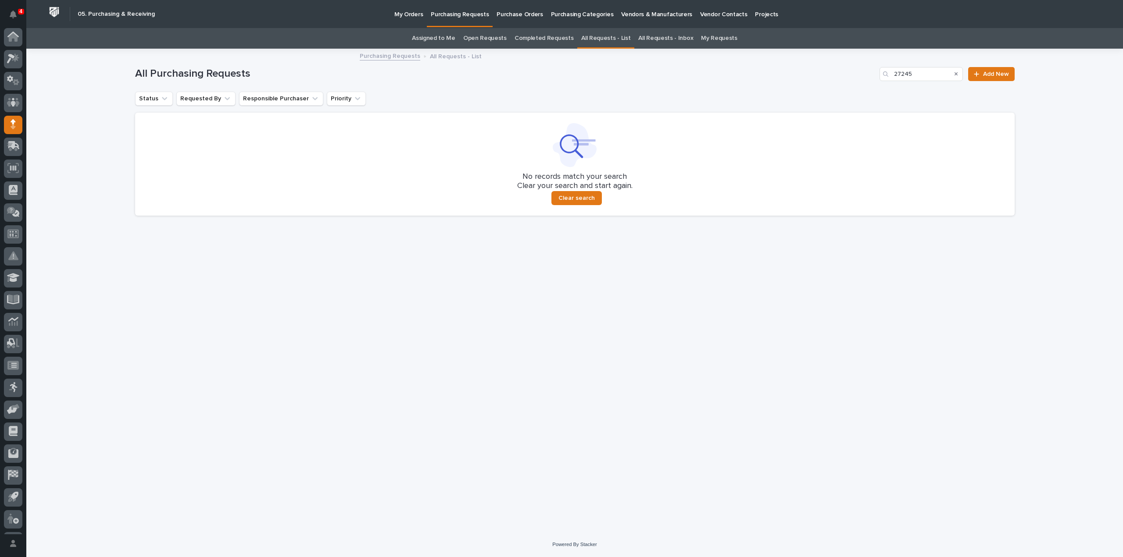
scroll to position [19, 0]
drag, startPoint x: 600, startPoint y: 39, endPoint x: 847, endPoint y: 45, distance: 246.6
click at [601, 39] on link "All Requests - List" at bounding box center [605, 38] width 49 height 21
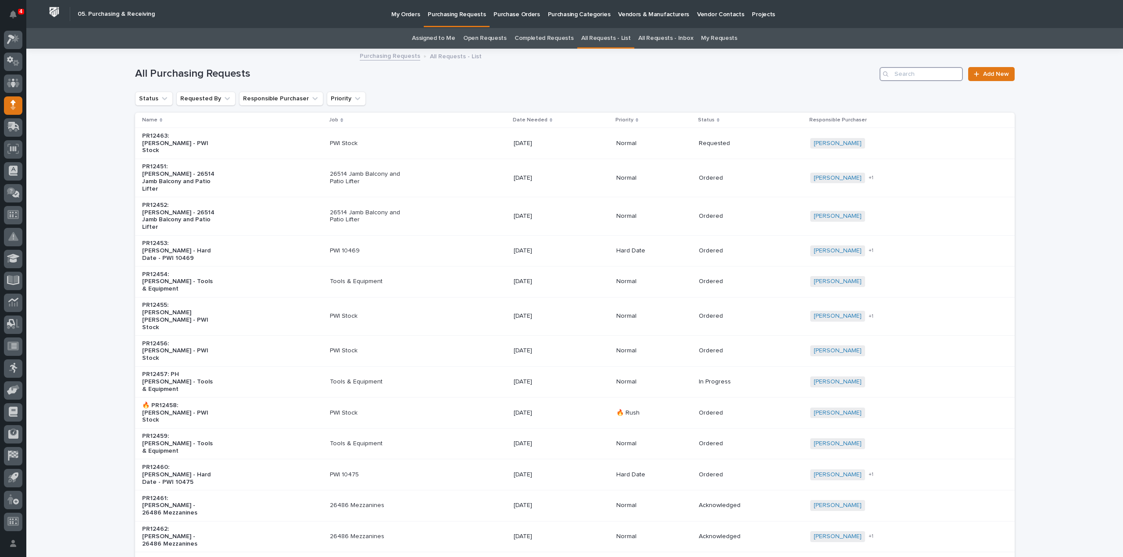
click at [919, 73] on input "Search" at bounding box center [920, 74] width 83 height 14
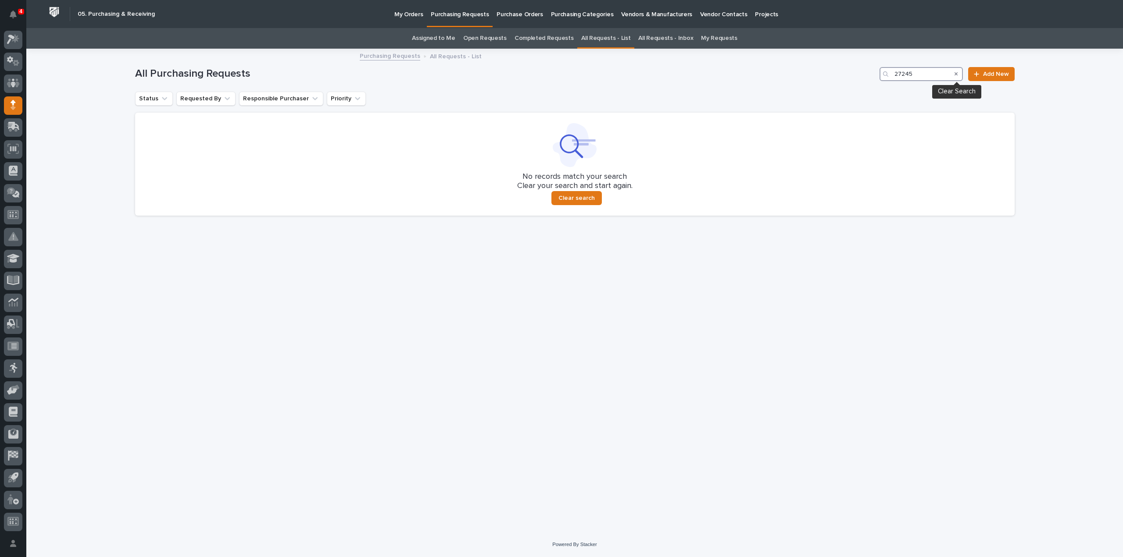
type input "27245"
drag, startPoint x: 957, startPoint y: 76, endPoint x: 1122, endPoint y: 148, distance: 180.6
click at [957, 76] on icon "Search" at bounding box center [956, 73] width 4 height 5
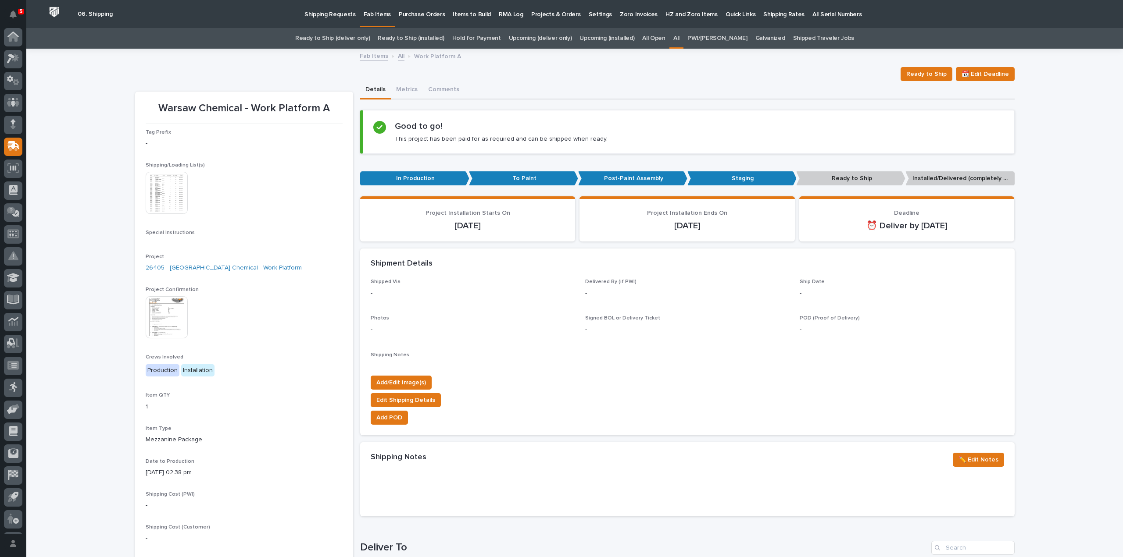
scroll to position [19, 0]
click at [679, 38] on link "All" at bounding box center [676, 38] width 6 height 21
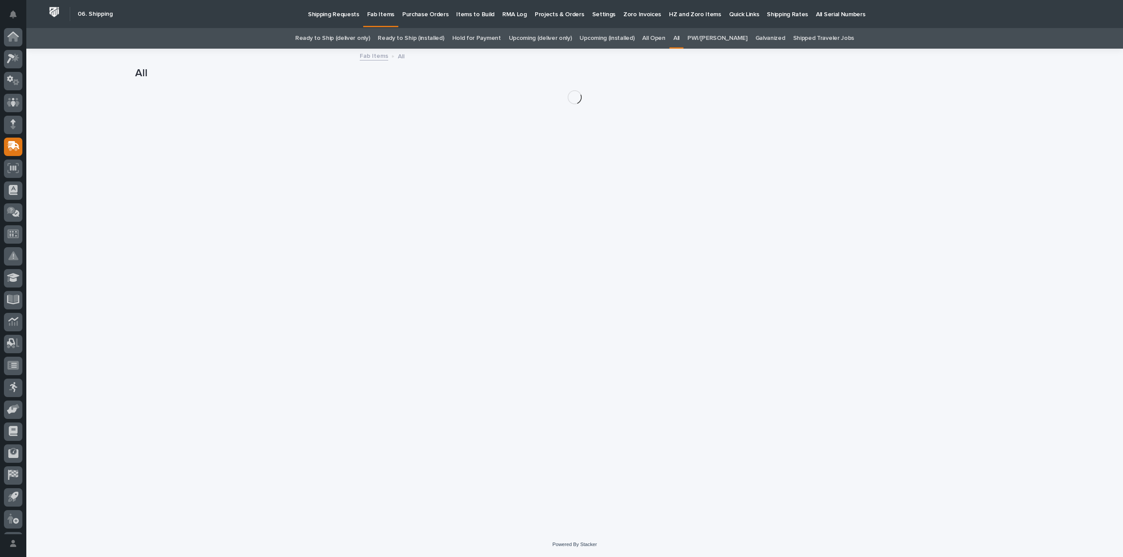
scroll to position [19, 0]
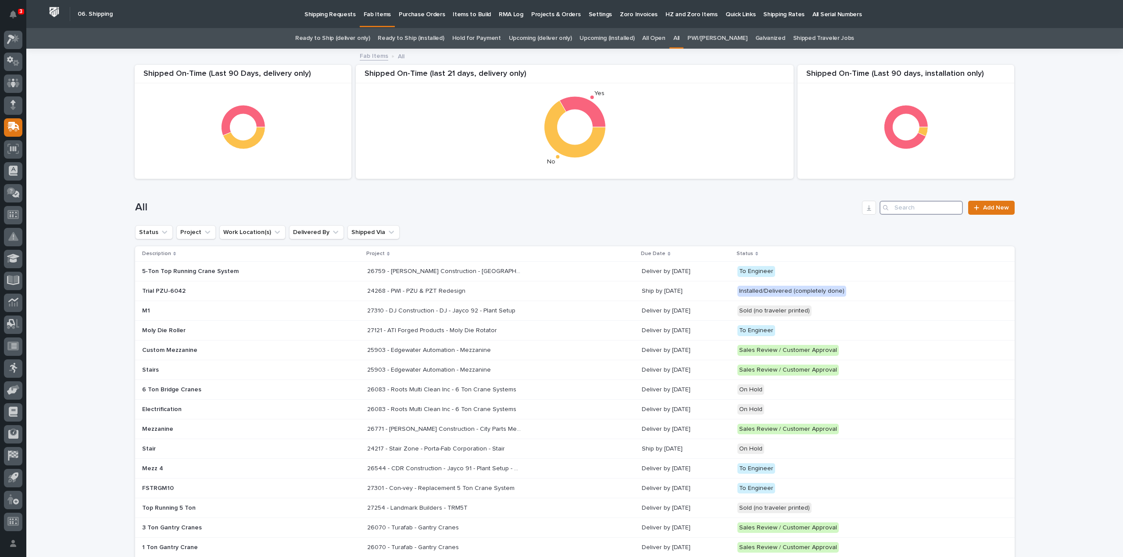
click at [927, 207] on input "Search" at bounding box center [920, 208] width 83 height 14
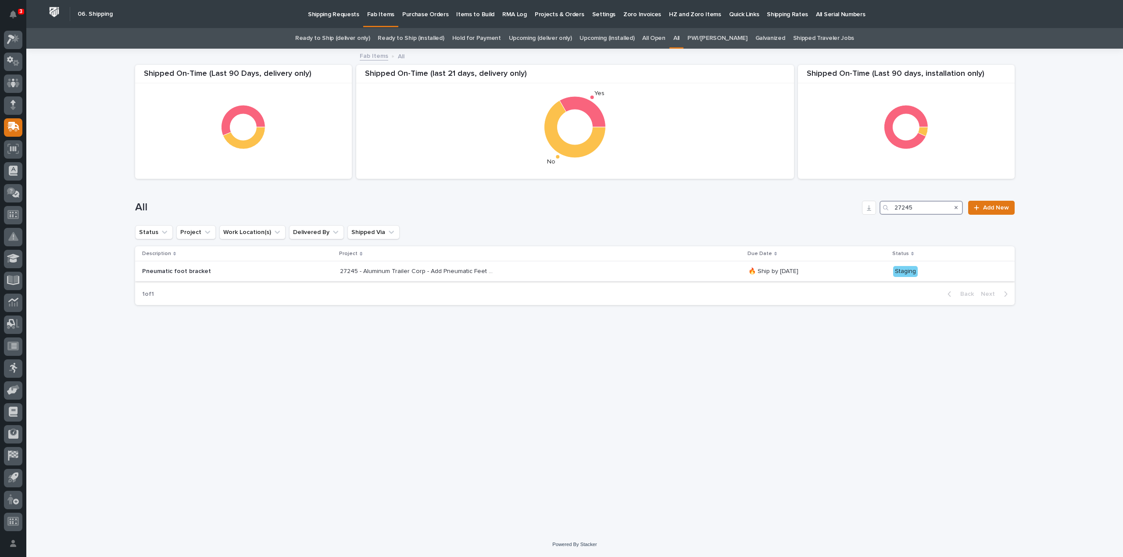
type input "27245"
click at [340, 272] on p "27245 - Aluminum Trailer Corp - Add Pneumatic Feet to Work Platform" at bounding box center [417, 270] width 155 height 9
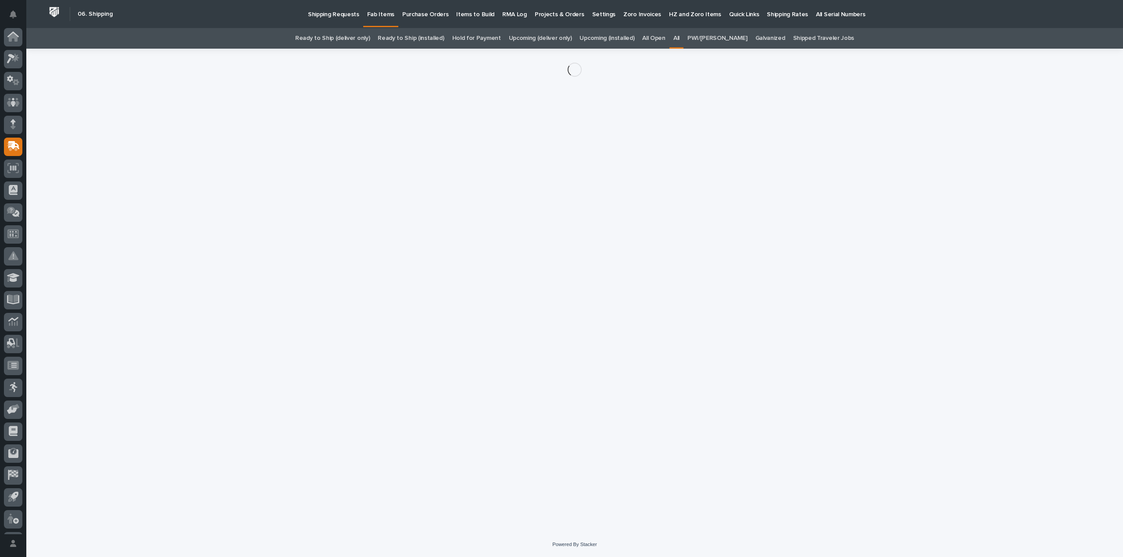
scroll to position [19, 0]
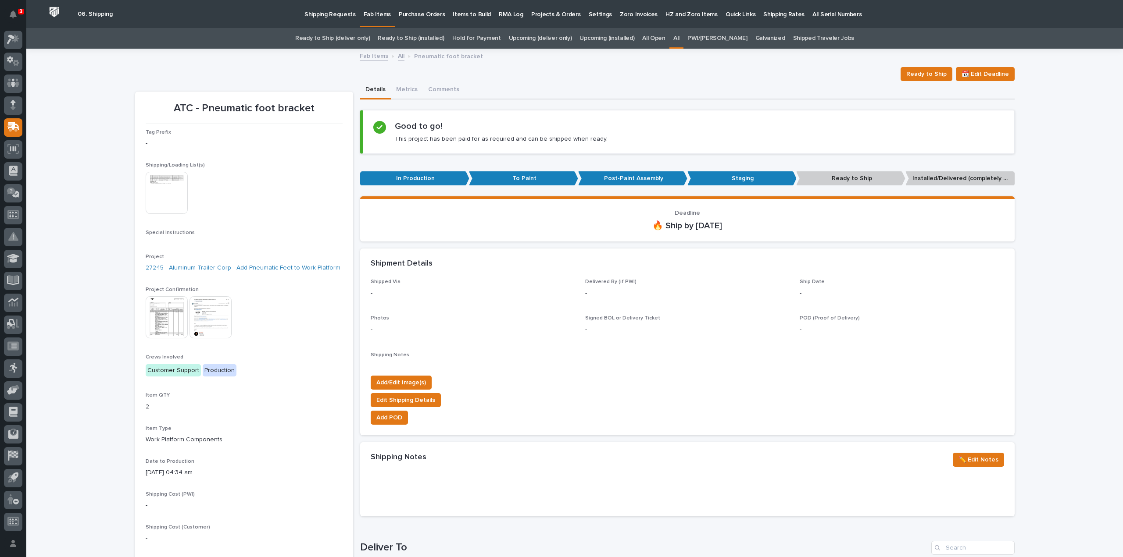
click at [172, 196] on img at bounding box center [167, 193] width 42 height 42
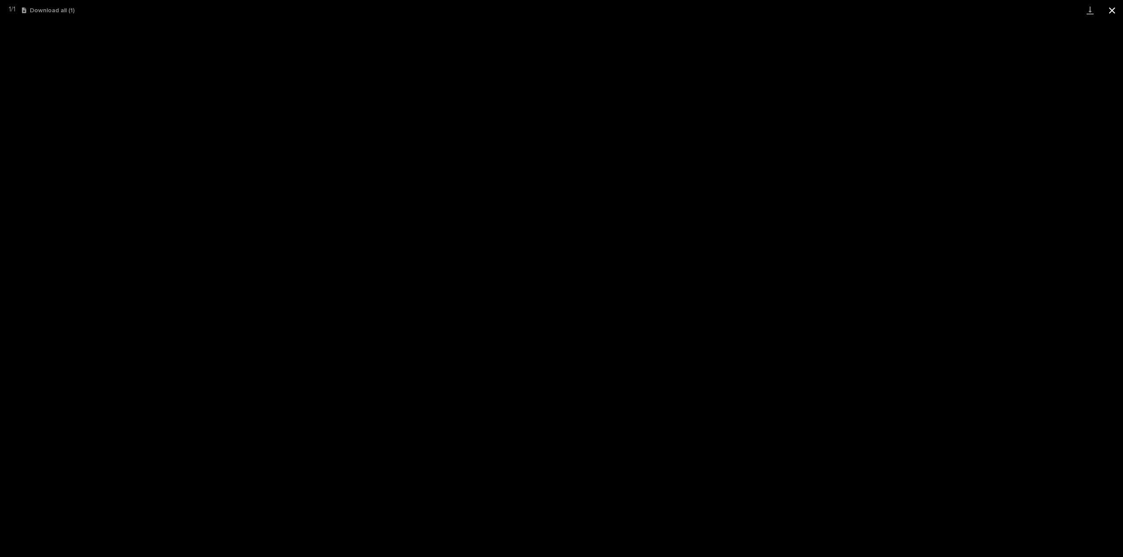
click at [1115, 13] on button "Close gallery" at bounding box center [1112, 10] width 22 height 21
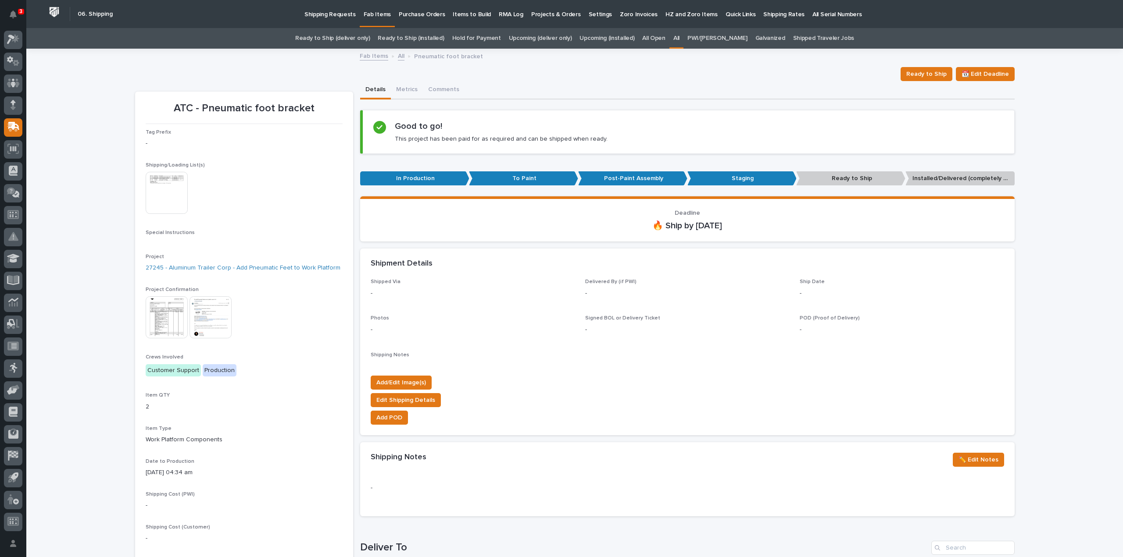
click at [679, 38] on link "All" at bounding box center [676, 38] width 6 height 21
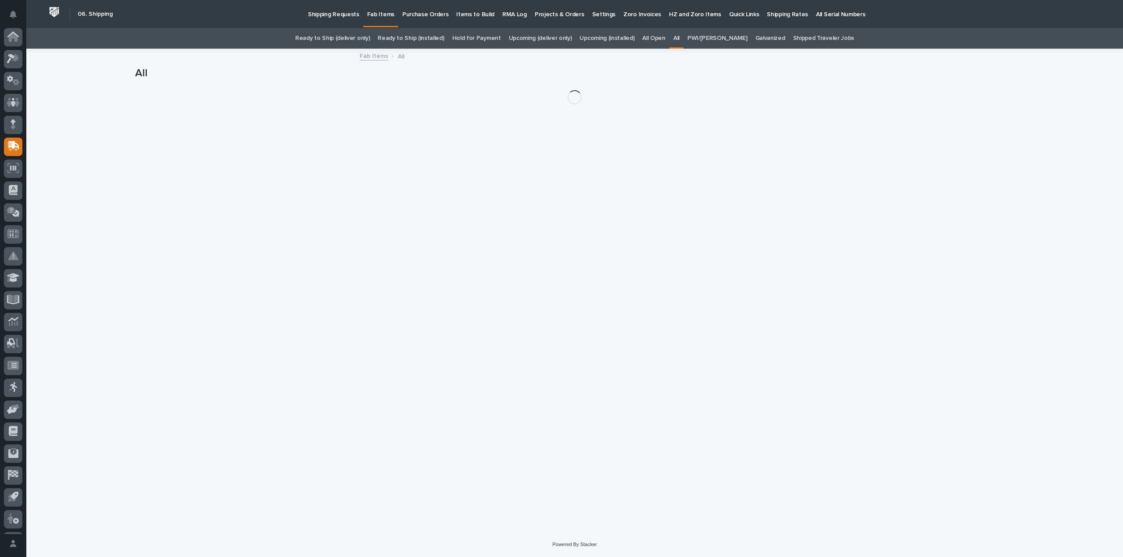
scroll to position [19, 0]
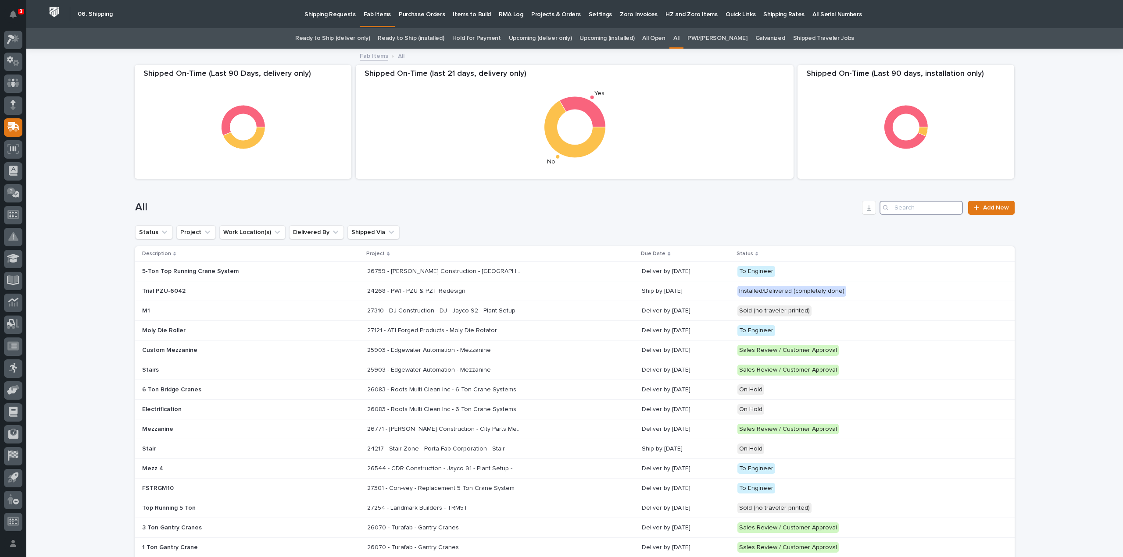
click at [898, 209] on input "Search" at bounding box center [920, 208] width 83 height 14
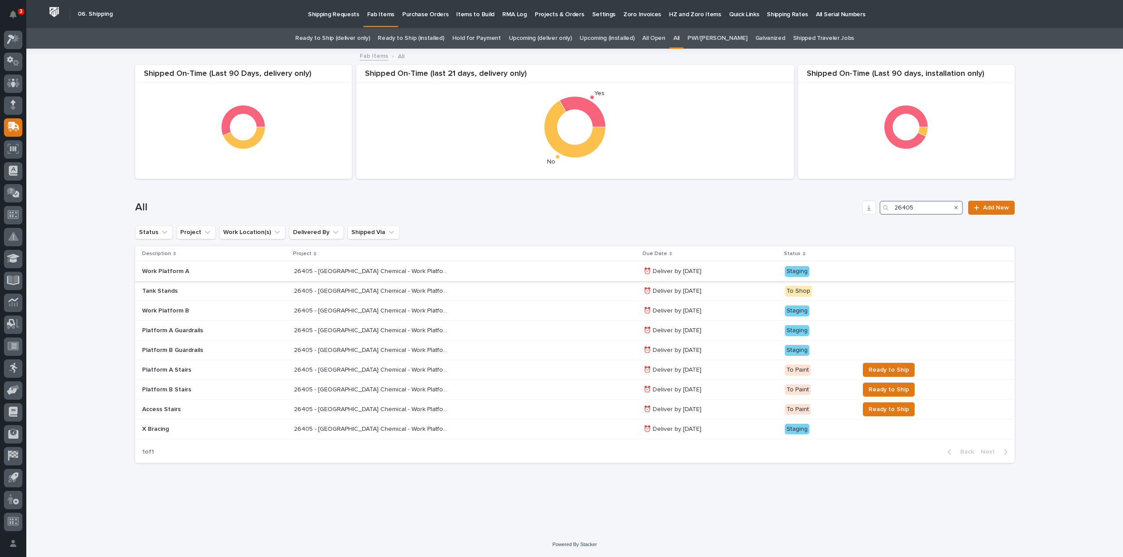
type input "26405"
click at [403, 272] on p "26405 - [GEOGRAPHIC_DATA] Chemical - Work Platform" at bounding box center [371, 270] width 155 height 9
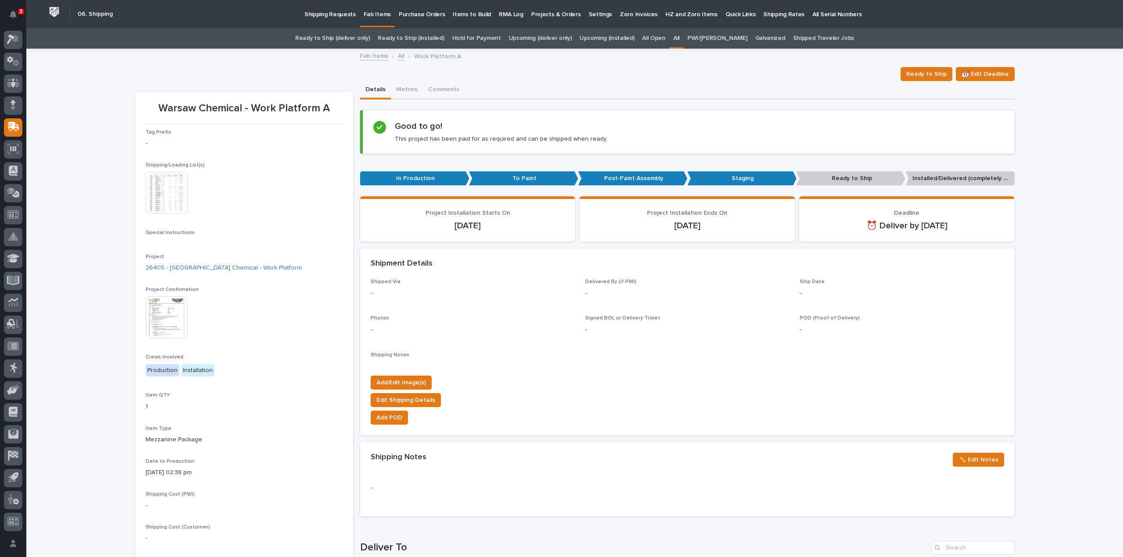
scroll to position [350, 0]
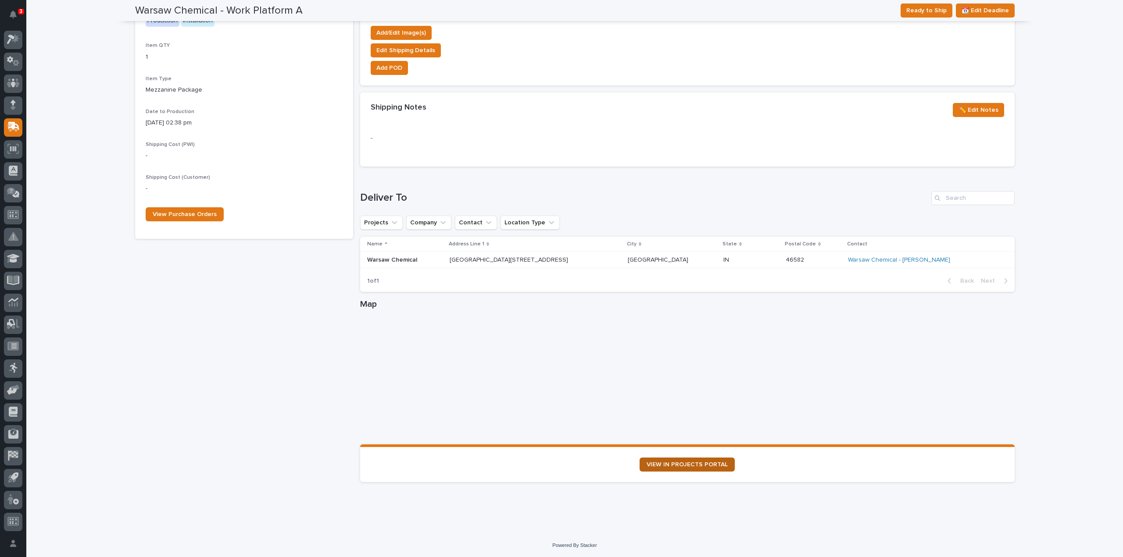
click at [675, 466] on span "VIEW IN PROJECTS PORTAL" at bounding box center [687, 465] width 81 height 6
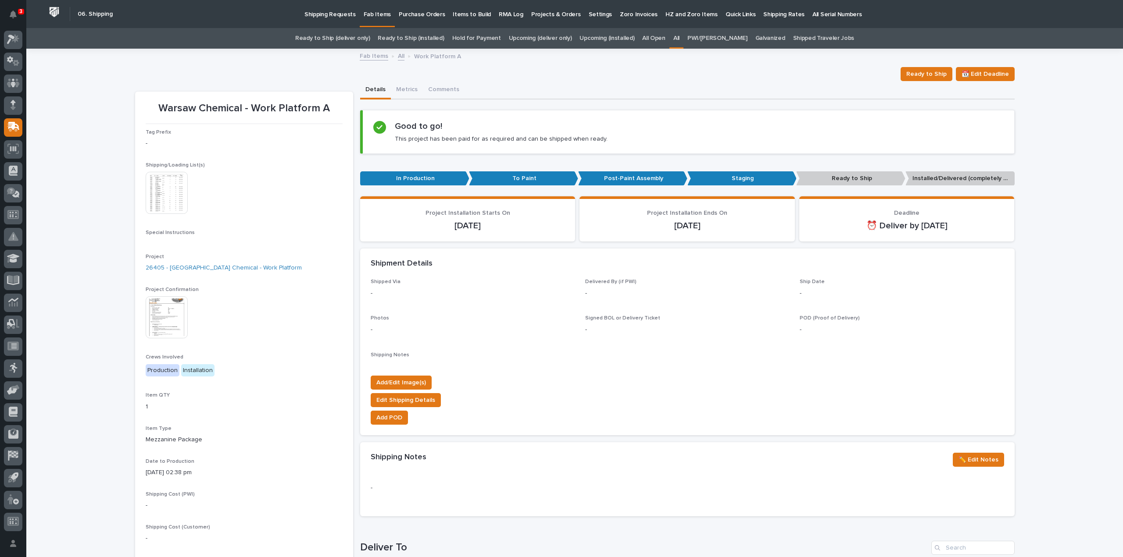
click at [679, 36] on link "All" at bounding box center [676, 38] width 6 height 21
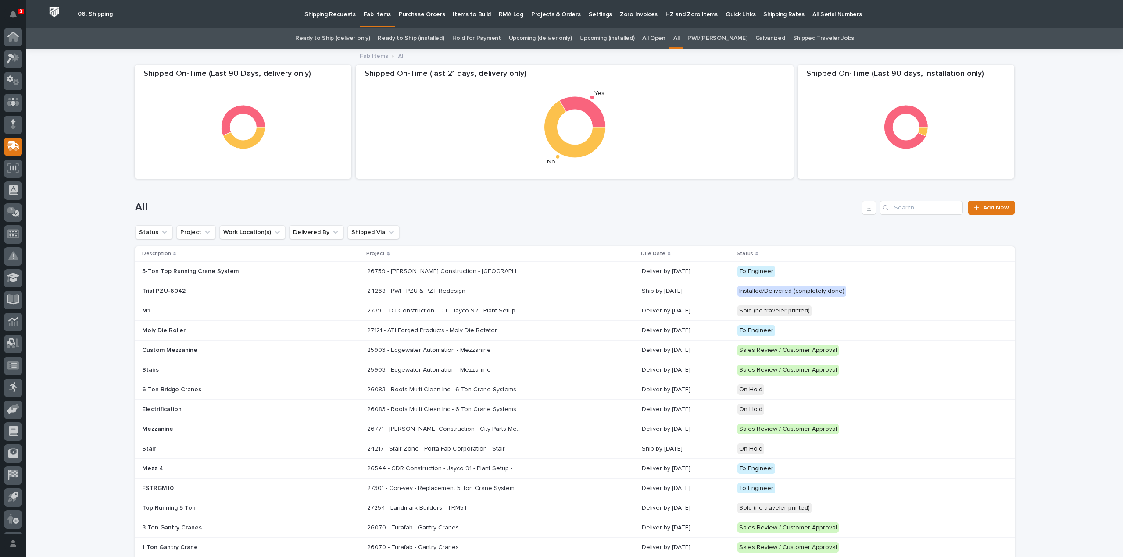
scroll to position [19, 0]
